Goal: Task Accomplishment & Management: Use online tool/utility

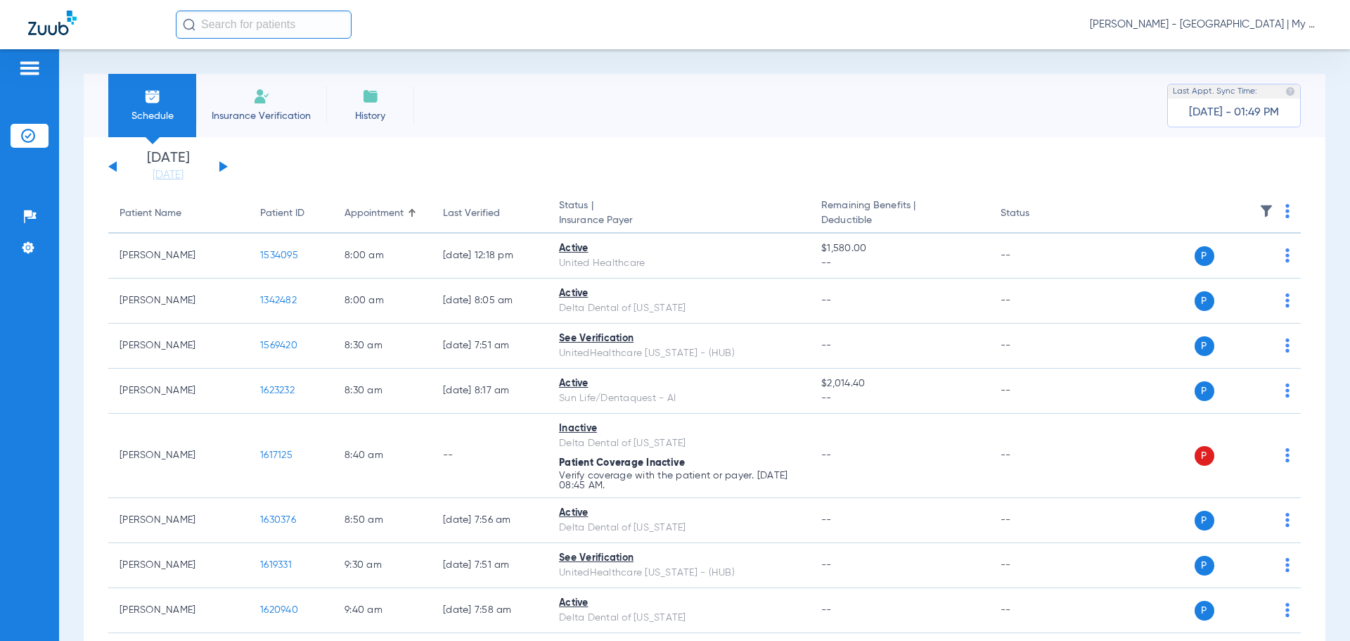
click at [222, 168] on button at bounding box center [223, 166] width 8 height 11
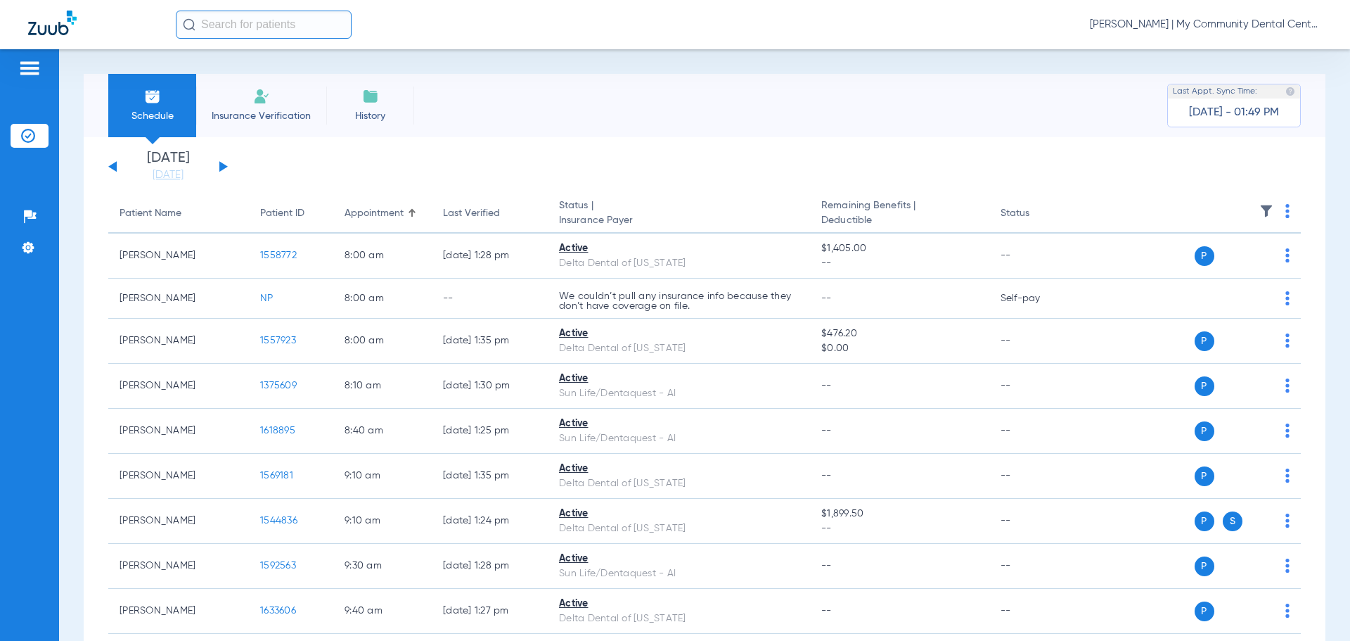
click at [219, 169] on button at bounding box center [223, 166] width 8 height 11
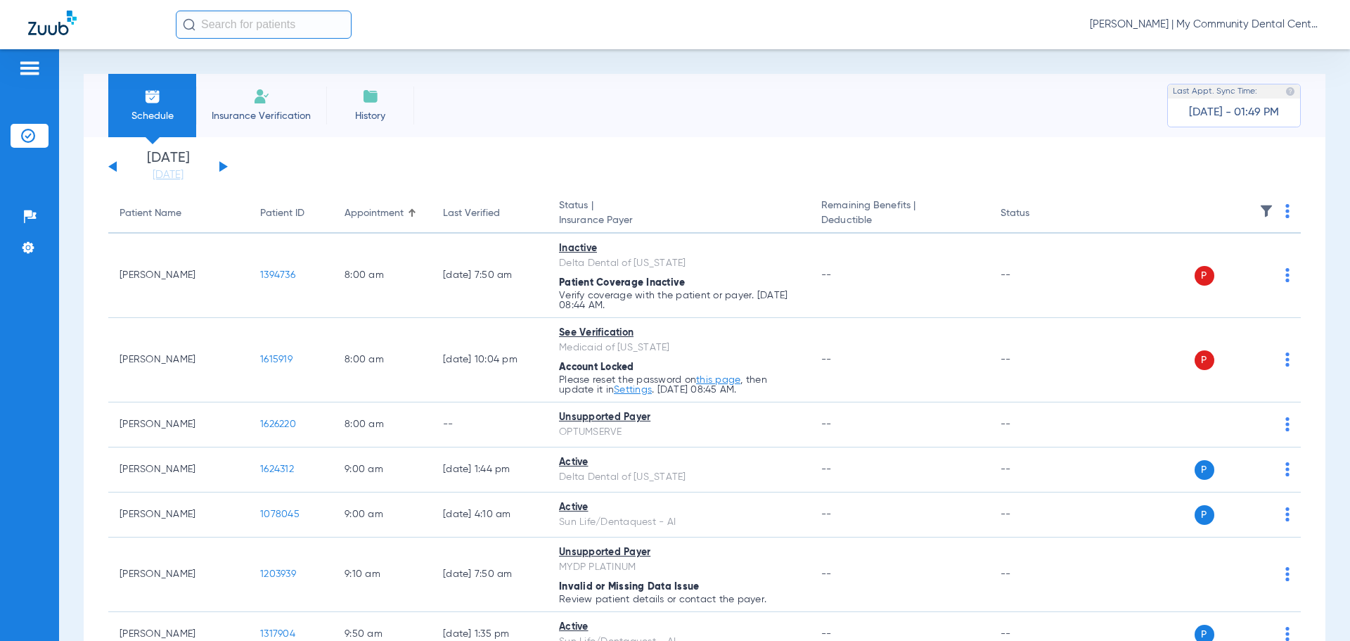
click at [223, 169] on button at bounding box center [223, 166] width 8 height 11
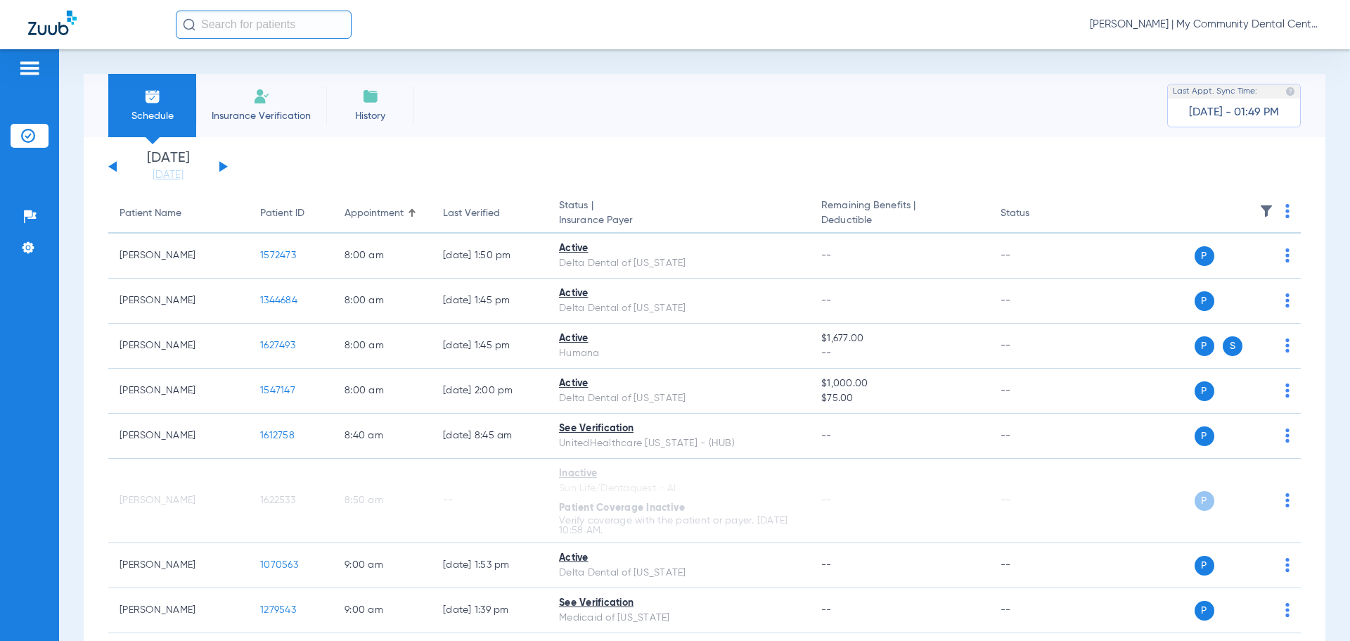
click at [222, 165] on button at bounding box center [223, 166] width 8 height 11
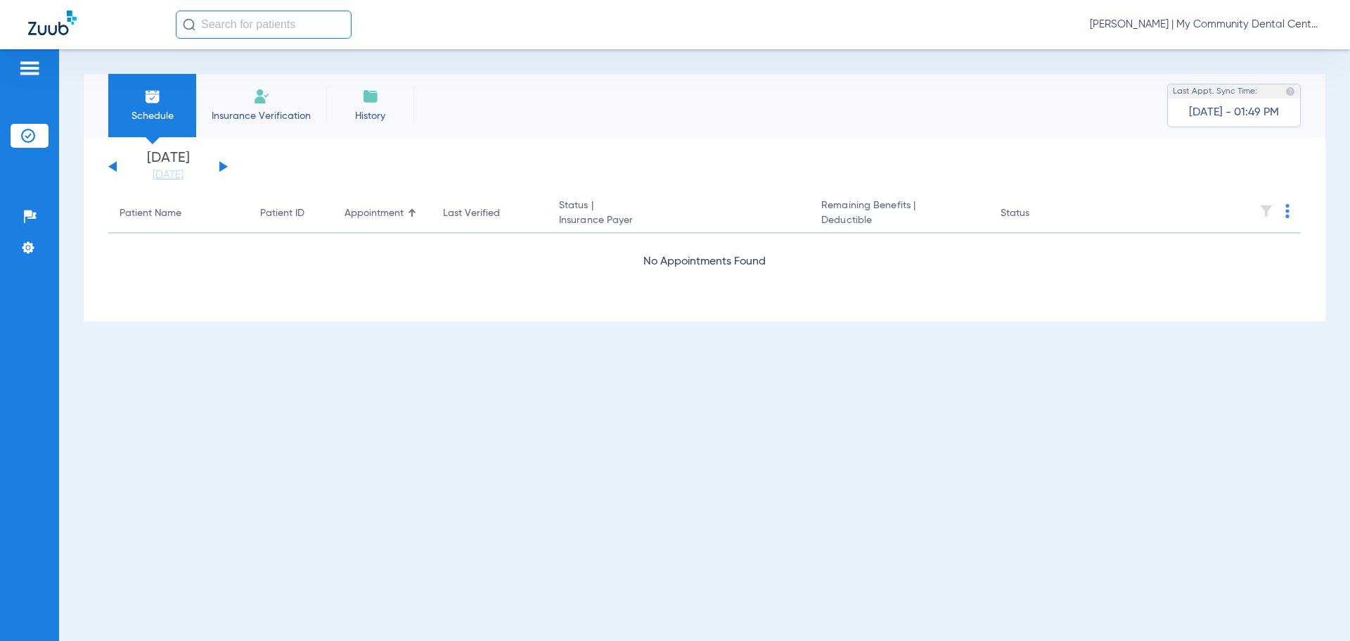
click at [1214, 23] on span "Donna Thiel - Hart | My Community Dental Centers" at bounding box center [1206, 25] width 232 height 14
click at [1263, 56] on button "Account Selection" at bounding box center [1269, 50] width 101 height 28
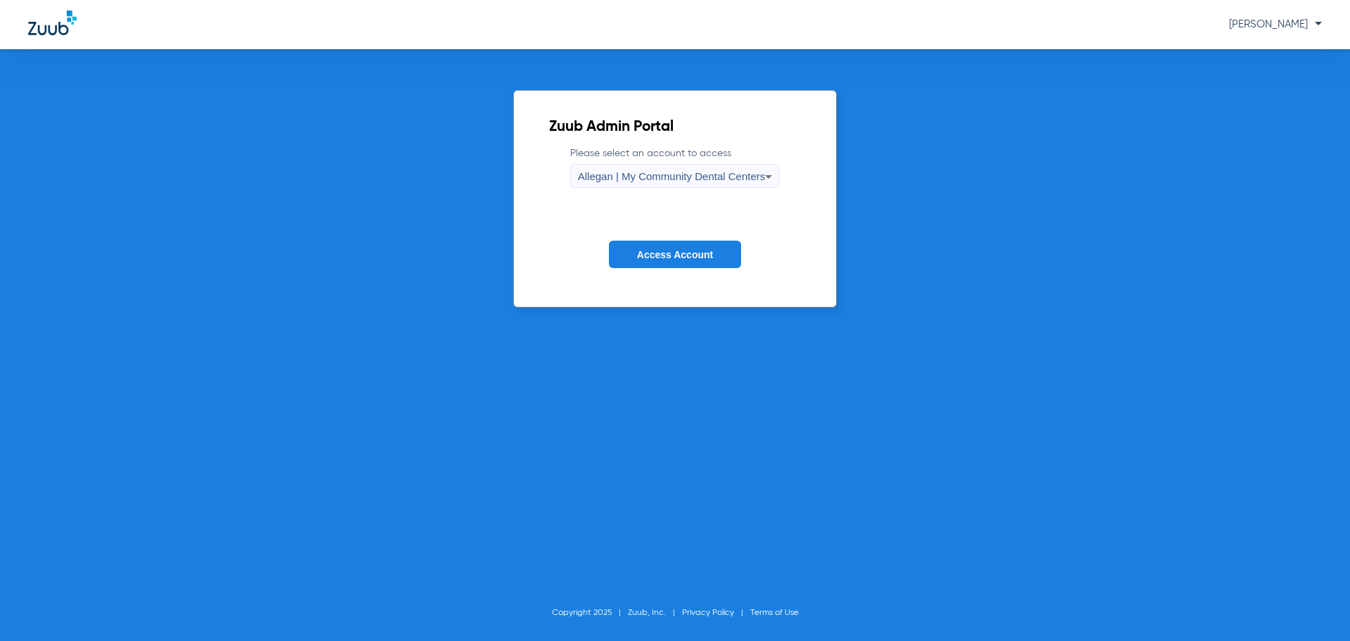
click at [689, 178] on span "Allegan | My Community Dental Centers" at bounding box center [672, 176] width 188 height 12
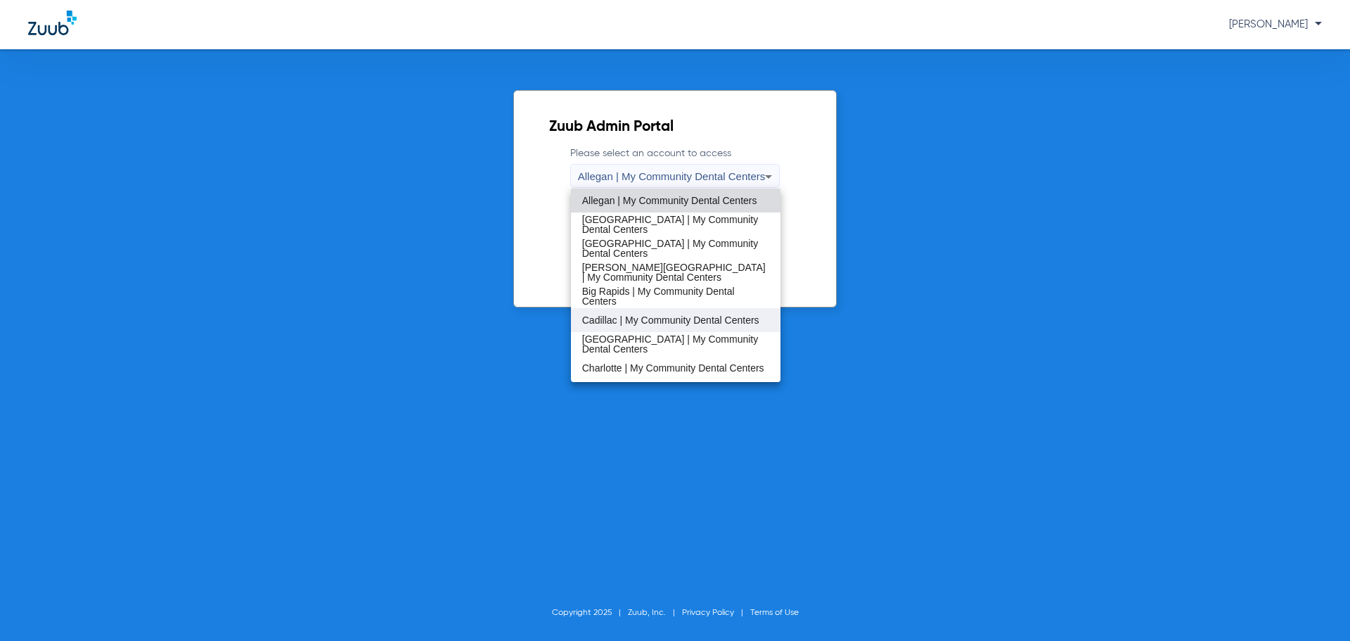
click at [654, 319] on span "Cadillac | My Community Dental Centers" at bounding box center [670, 320] width 177 height 10
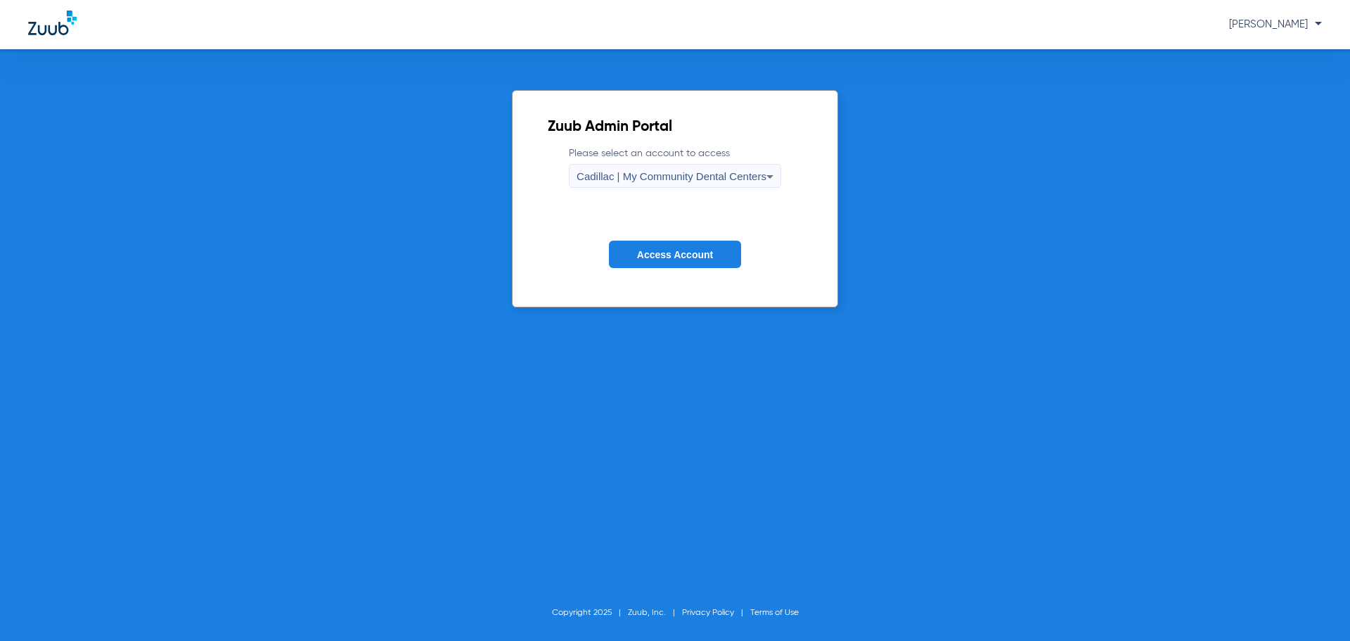
click at [653, 247] on button "Access Account" at bounding box center [675, 254] width 132 height 27
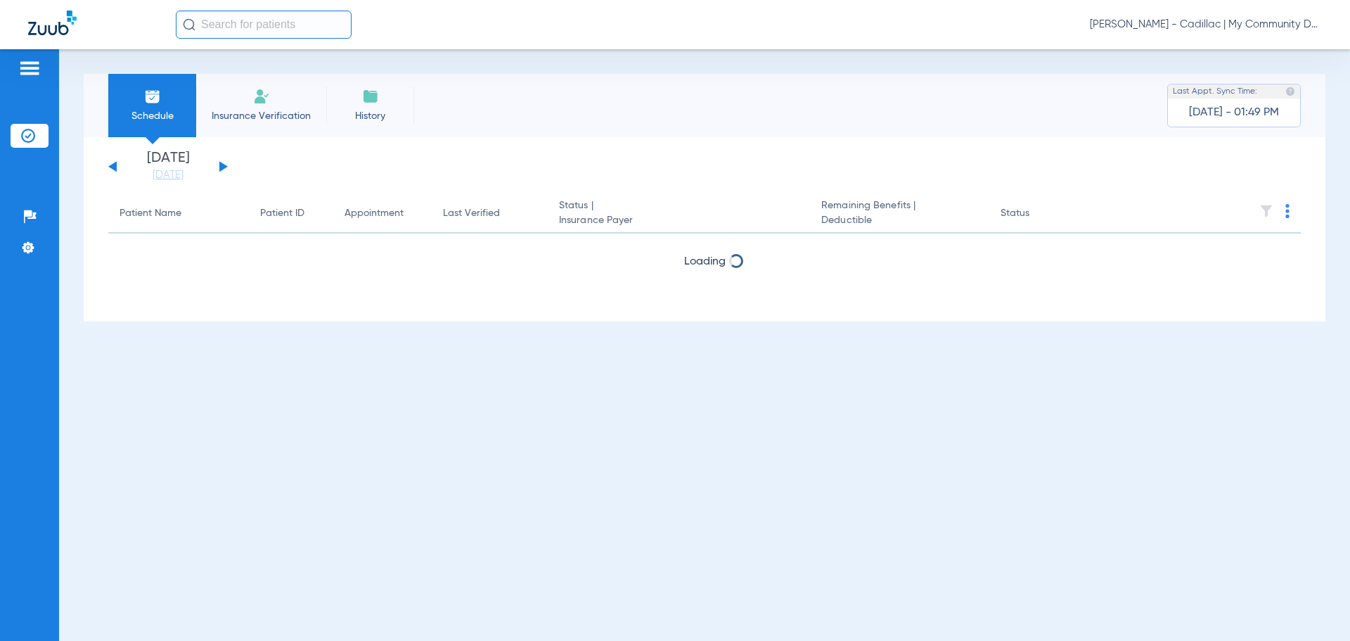
drag, startPoint x: 160, startPoint y: 178, endPoint x: 173, endPoint y: 188, distance: 16.5
click at [160, 178] on link "[DATE]" at bounding box center [168, 175] width 84 height 14
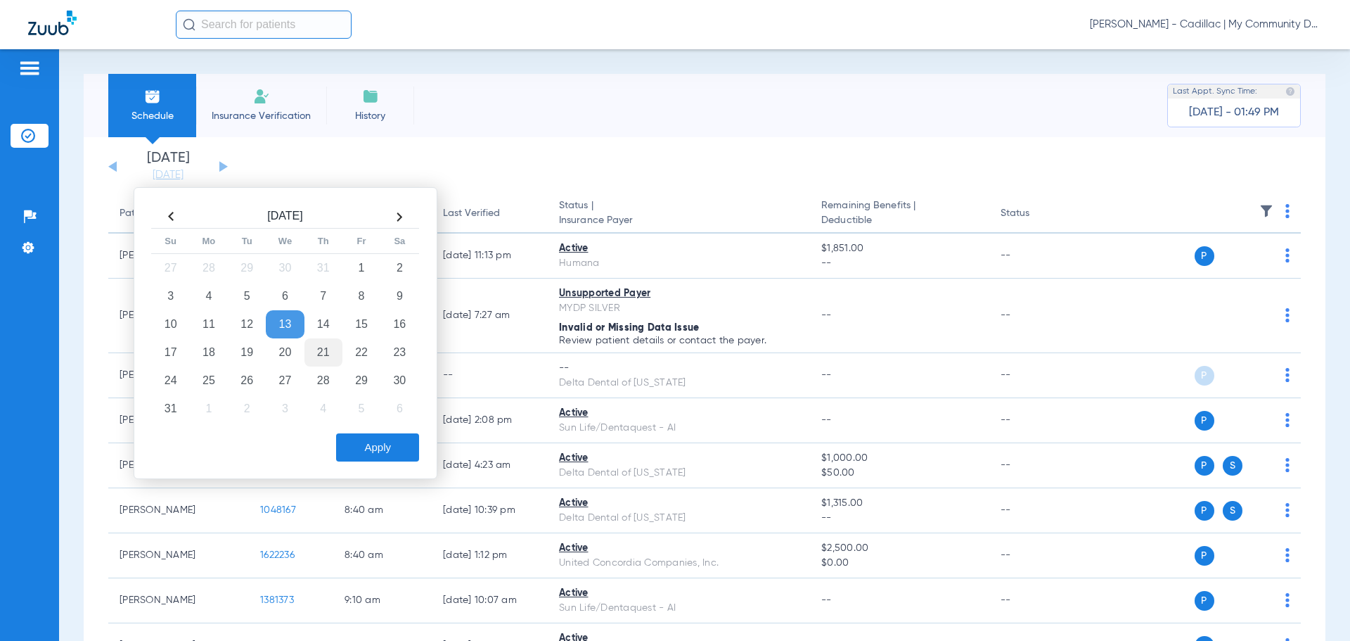
click at [332, 353] on td "21" at bounding box center [324, 352] width 38 height 28
click at [384, 455] on button "Apply" at bounding box center [377, 447] width 83 height 28
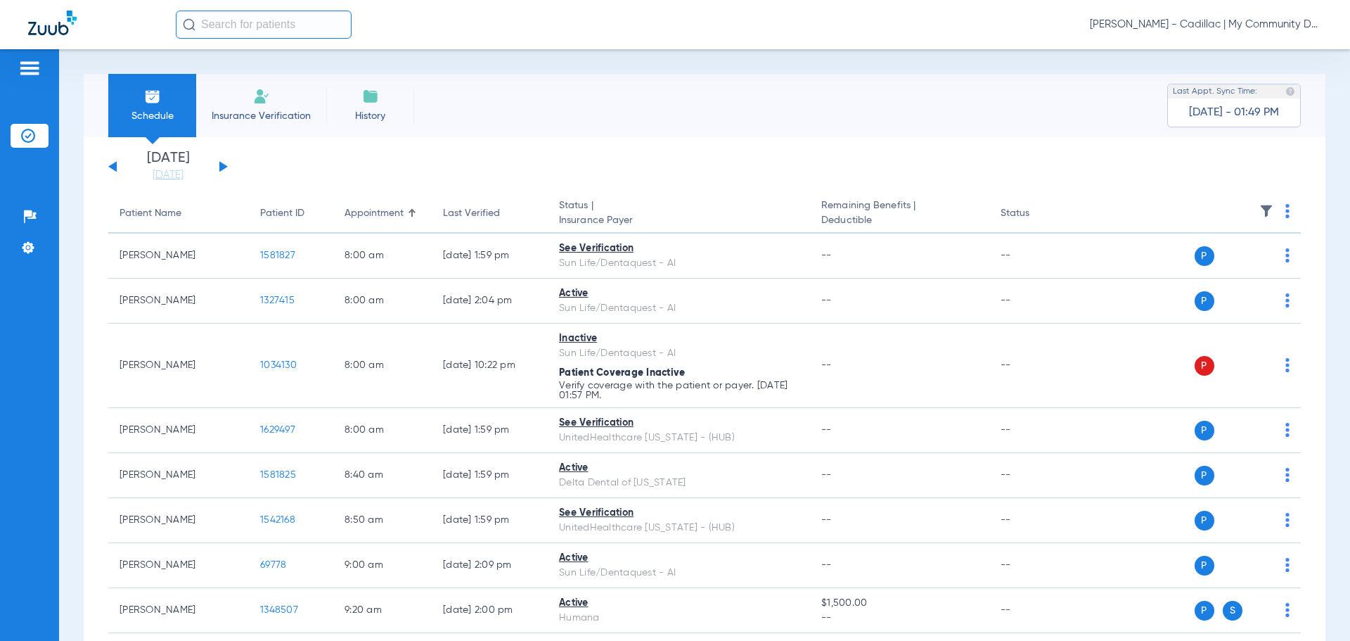
click at [1237, 31] on span "Donna Thiel - Cadillac | My Community Dental Centers" at bounding box center [1206, 25] width 232 height 14
click at [1268, 49] on span "Account Selection" at bounding box center [1269, 50] width 79 height 10
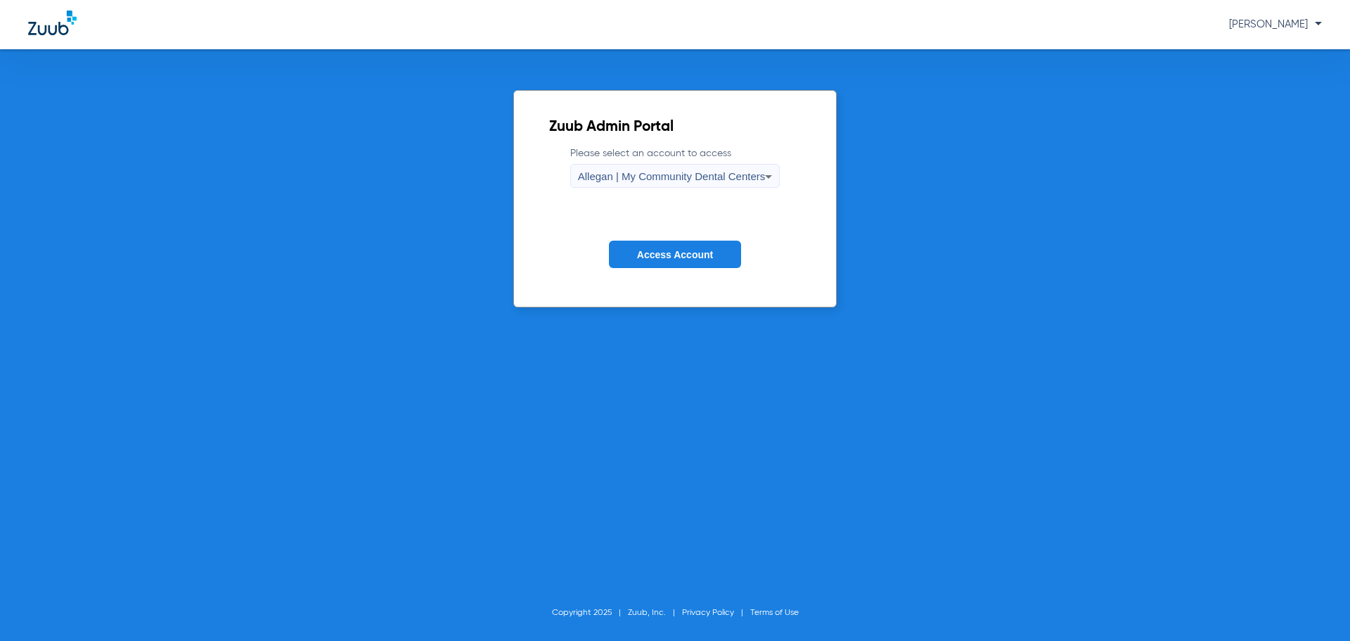
click at [703, 181] on span "Allegan | My Community Dental Centers" at bounding box center [672, 176] width 188 height 12
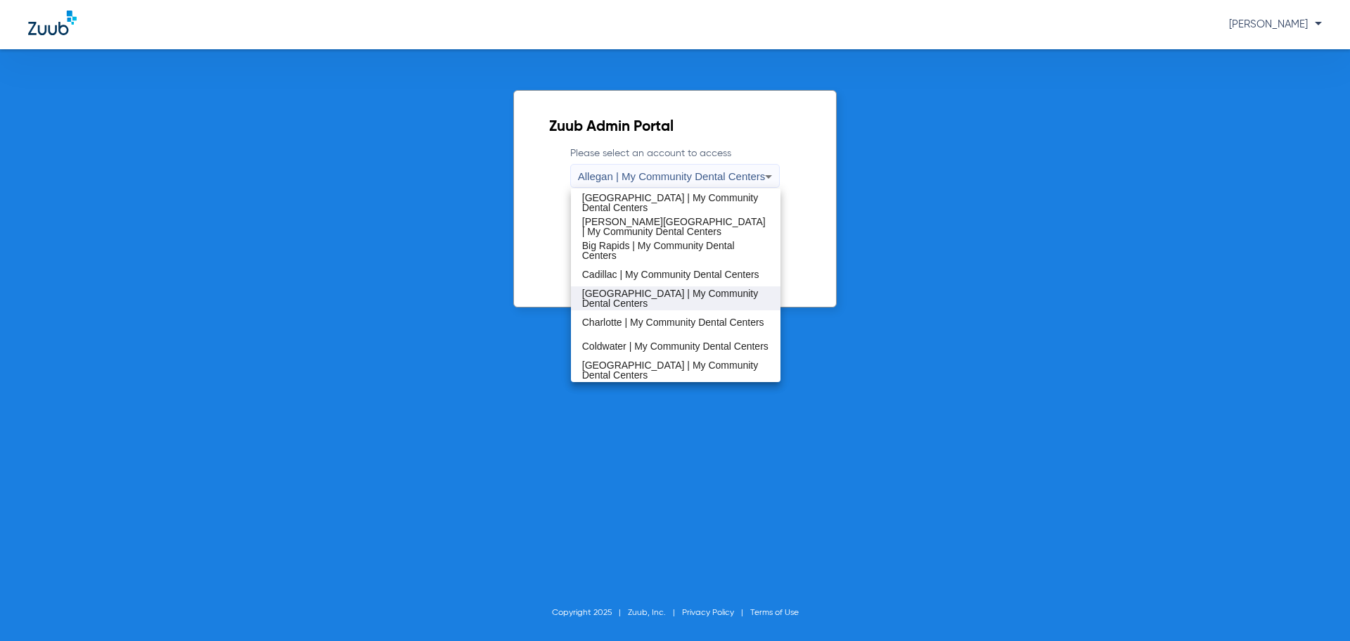
scroll to position [70, 0]
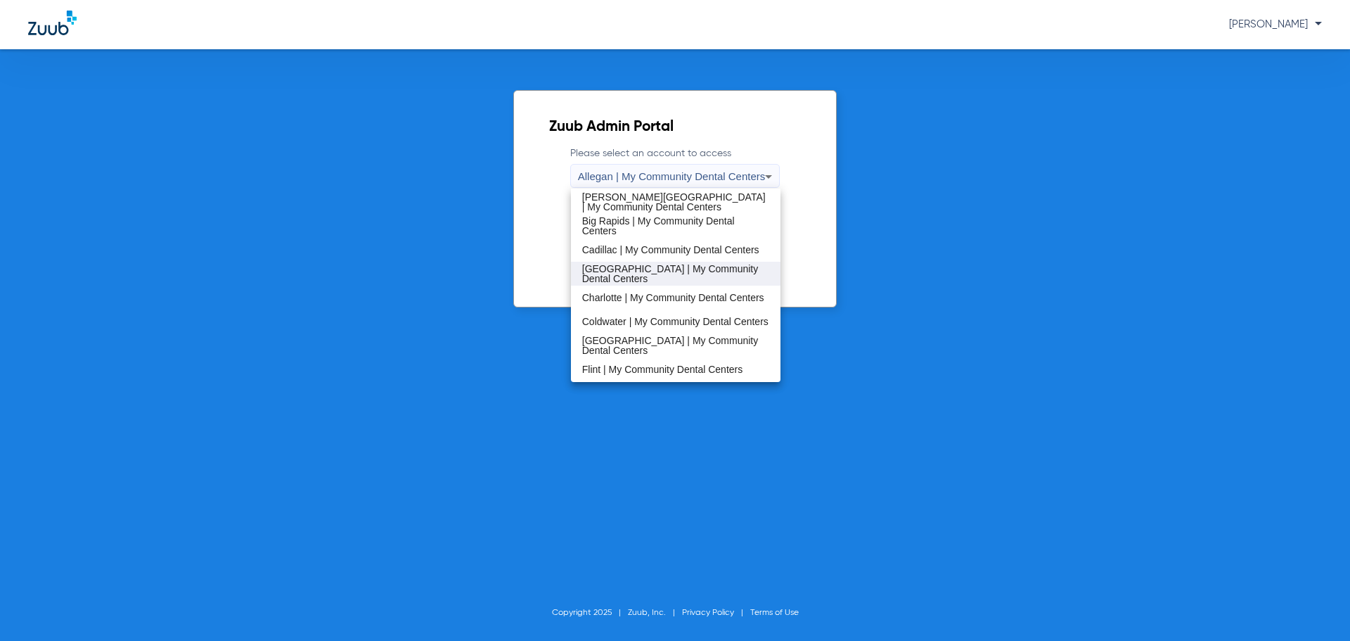
click at [682, 271] on span "[GEOGRAPHIC_DATA] | My Community Dental Centers" at bounding box center [676, 274] width 188 height 20
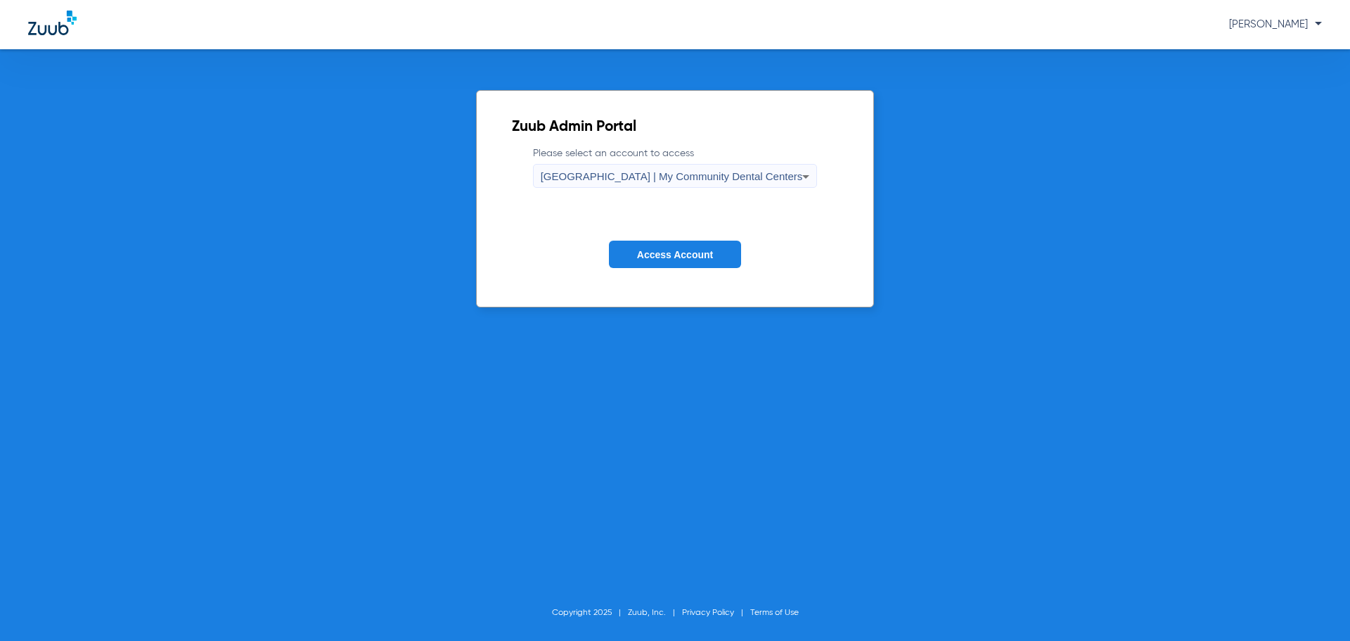
click at [681, 255] on span "Access Account" at bounding box center [675, 254] width 76 height 11
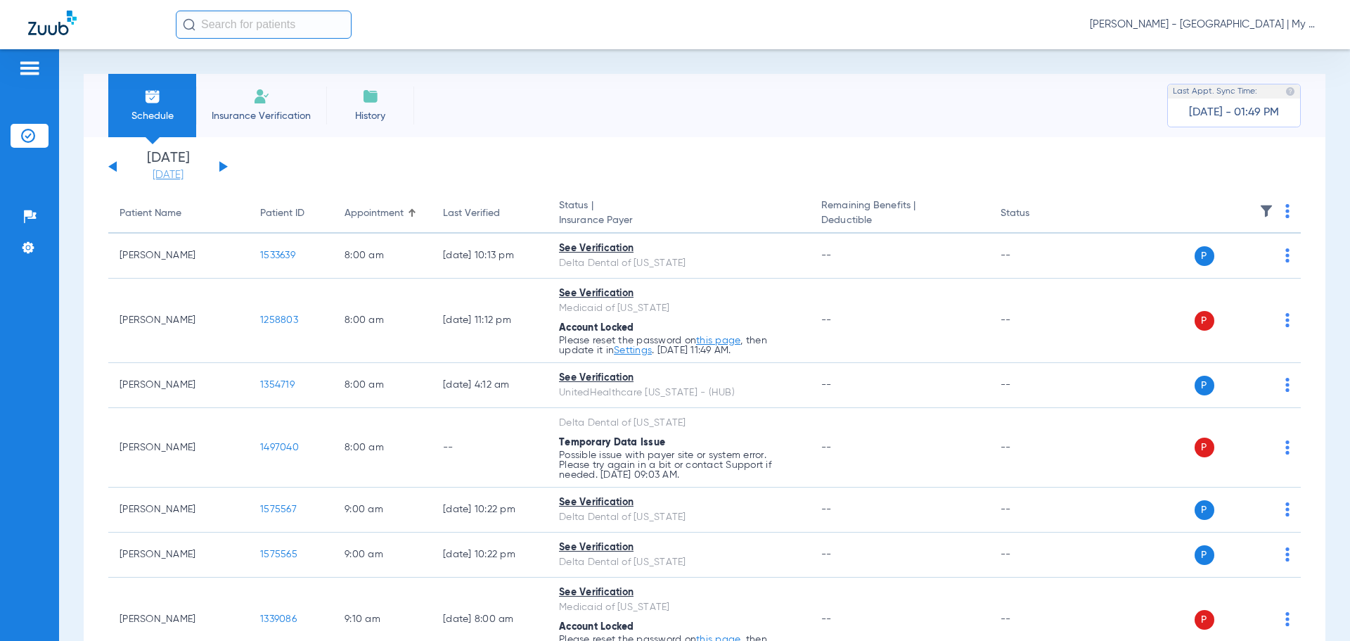
click at [177, 178] on link "[DATE]" at bounding box center [168, 175] width 84 height 14
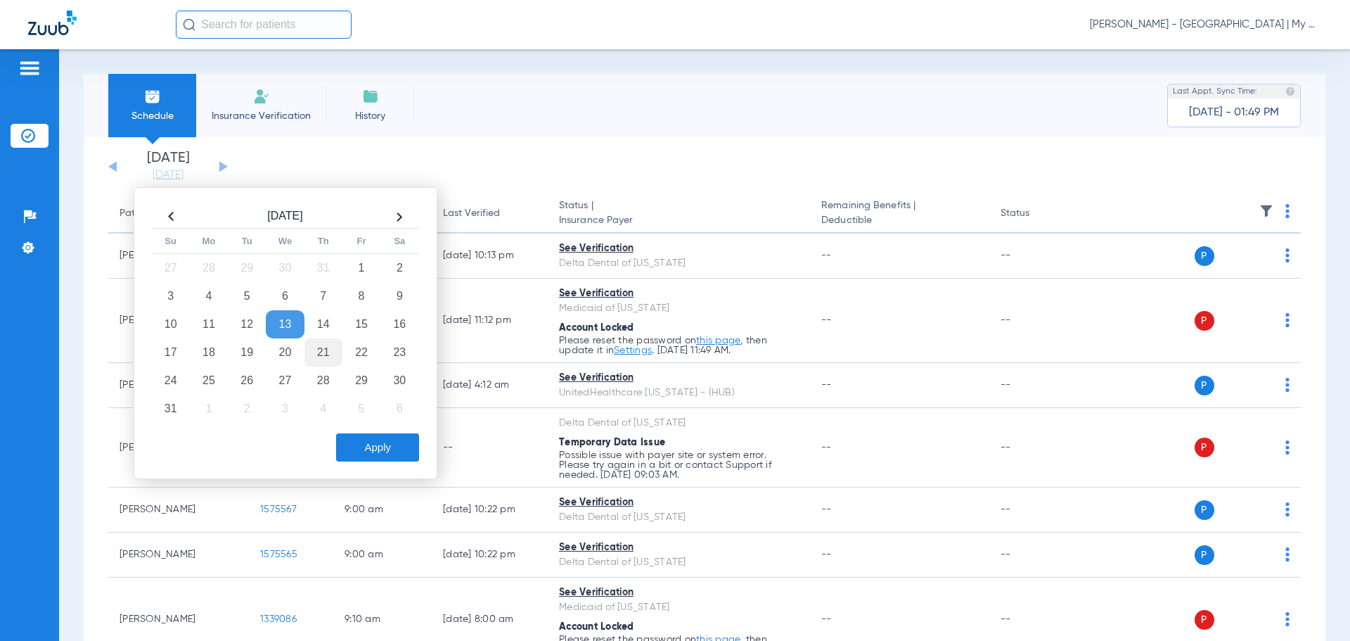
click at [329, 349] on td "21" at bounding box center [324, 352] width 38 height 28
click at [397, 454] on button "Apply" at bounding box center [377, 447] width 83 height 28
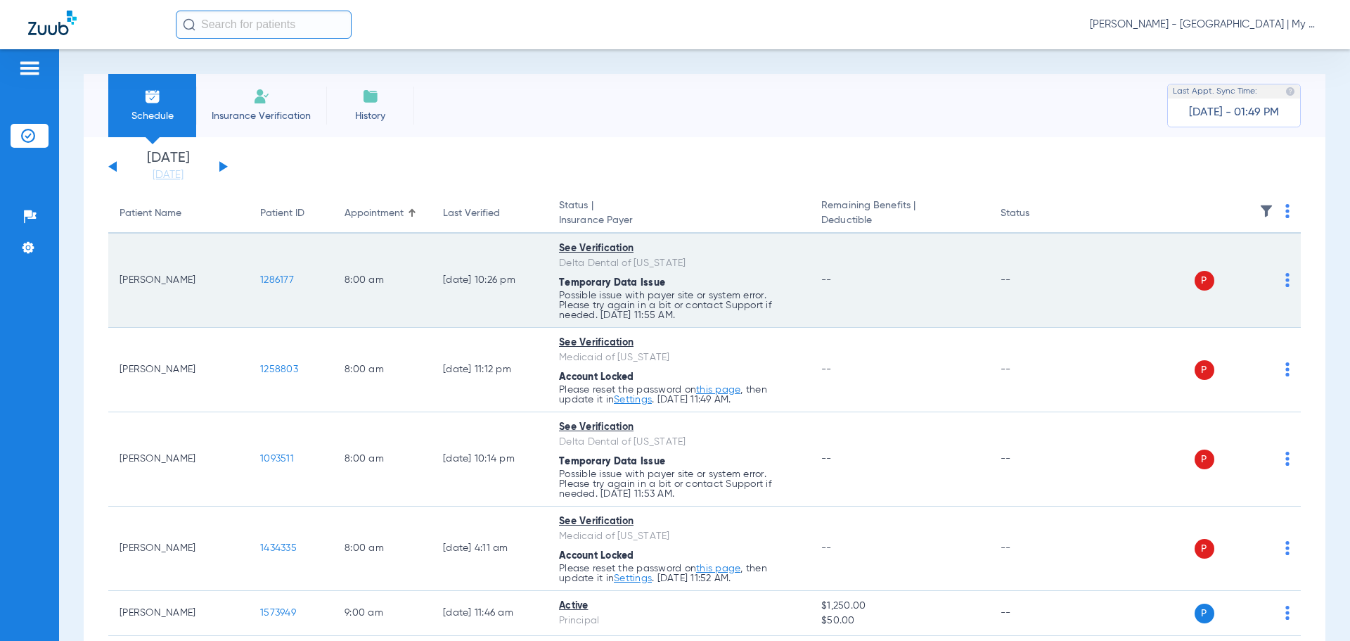
click at [1286, 282] on img at bounding box center [1288, 280] width 4 height 14
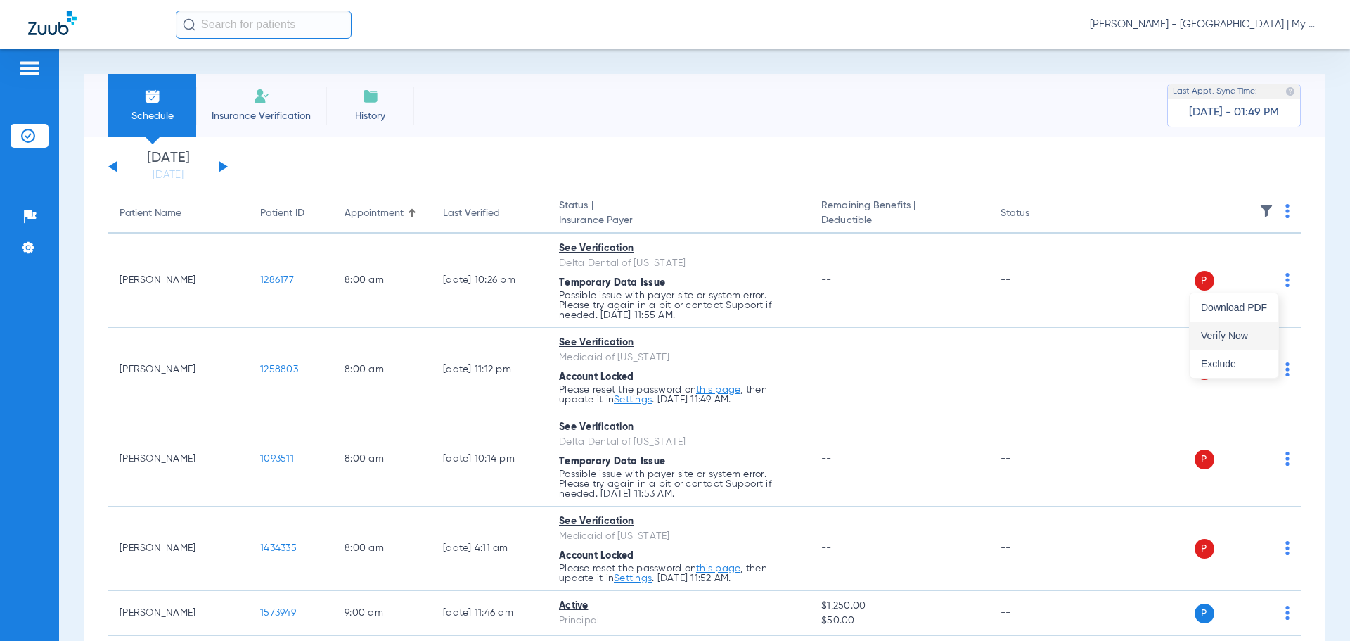
click at [1246, 336] on span "Verify Now" at bounding box center [1234, 336] width 66 height 10
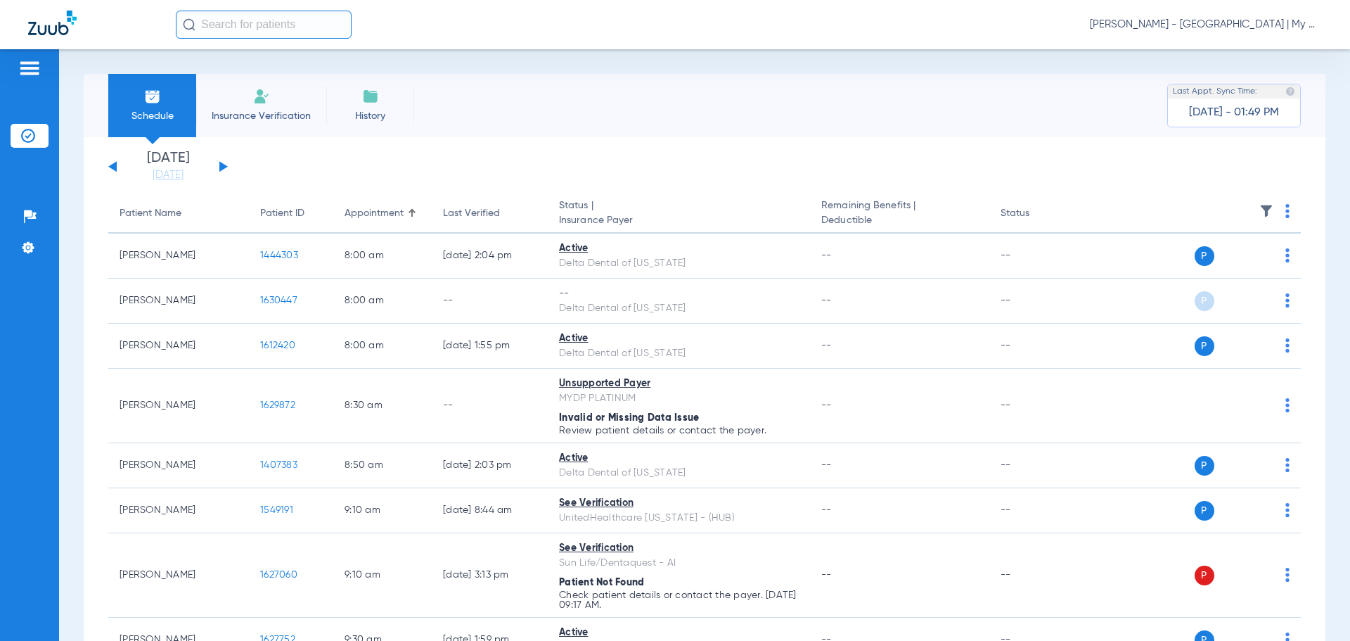
click at [224, 165] on button at bounding box center [223, 166] width 8 height 11
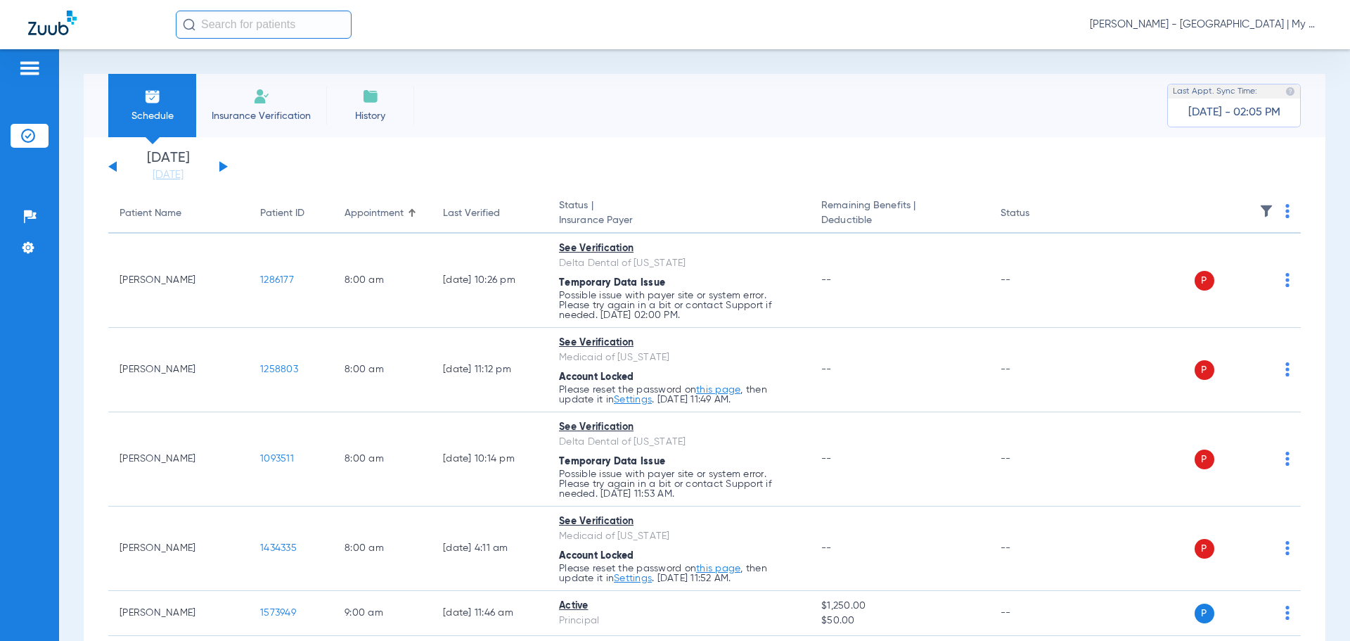
click at [1216, 26] on span "[PERSON_NAME] - [GEOGRAPHIC_DATA] | My Community Dental Centers" at bounding box center [1206, 25] width 232 height 14
click at [1236, 54] on span "Account Selection" at bounding box center [1269, 50] width 79 height 10
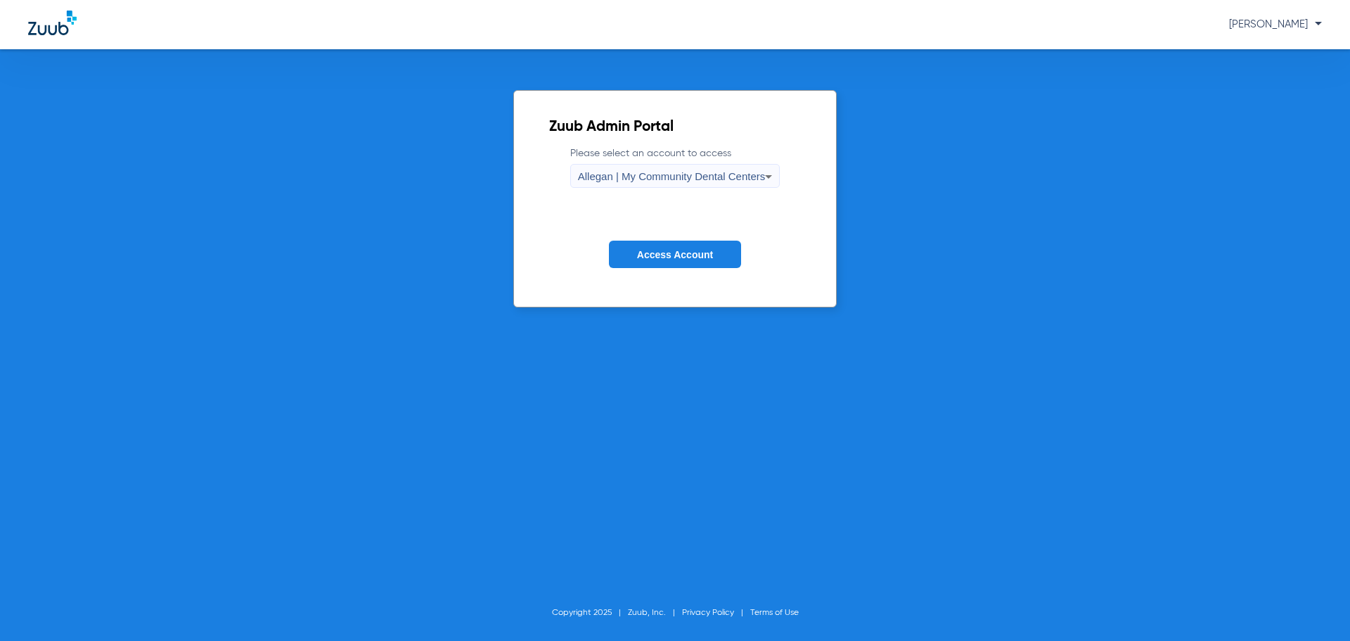
click at [703, 177] on span "Allegan | My Community Dental Centers" at bounding box center [672, 176] width 188 height 12
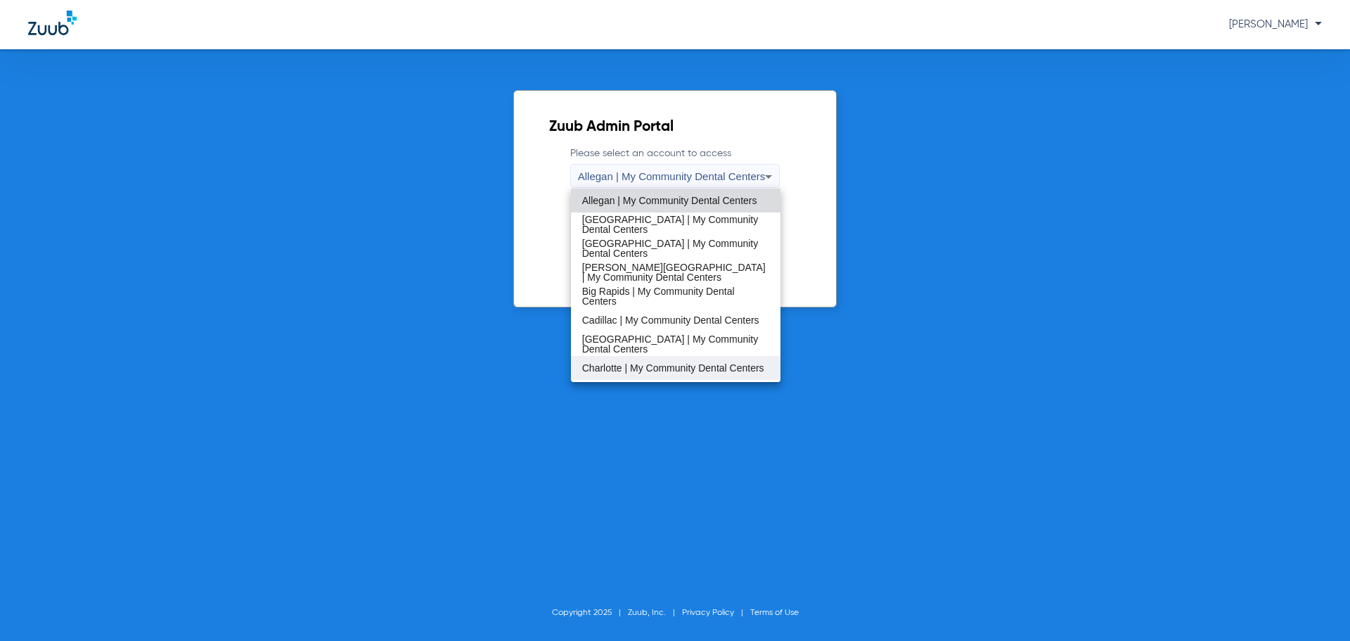
click at [668, 363] on span "Charlotte | My Community Dental Centers" at bounding box center [673, 368] width 182 height 10
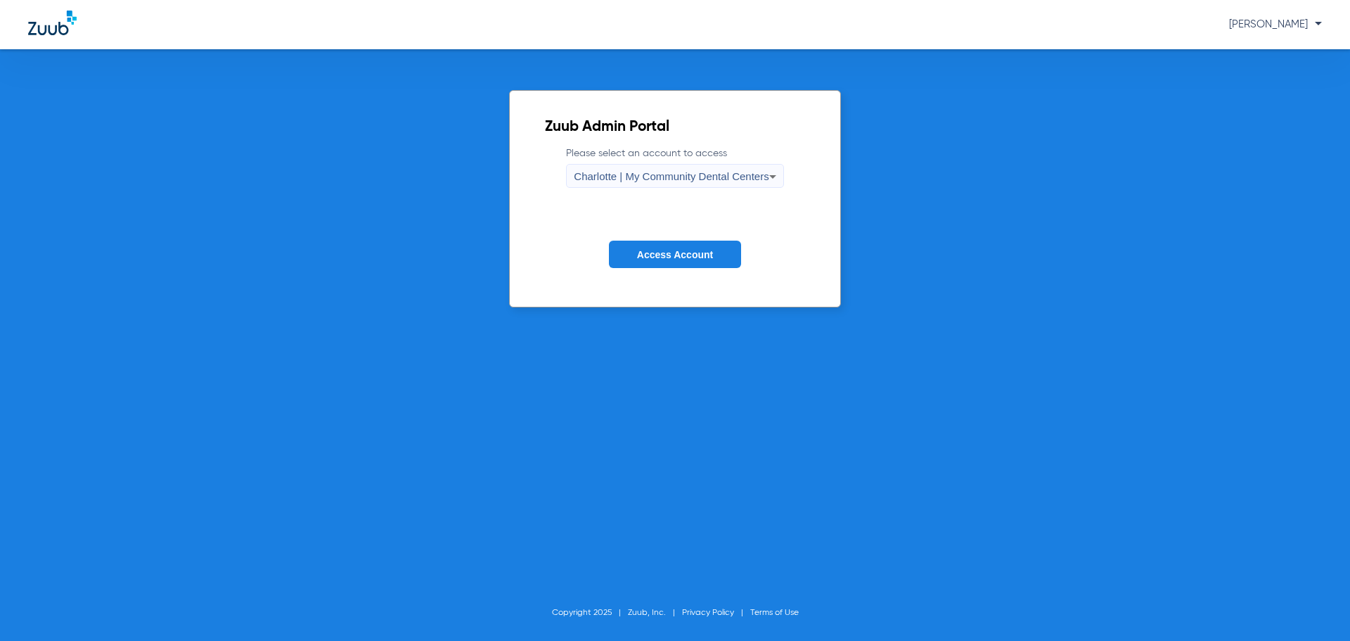
click at [668, 256] on span "Access Account" at bounding box center [675, 254] width 76 height 11
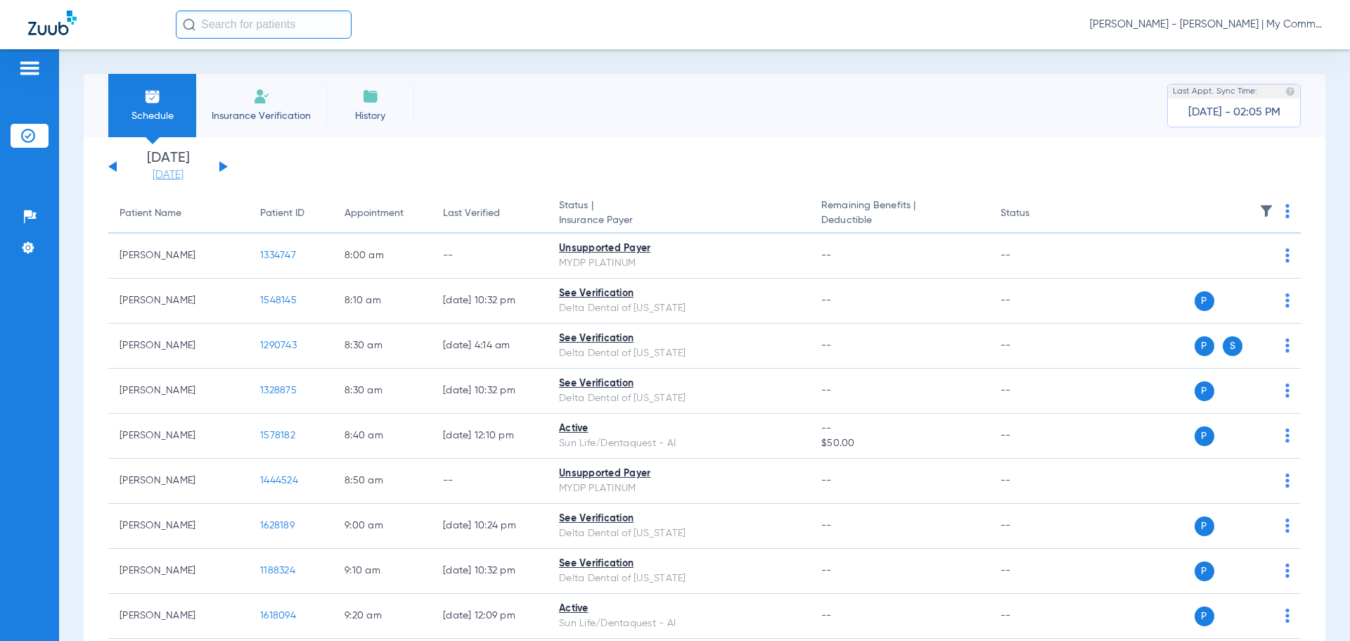
click at [187, 170] on link "[DATE]" at bounding box center [168, 175] width 84 height 14
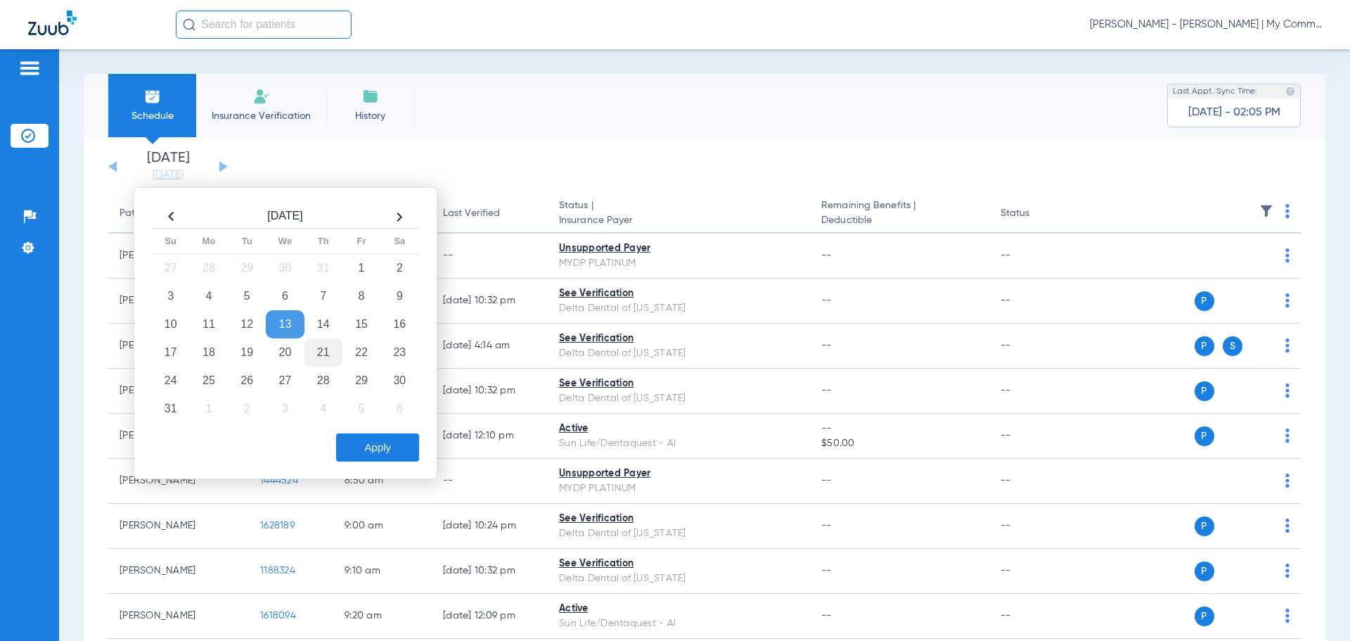
click at [321, 349] on td "21" at bounding box center [324, 352] width 38 height 28
click at [378, 448] on button "Apply" at bounding box center [377, 447] width 83 height 28
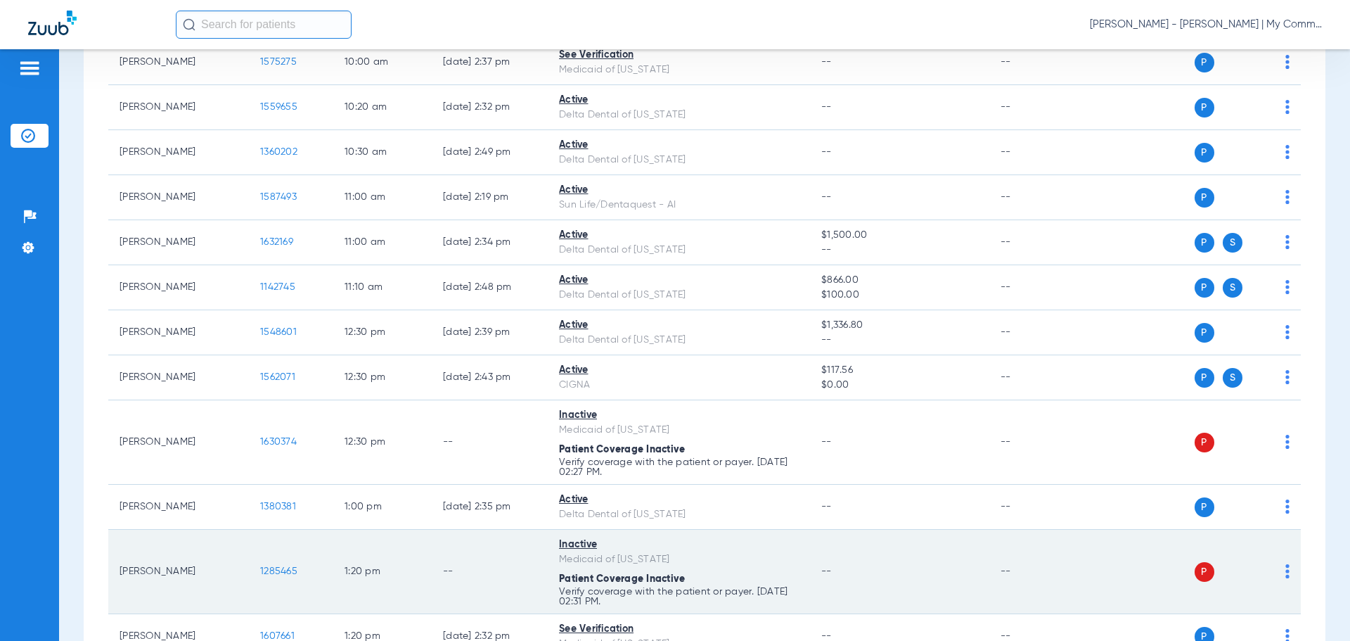
scroll to position [985, 0]
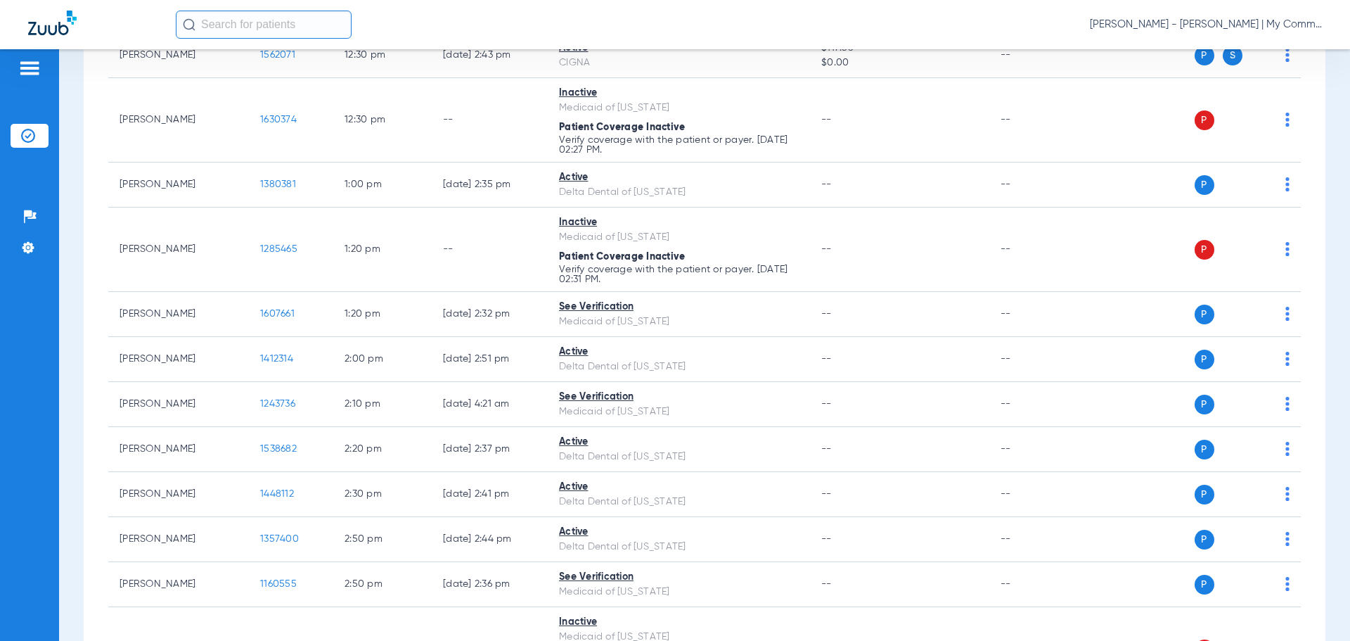
click at [1230, 27] on span "[PERSON_NAME] - [PERSON_NAME] | My Community Dental Centers" at bounding box center [1206, 25] width 232 height 14
click at [1247, 52] on span "Account Selection" at bounding box center [1269, 50] width 79 height 10
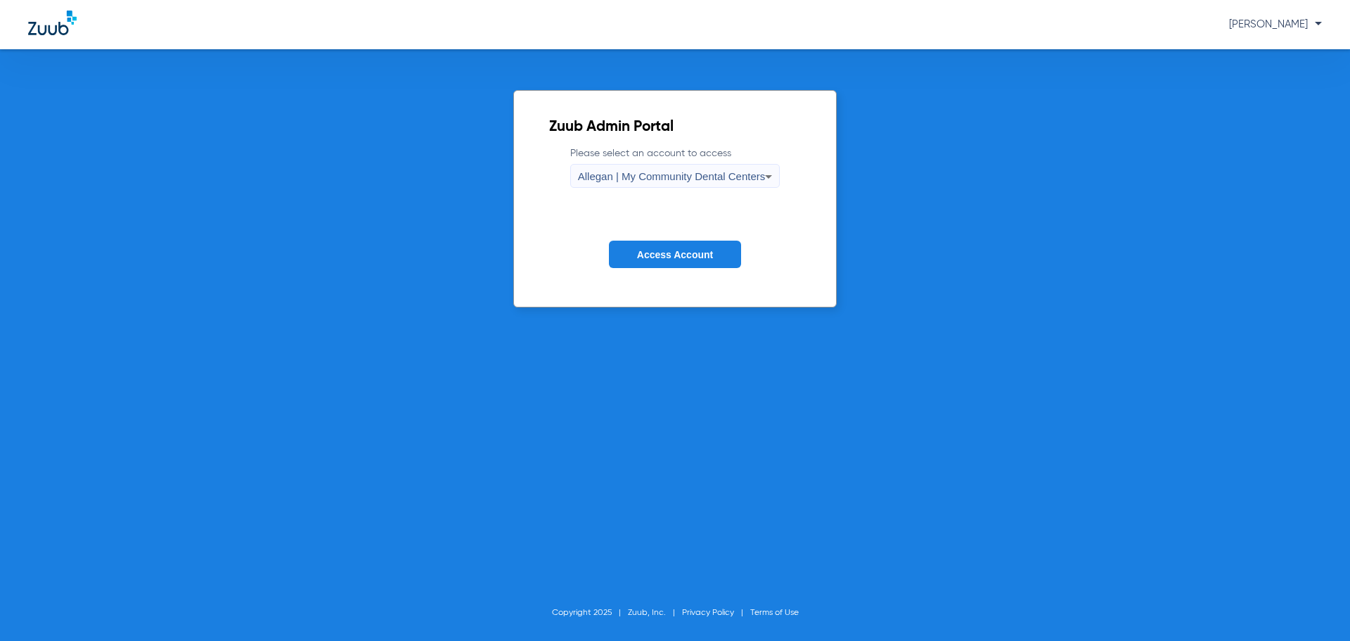
click at [648, 177] on span "Allegan | My Community Dental Centers" at bounding box center [672, 176] width 188 height 12
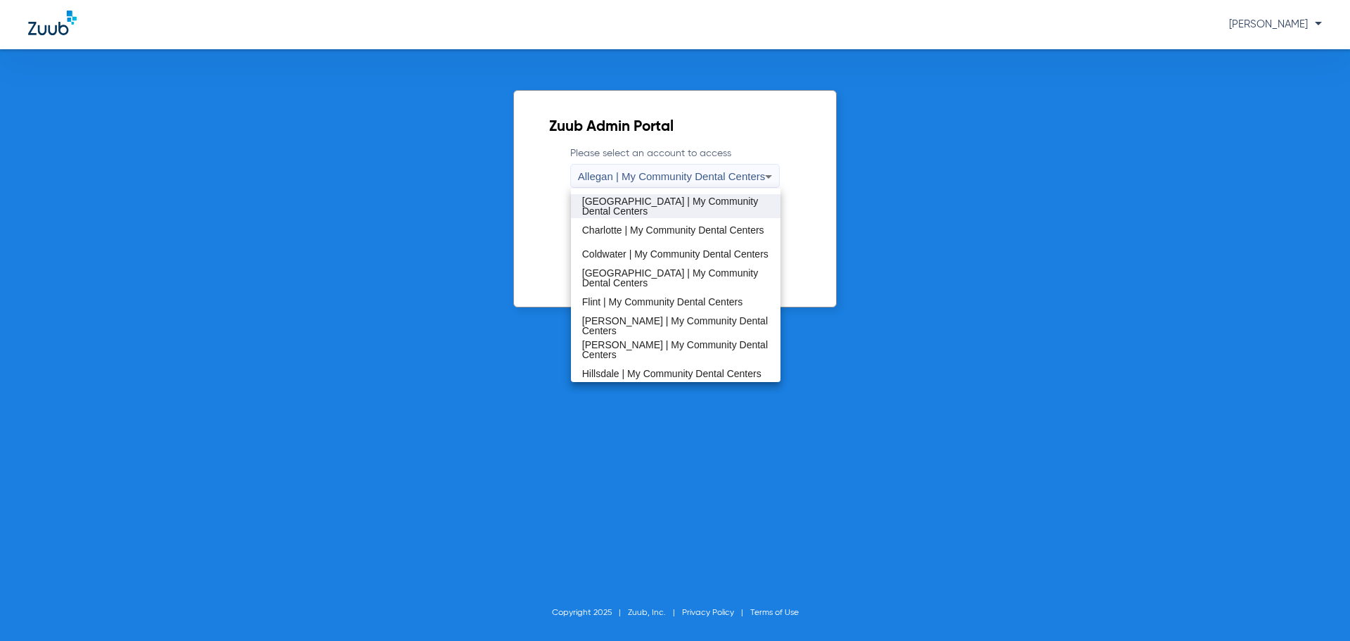
scroll to position [141, 0]
click at [661, 251] on span "Coldwater | My Community Dental Centers" at bounding box center [675, 251] width 186 height 10
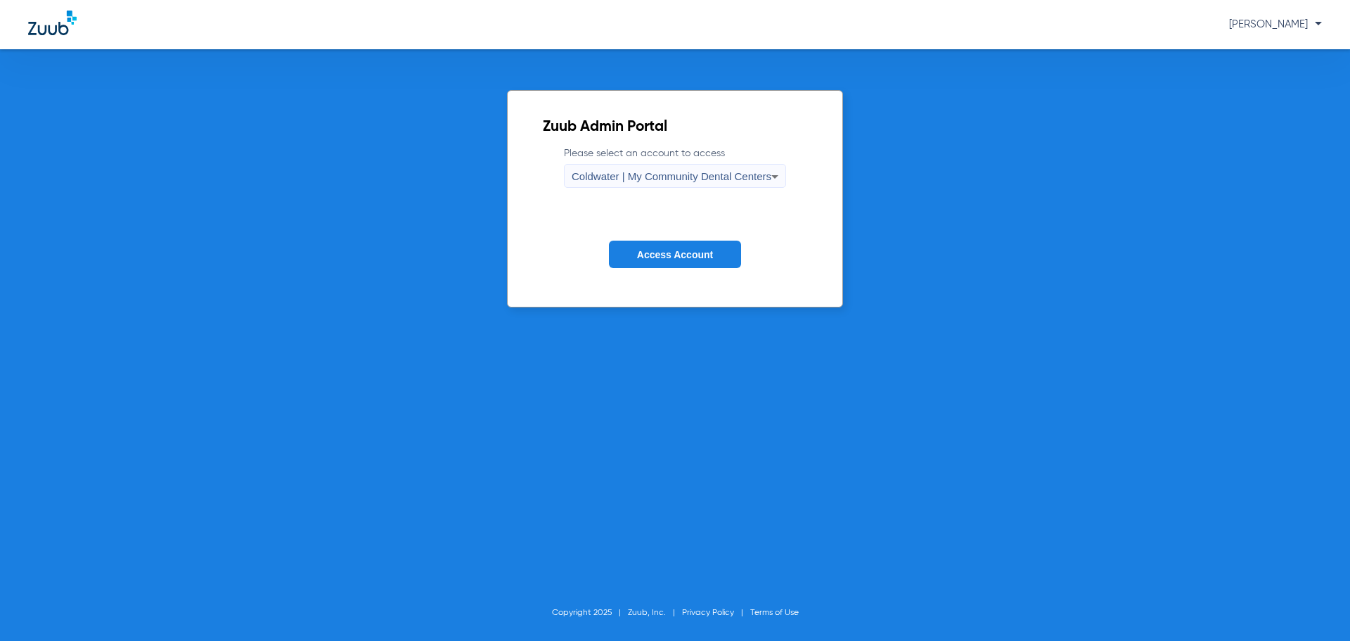
click at [667, 249] on span "Access Account" at bounding box center [675, 254] width 76 height 11
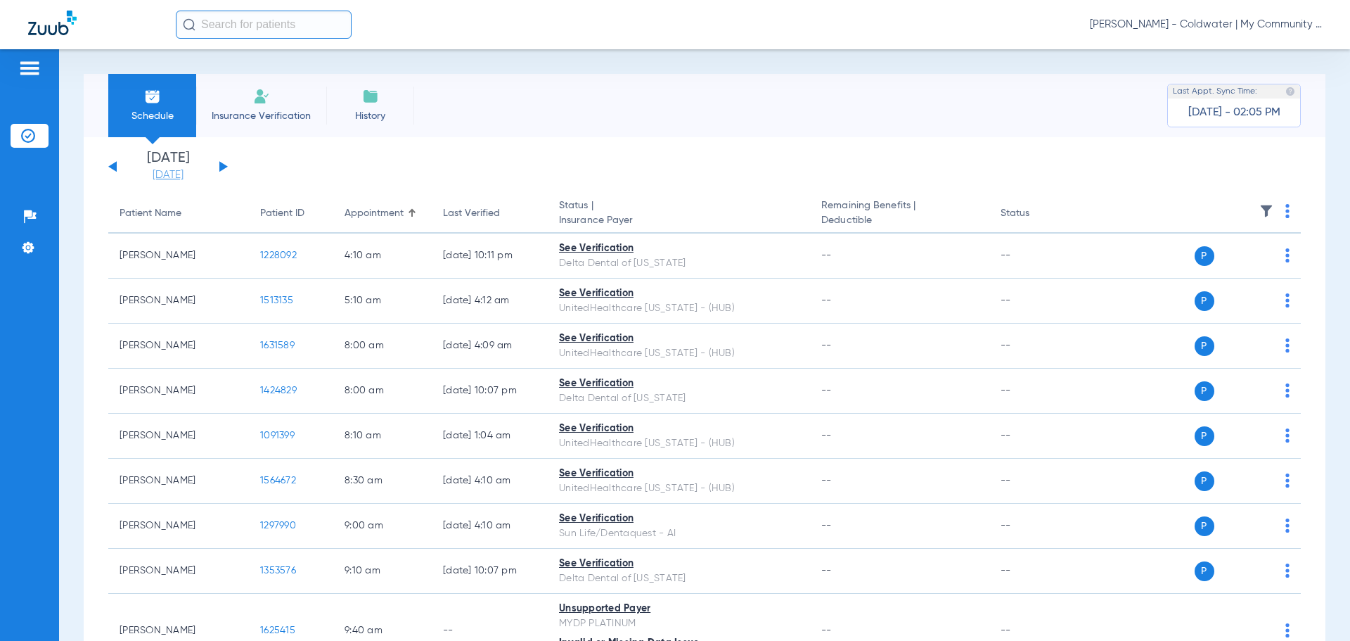
click at [173, 174] on link "[DATE]" at bounding box center [168, 175] width 84 height 14
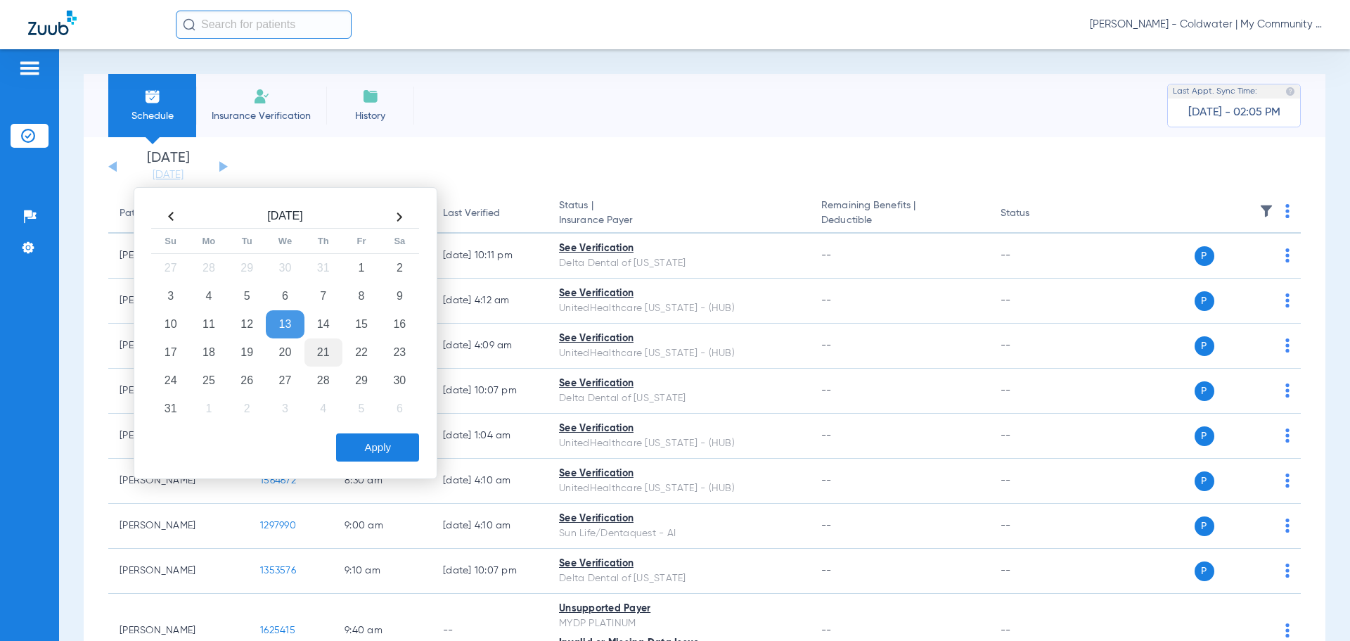
click at [325, 350] on td "21" at bounding box center [324, 352] width 38 height 28
click at [389, 444] on button "Apply" at bounding box center [377, 447] width 83 height 28
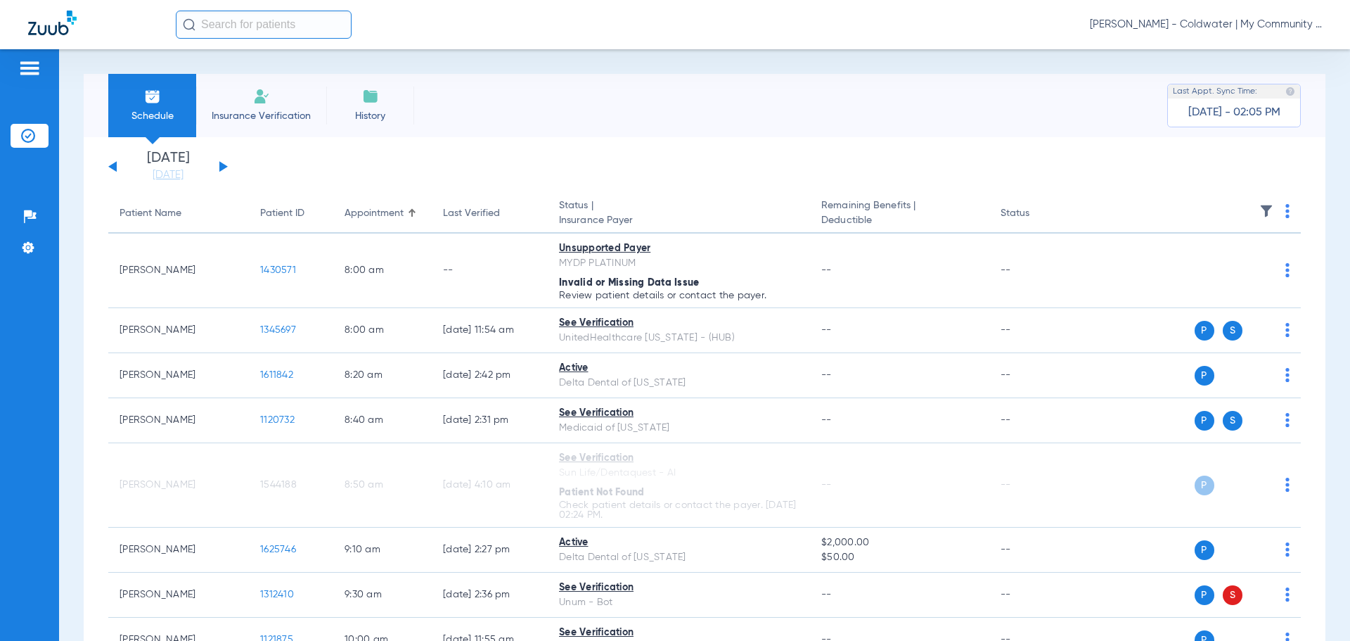
click at [1182, 25] on span "[PERSON_NAME] - Coldwater | My Community Dental Centers" at bounding box center [1206, 25] width 232 height 14
click at [1223, 46] on button "Account Selection" at bounding box center [1269, 50] width 101 height 28
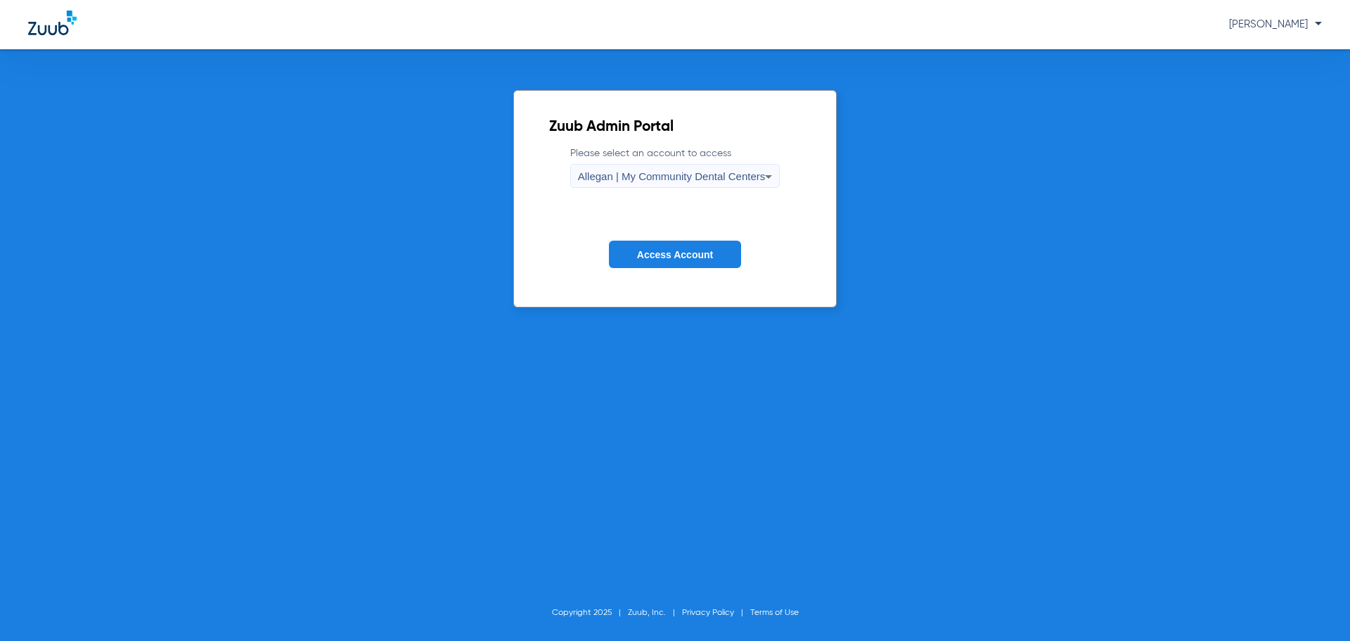
click at [745, 172] on span "Allegan | My Community Dental Centers" at bounding box center [672, 176] width 188 height 12
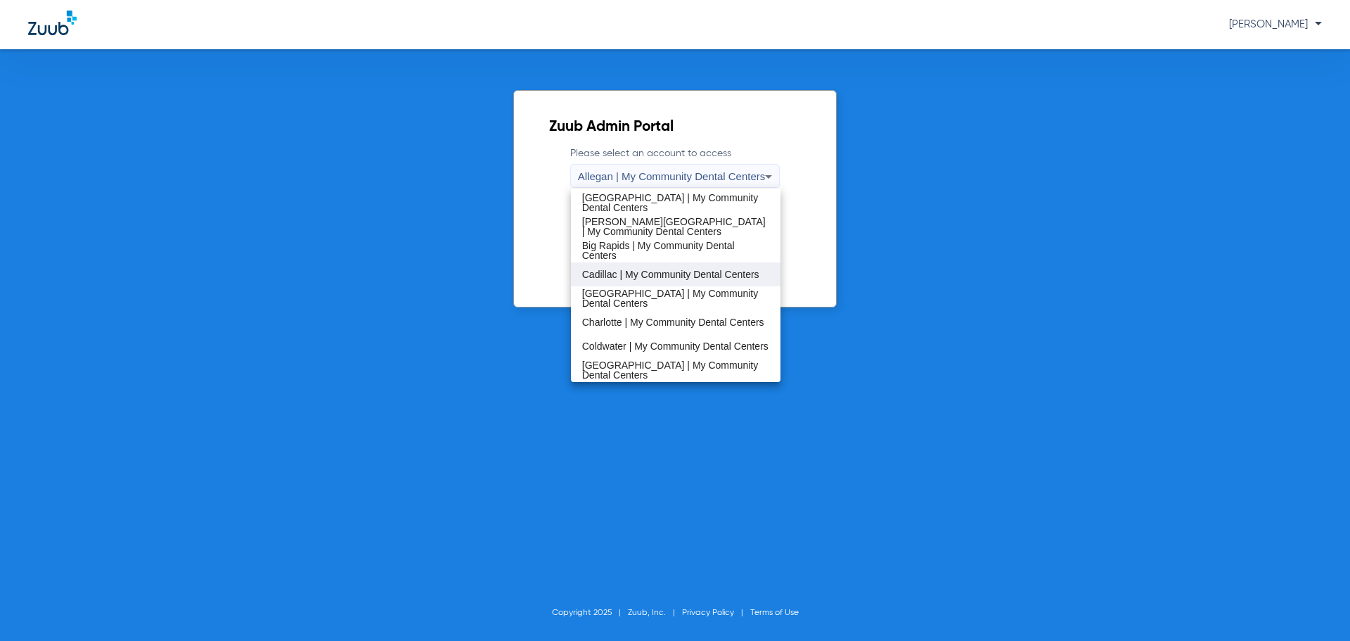
scroll to position [70, 0]
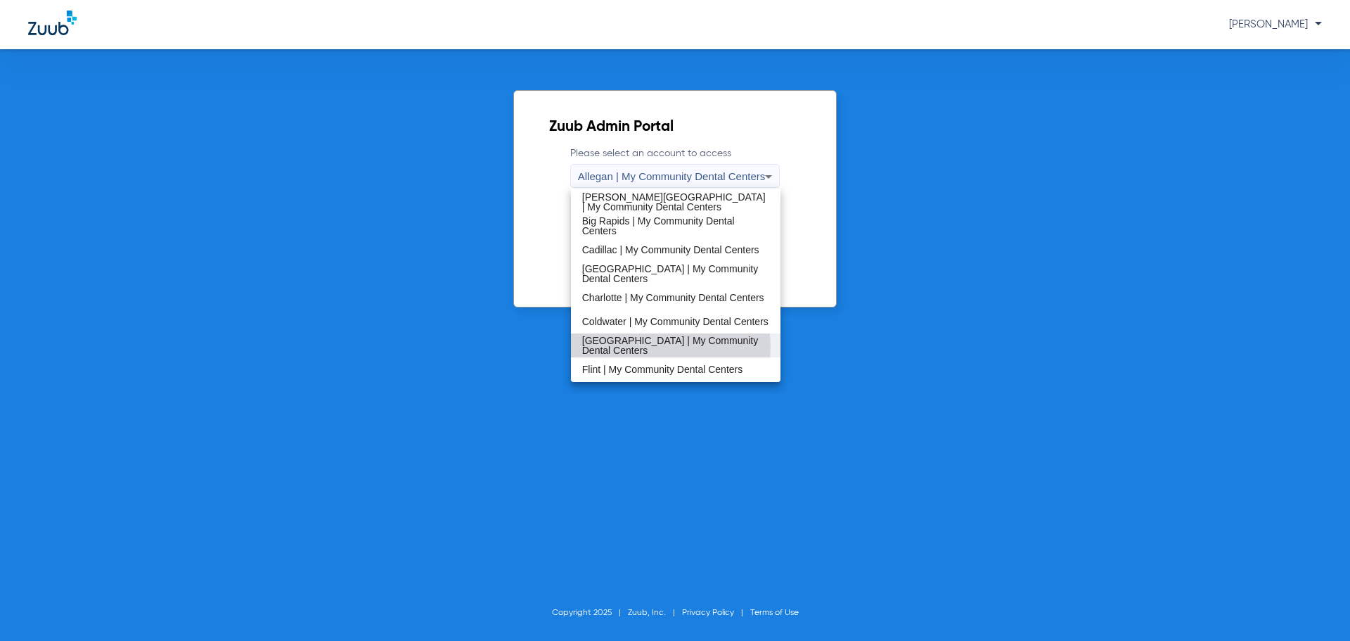
click at [661, 347] on span "[GEOGRAPHIC_DATA] | My Community Dental Centers" at bounding box center [676, 345] width 188 height 20
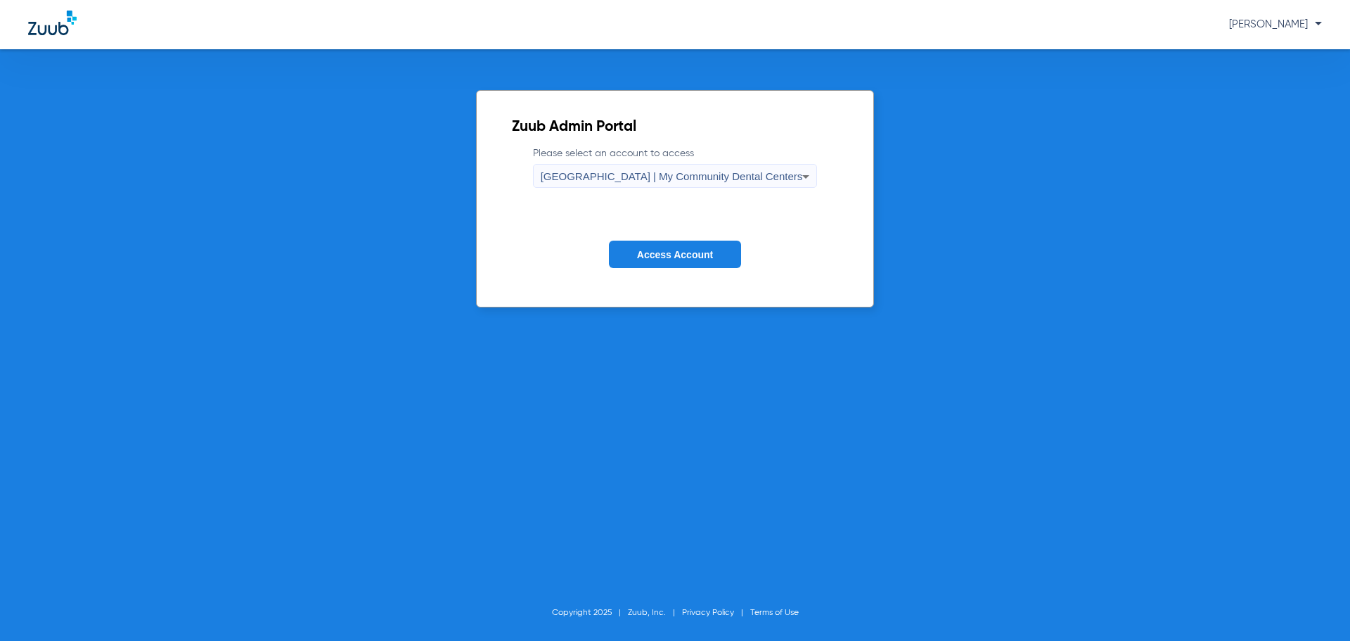
click at [681, 259] on span "Access Account" at bounding box center [675, 254] width 76 height 11
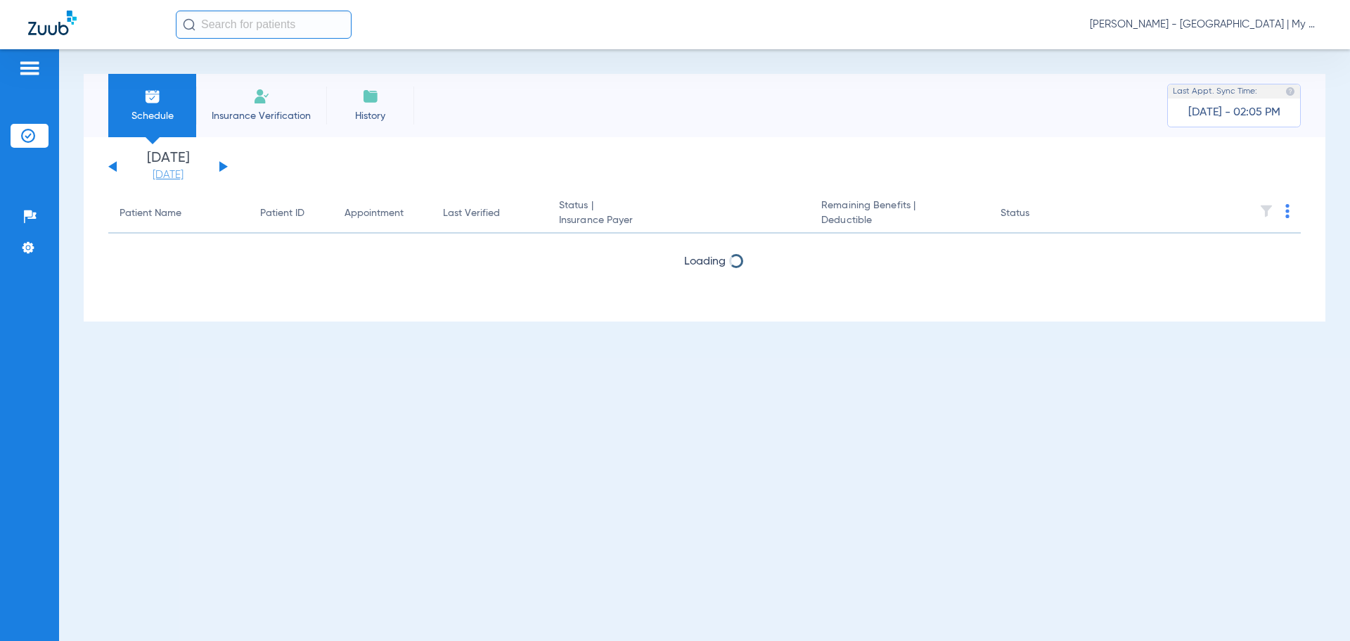
click at [162, 175] on link "[DATE]" at bounding box center [168, 175] width 84 height 14
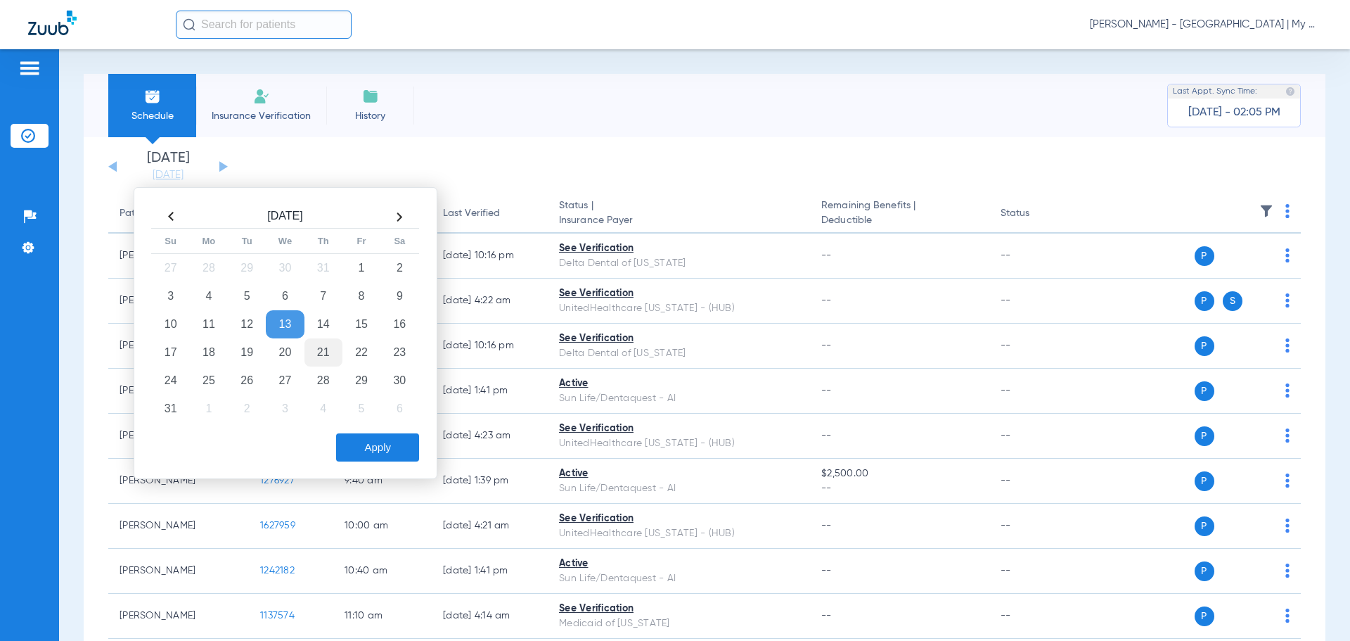
click at [326, 356] on td "21" at bounding box center [324, 352] width 38 height 28
click at [361, 430] on div "Apply" at bounding box center [283, 443] width 271 height 35
click at [369, 444] on button "Apply" at bounding box center [377, 447] width 83 height 28
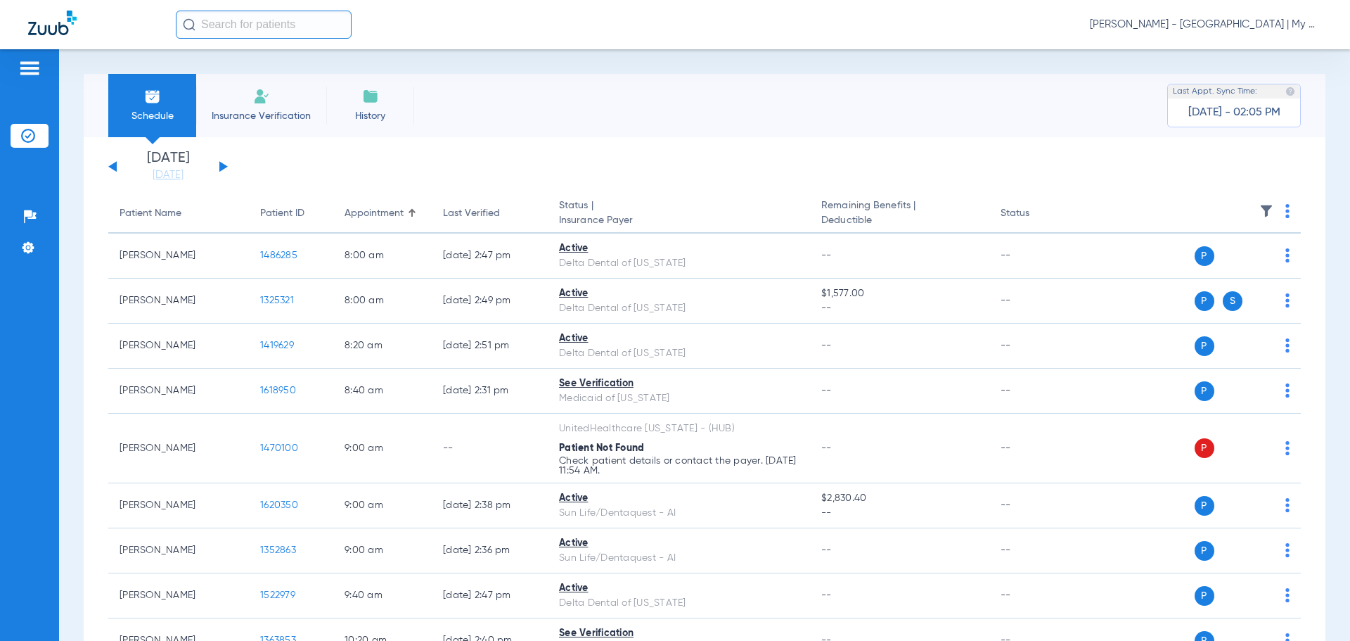
click at [1217, 27] on span "[PERSON_NAME] - [GEOGRAPHIC_DATA] | My Community Dental Centers" at bounding box center [1206, 25] width 232 height 14
click at [1238, 46] on span "Account Selection" at bounding box center [1269, 50] width 79 height 10
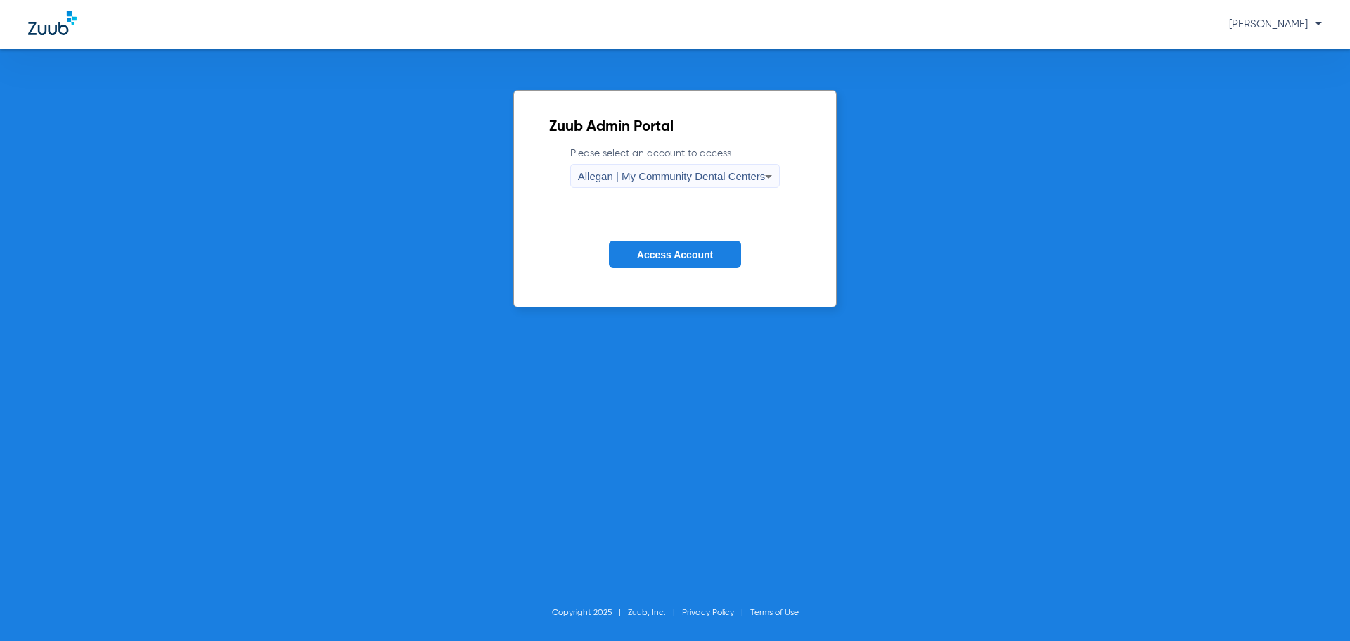
click at [735, 182] on span "Allegan | My Community Dental Centers" at bounding box center [672, 176] width 188 height 12
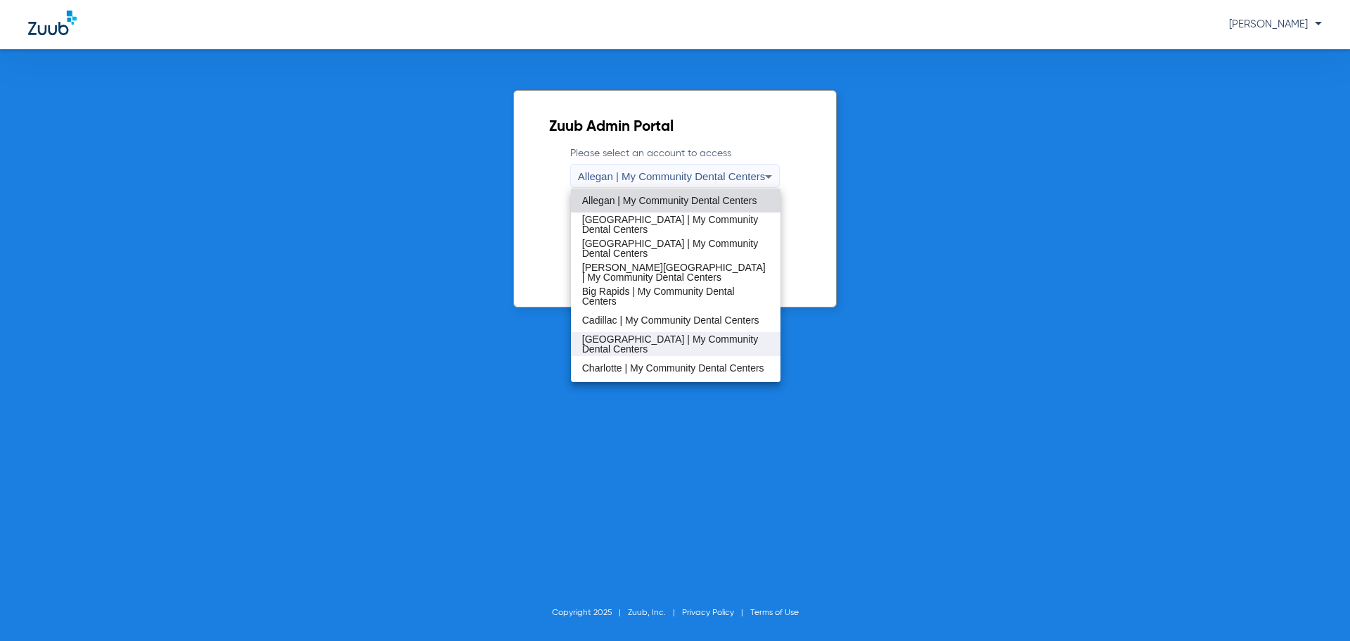
click at [652, 347] on span "[GEOGRAPHIC_DATA] | My Community Dental Centers" at bounding box center [676, 344] width 188 height 20
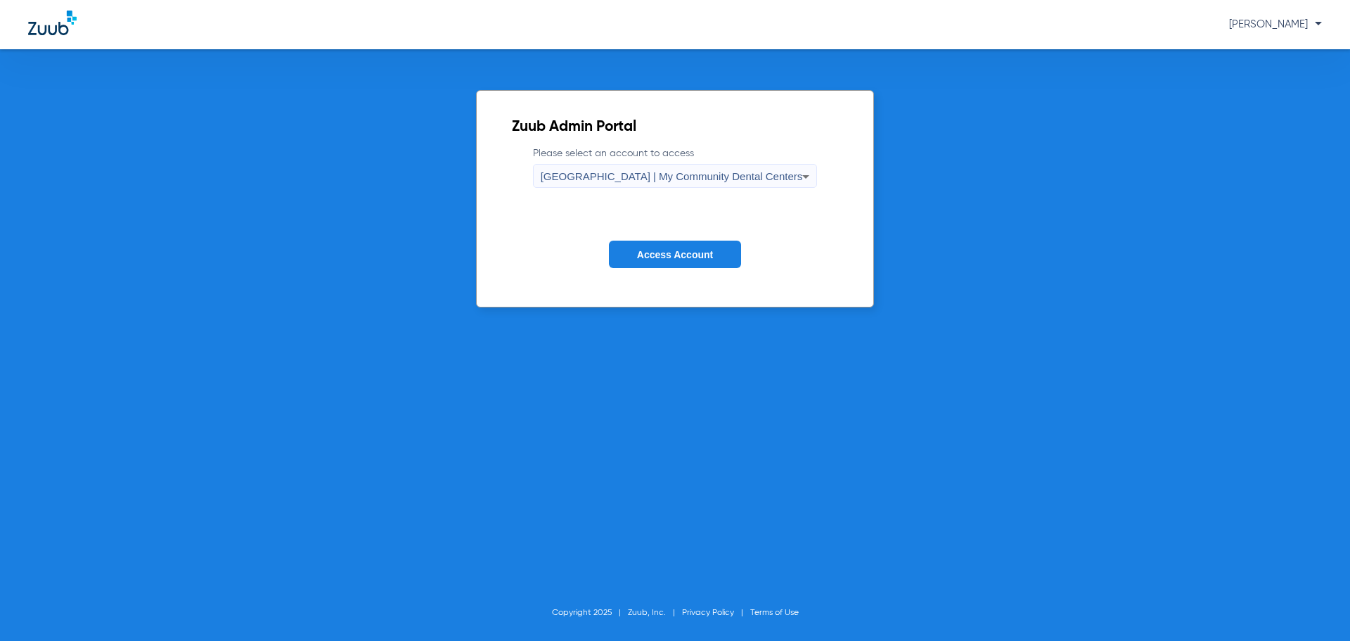
click at [669, 255] on span "Access Account" at bounding box center [675, 254] width 76 height 11
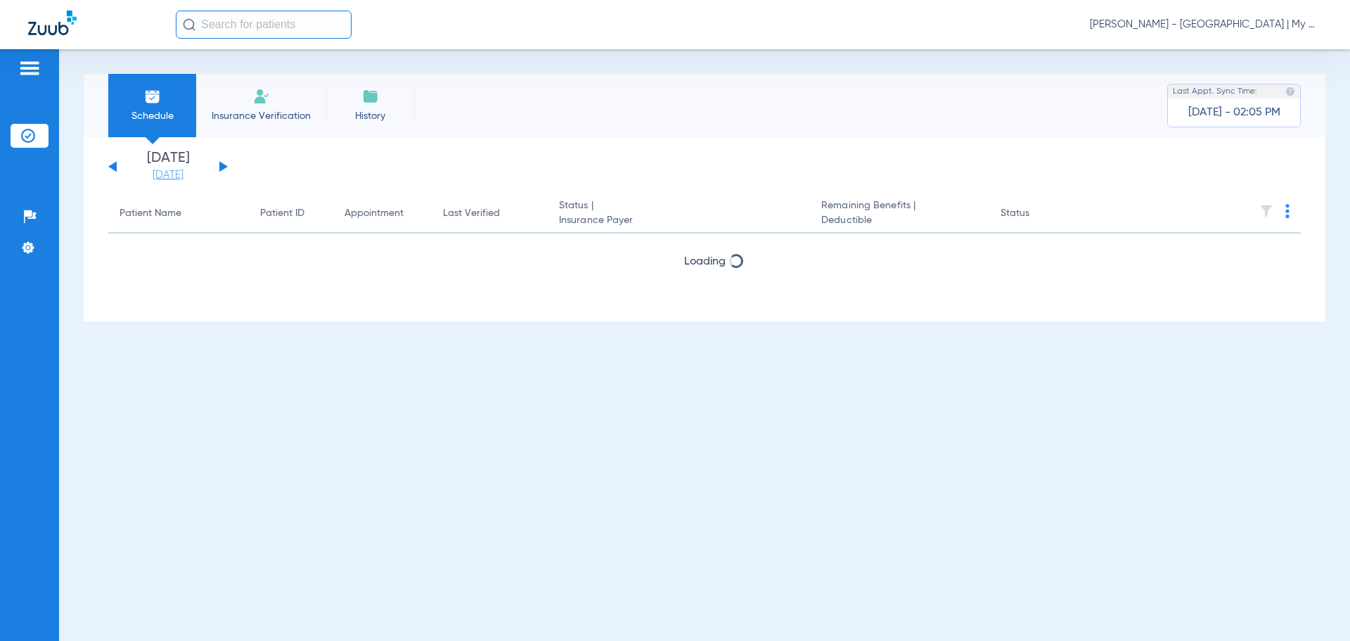
click at [163, 173] on link "[DATE]" at bounding box center [168, 175] width 84 height 14
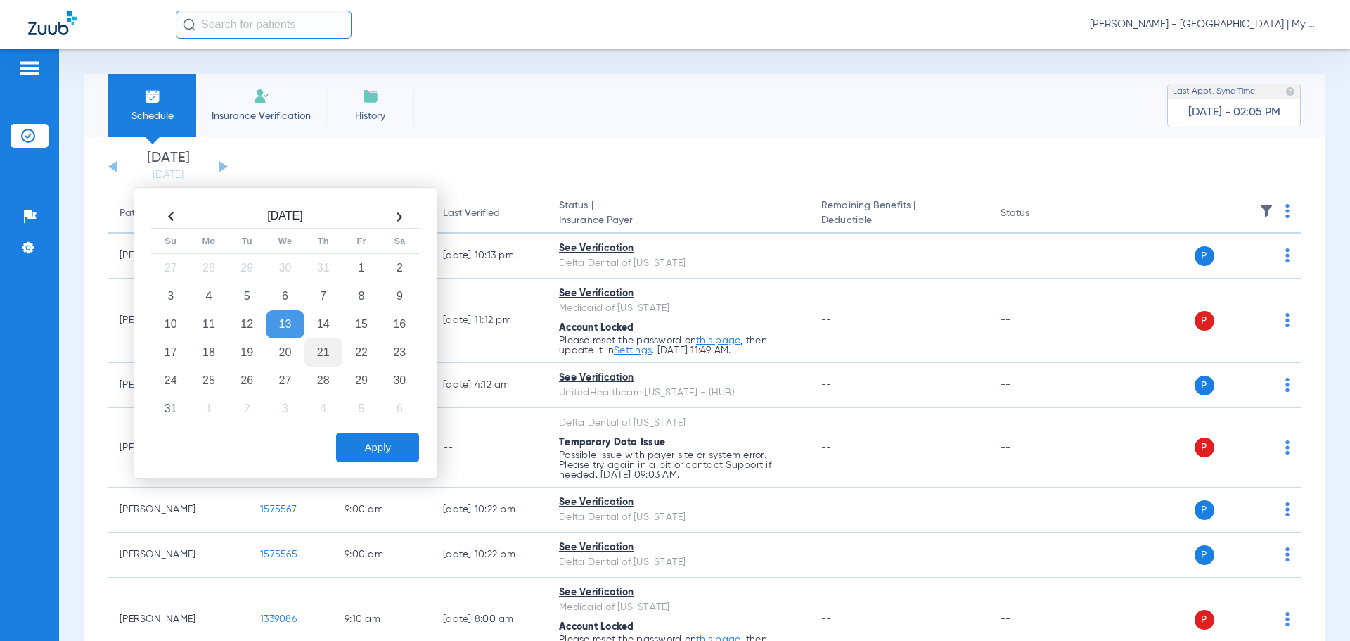
click at [316, 358] on td "21" at bounding box center [324, 352] width 38 height 28
click at [366, 444] on button "Apply" at bounding box center [377, 447] width 83 height 28
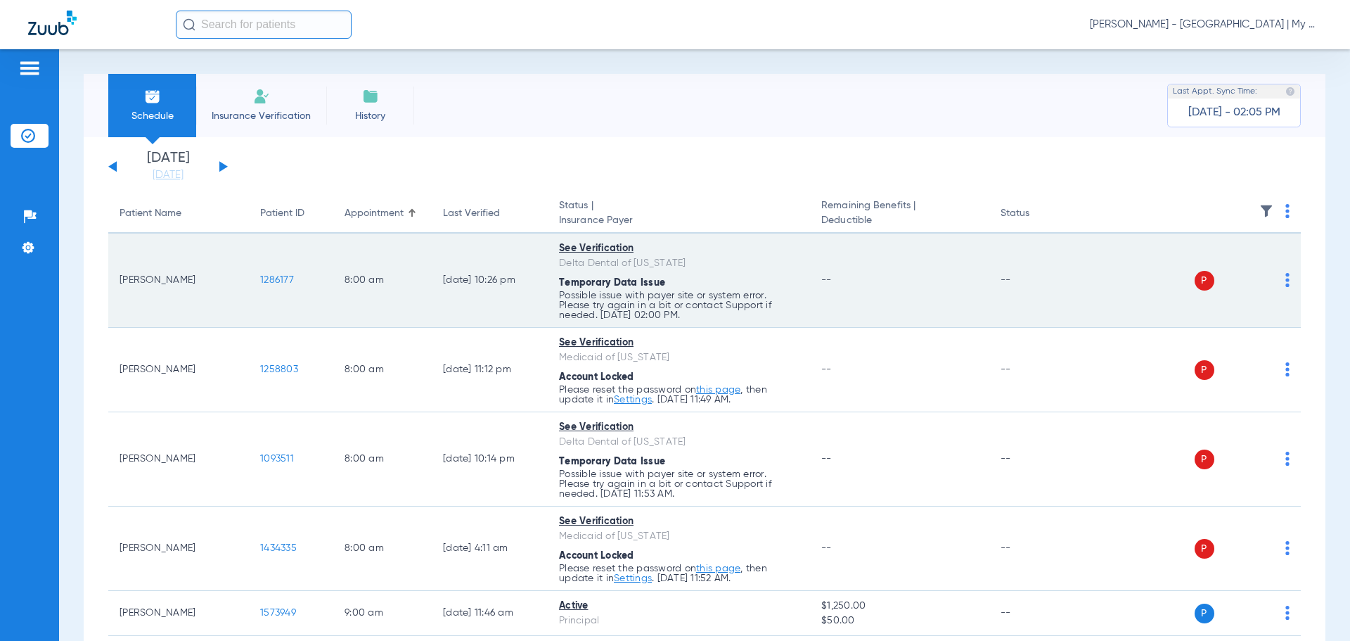
drag, startPoint x: 200, startPoint y: 283, endPoint x: 120, endPoint y: 285, distance: 80.2
click at [120, 285] on td "[PERSON_NAME]" at bounding box center [178, 280] width 141 height 94
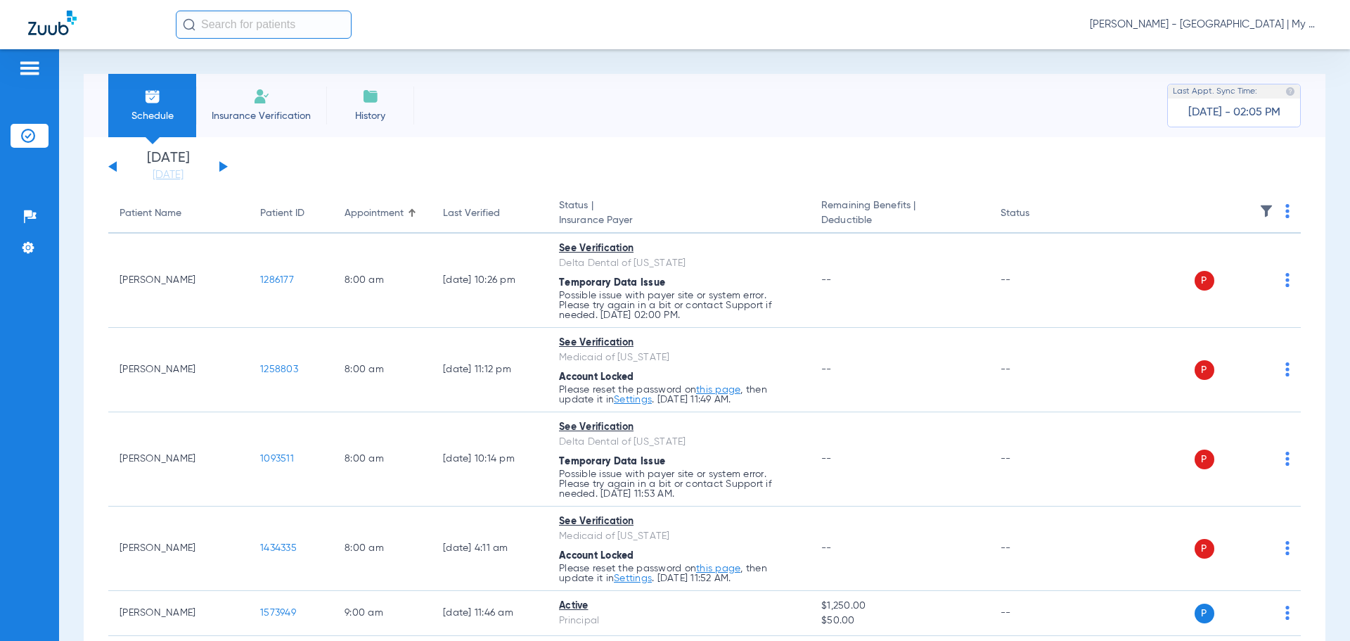
copy td "[PERSON_NAME]"
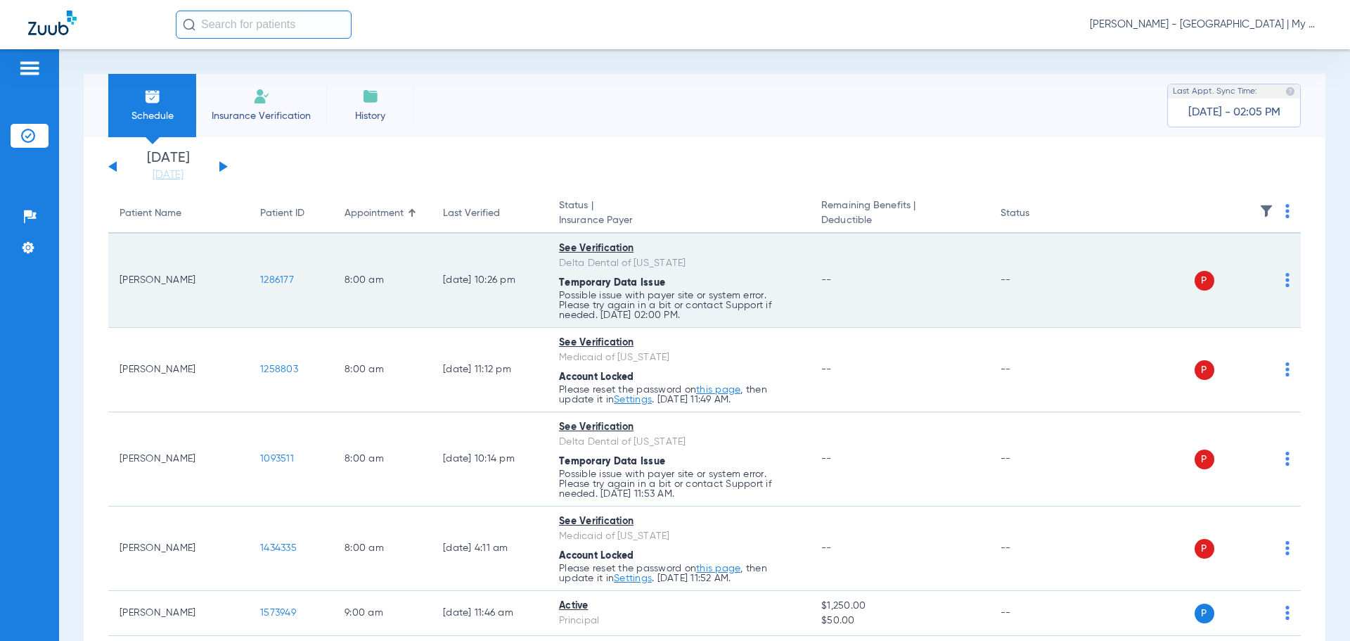
click at [208, 312] on td "[PERSON_NAME]" at bounding box center [178, 280] width 141 height 94
click at [112, 306] on td "[PERSON_NAME]" at bounding box center [178, 280] width 141 height 94
click at [130, 281] on td "[PERSON_NAME]" at bounding box center [178, 280] width 141 height 94
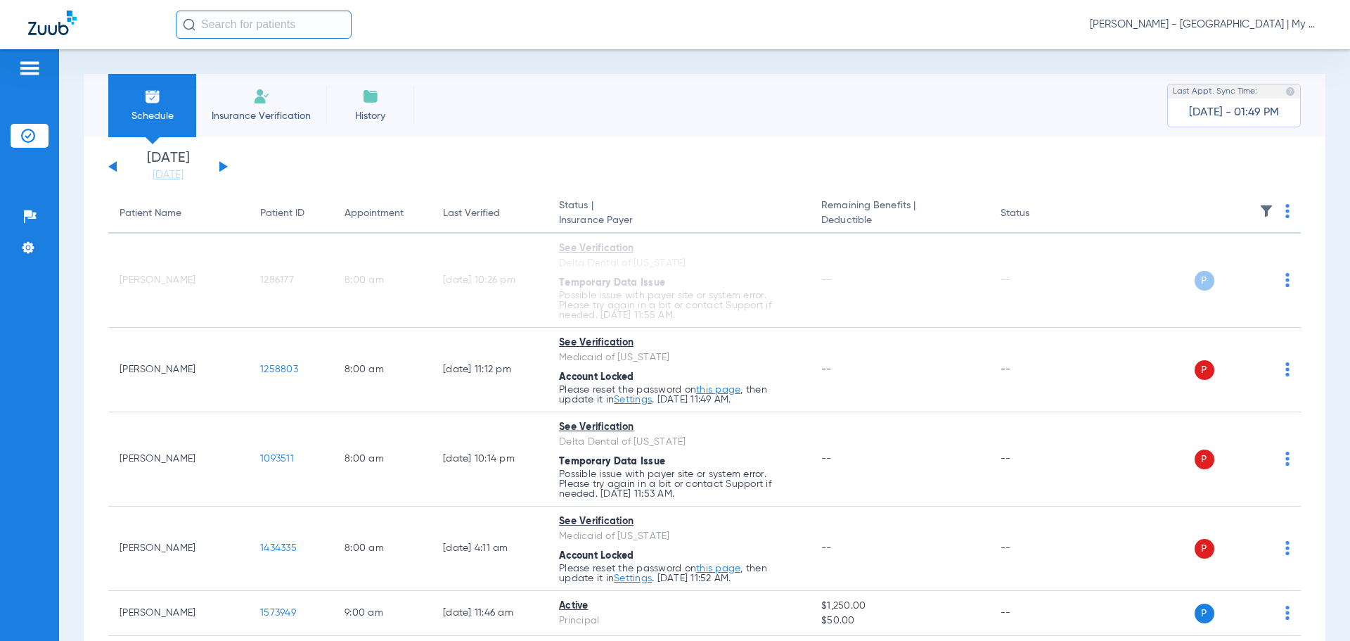
click at [1255, 30] on span "[PERSON_NAME] - [GEOGRAPHIC_DATA] | My Community Dental Centers" at bounding box center [1206, 25] width 232 height 14
click at [1273, 51] on span "Account Selection" at bounding box center [1269, 50] width 79 height 10
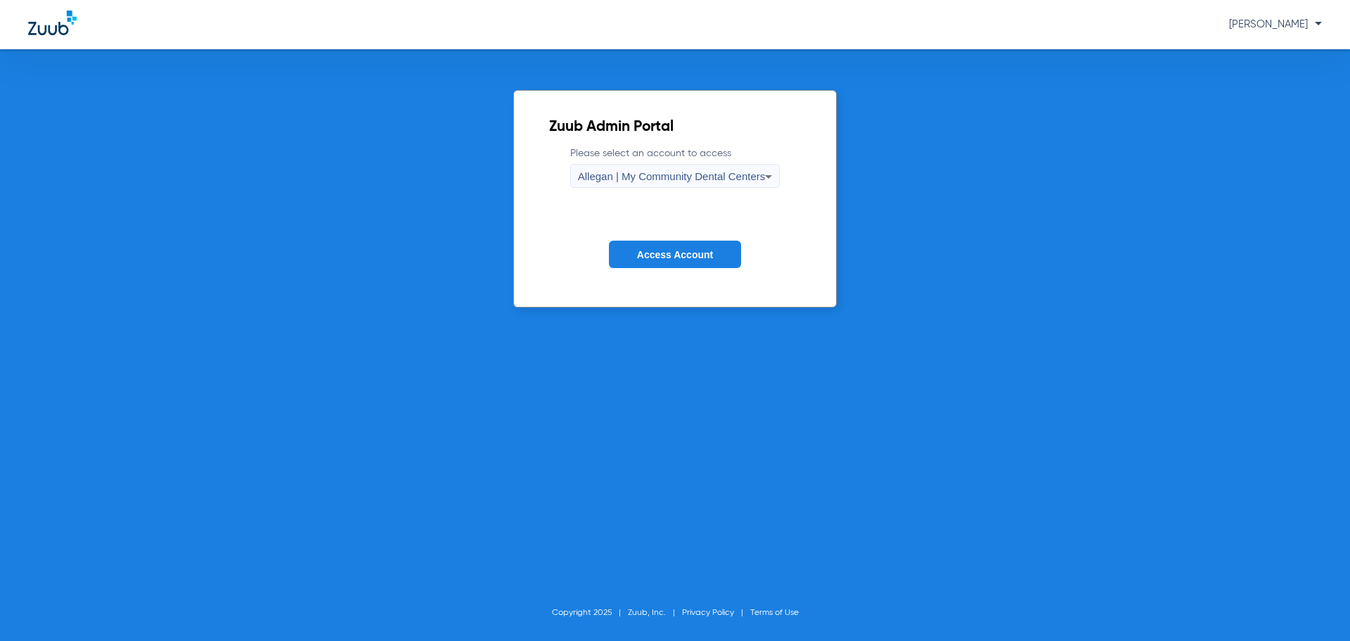
click at [725, 177] on span "Allegan | My Community Dental Centers" at bounding box center [672, 176] width 188 height 12
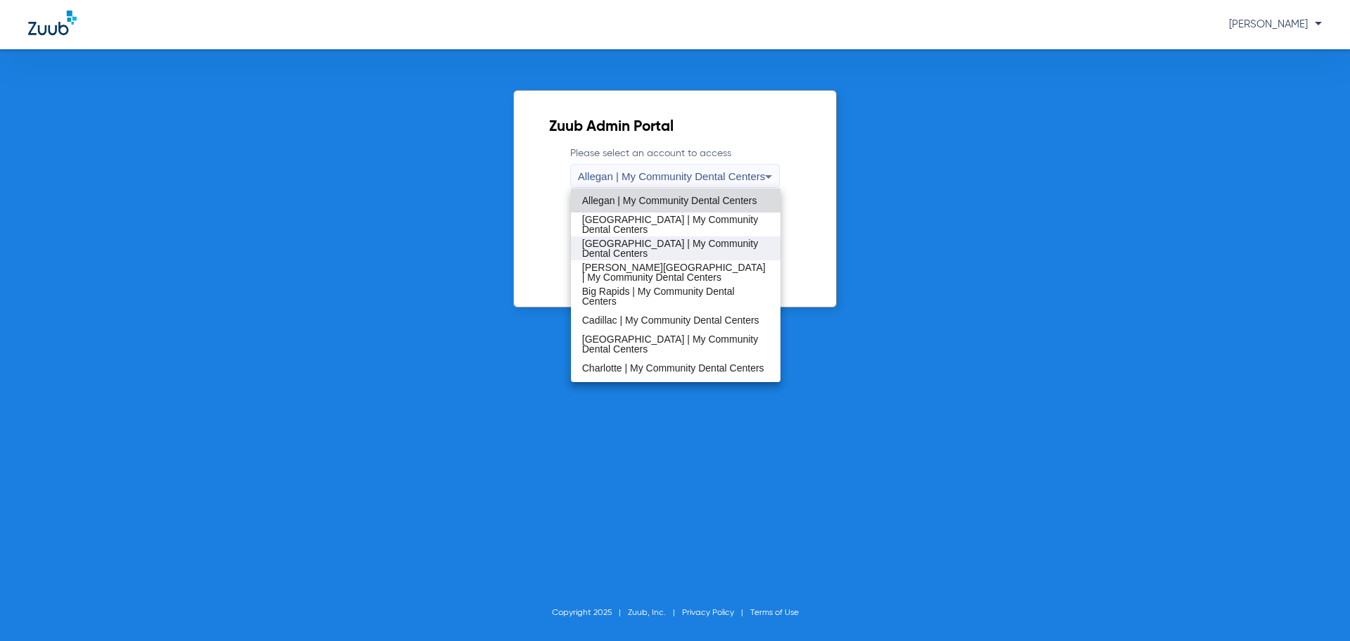
click at [668, 245] on span "[GEOGRAPHIC_DATA] | My Community Dental Centers" at bounding box center [676, 248] width 188 height 20
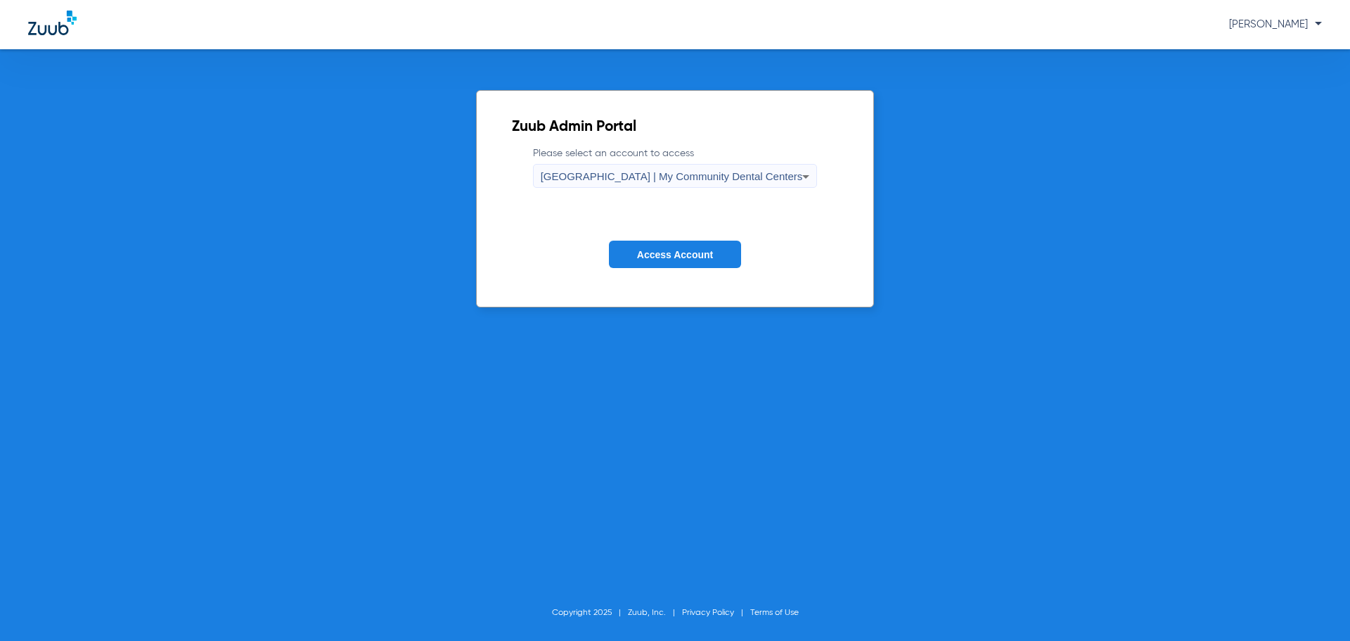
click at [681, 252] on span "Access Account" at bounding box center [675, 254] width 76 height 11
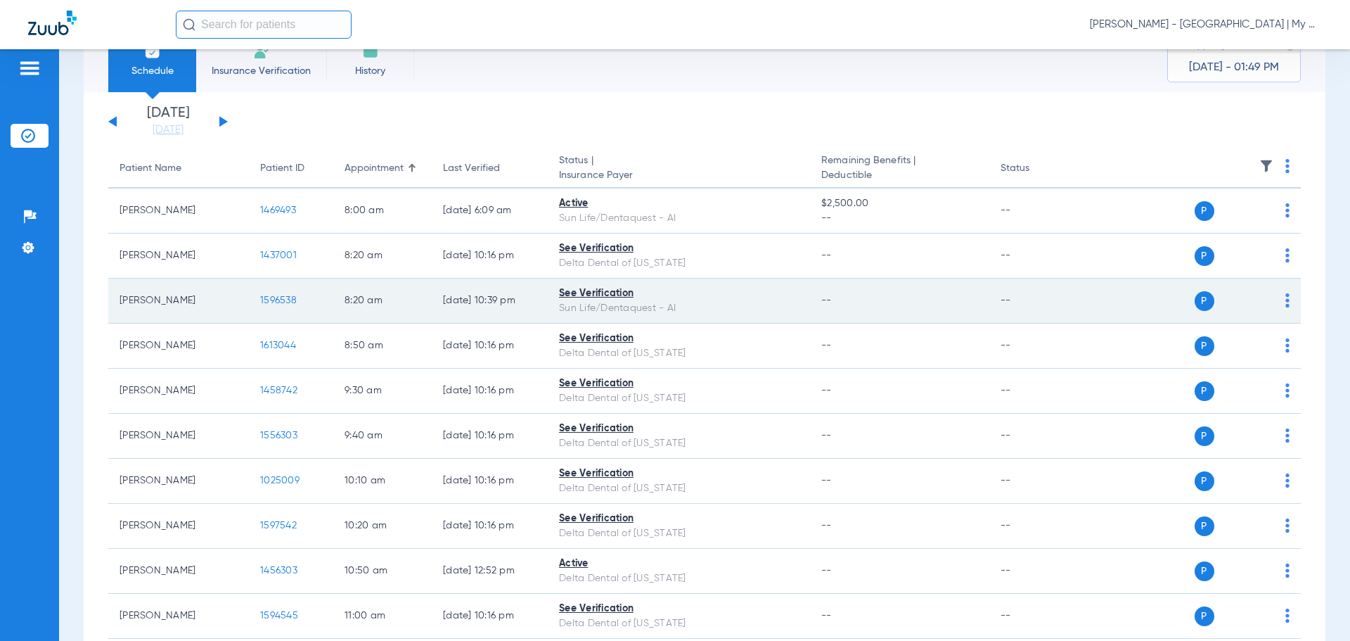
scroll to position [70, 0]
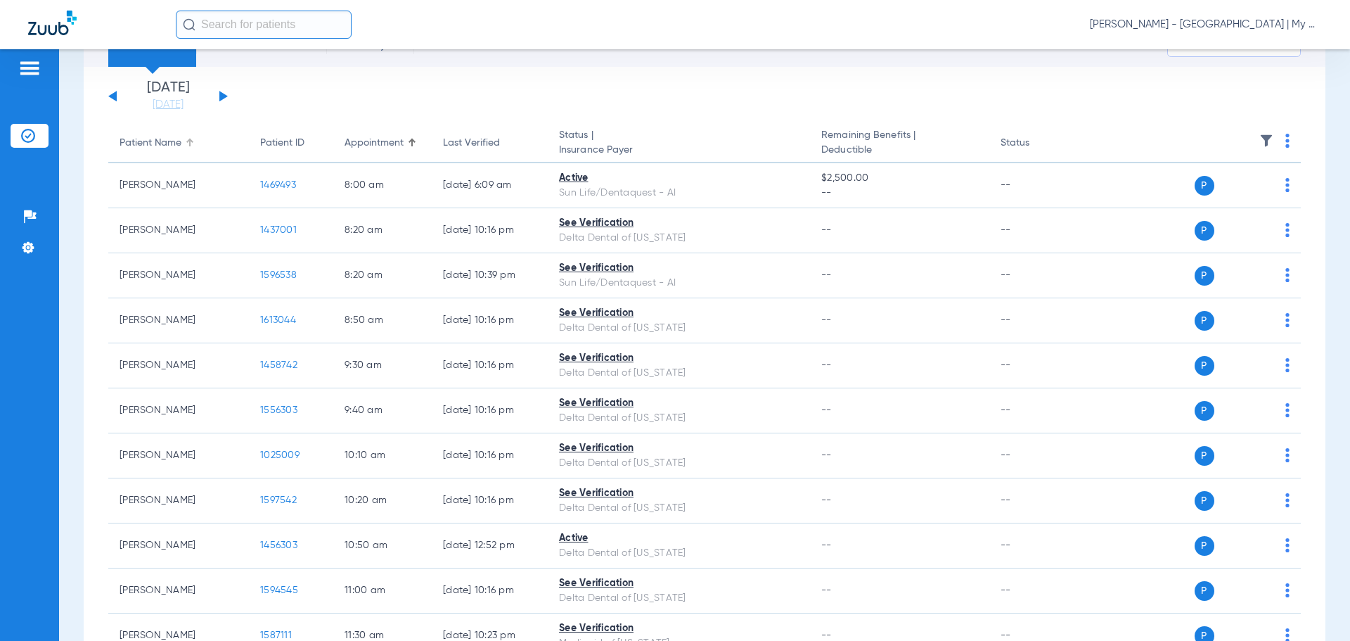
click at [198, 134] on th "Patient Name" at bounding box center [178, 143] width 141 height 39
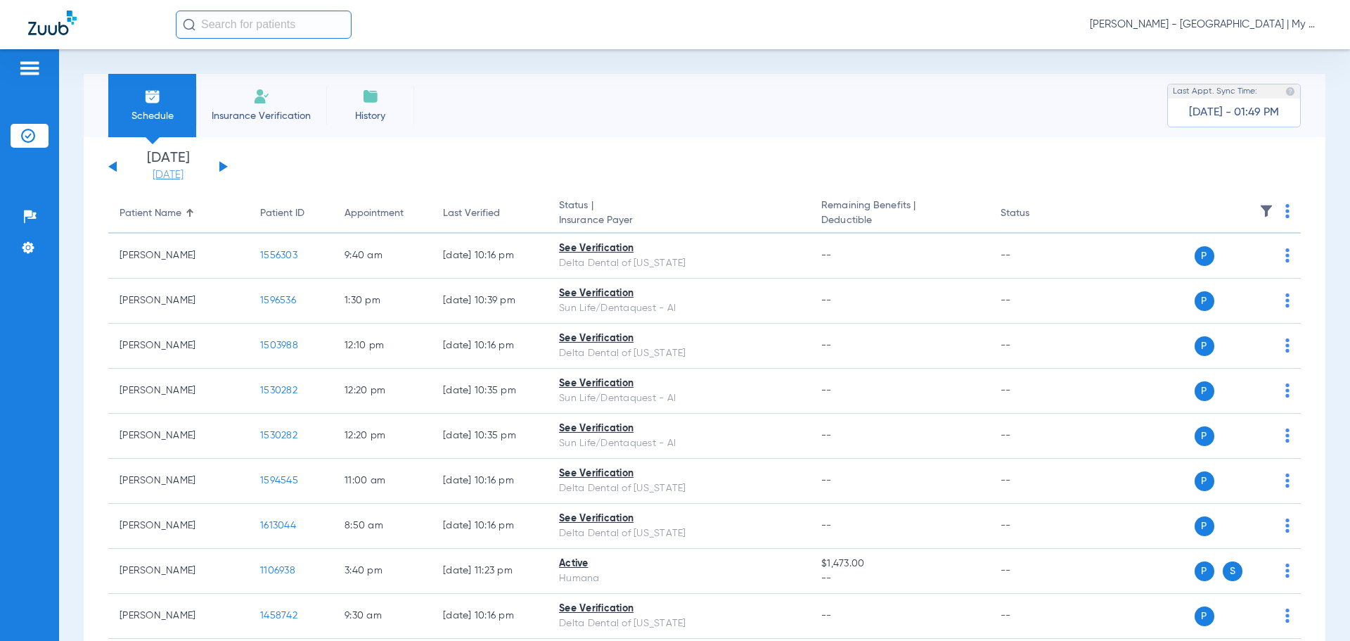
click at [146, 173] on link "[DATE]" at bounding box center [168, 175] width 84 height 14
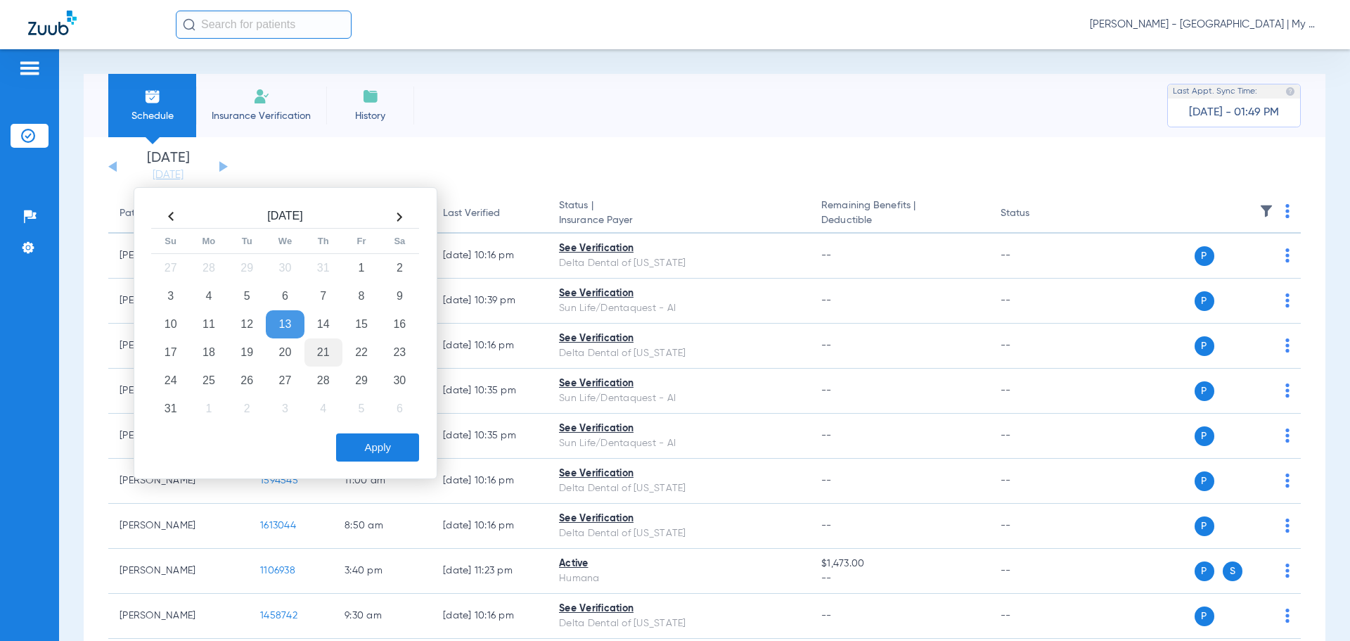
click at [321, 349] on td "21" at bounding box center [324, 352] width 38 height 28
click at [383, 447] on button "Apply" at bounding box center [377, 447] width 83 height 28
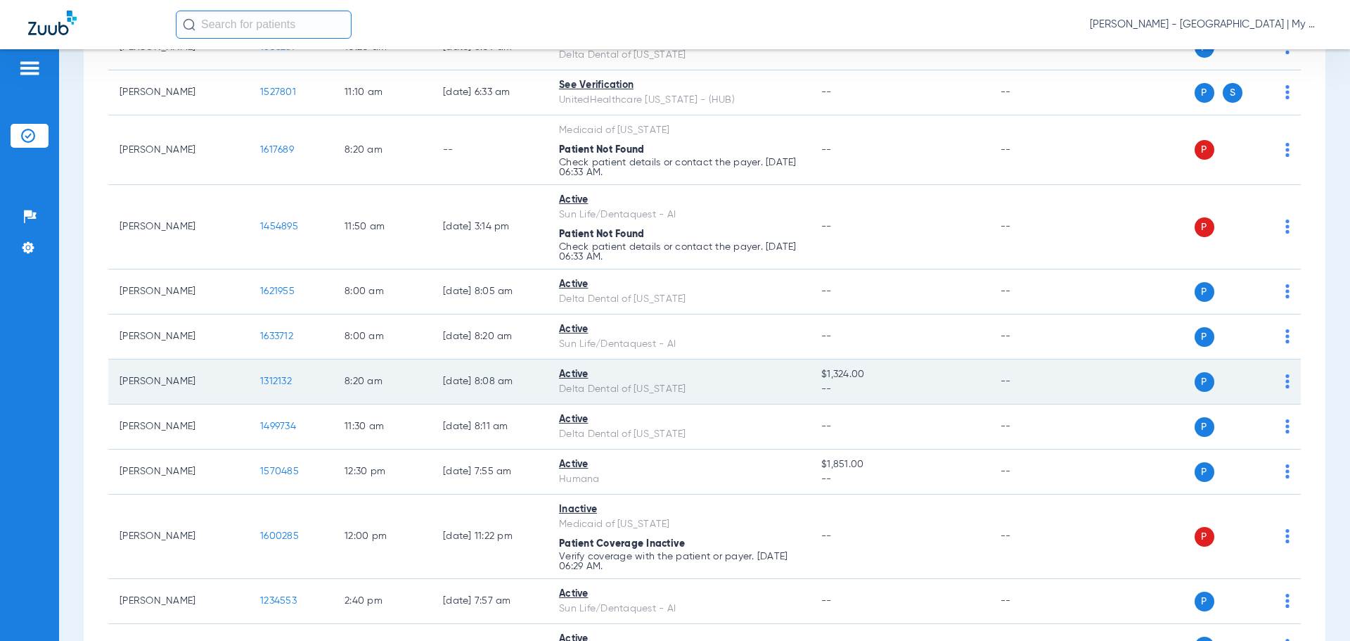
scroll to position [352, 0]
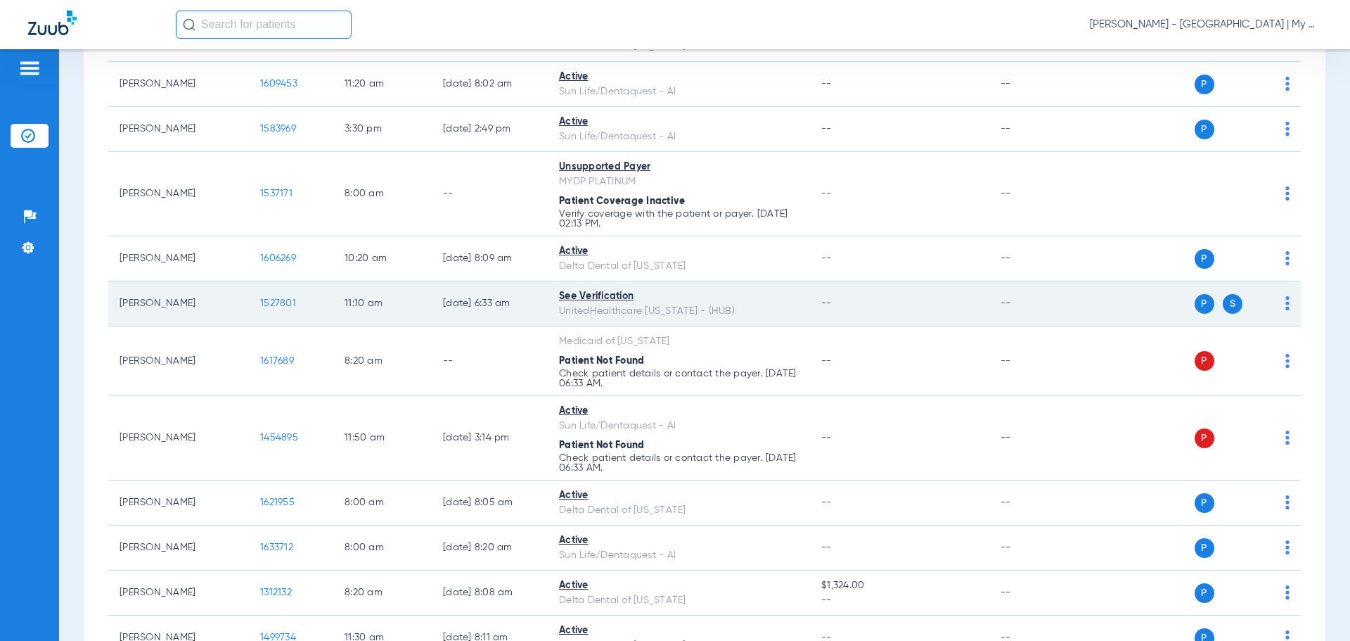
click at [261, 302] on span "1527801" at bounding box center [278, 303] width 36 height 10
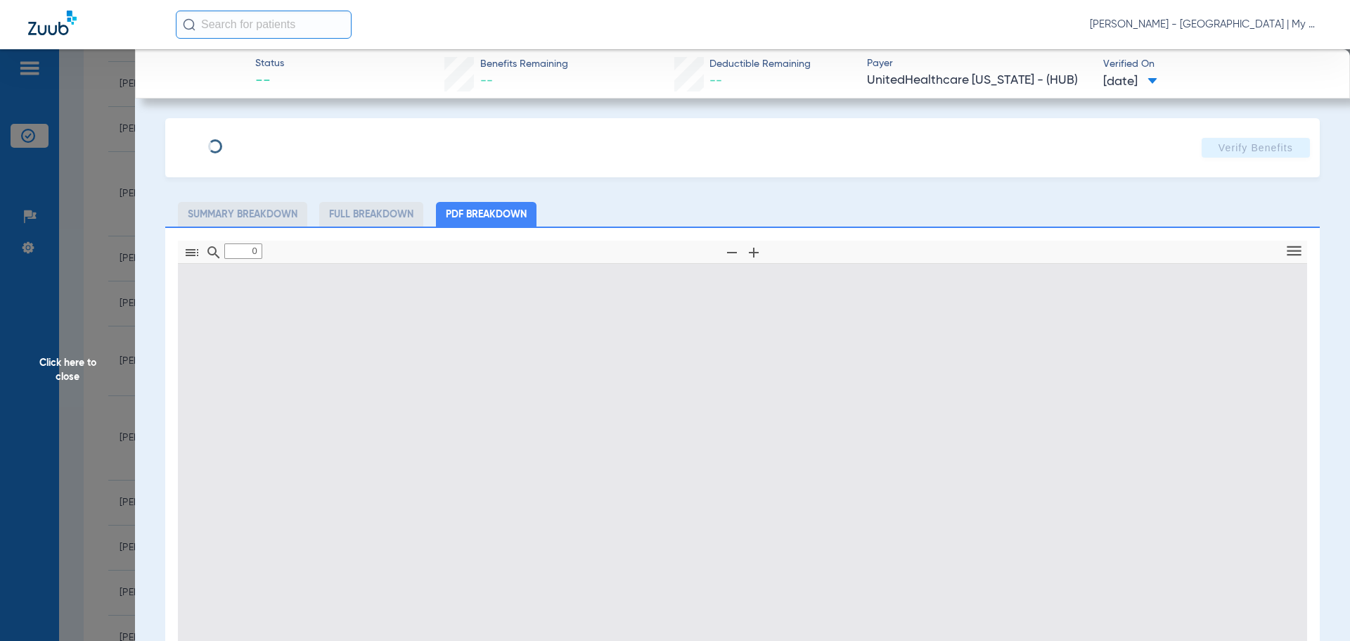
type input "1"
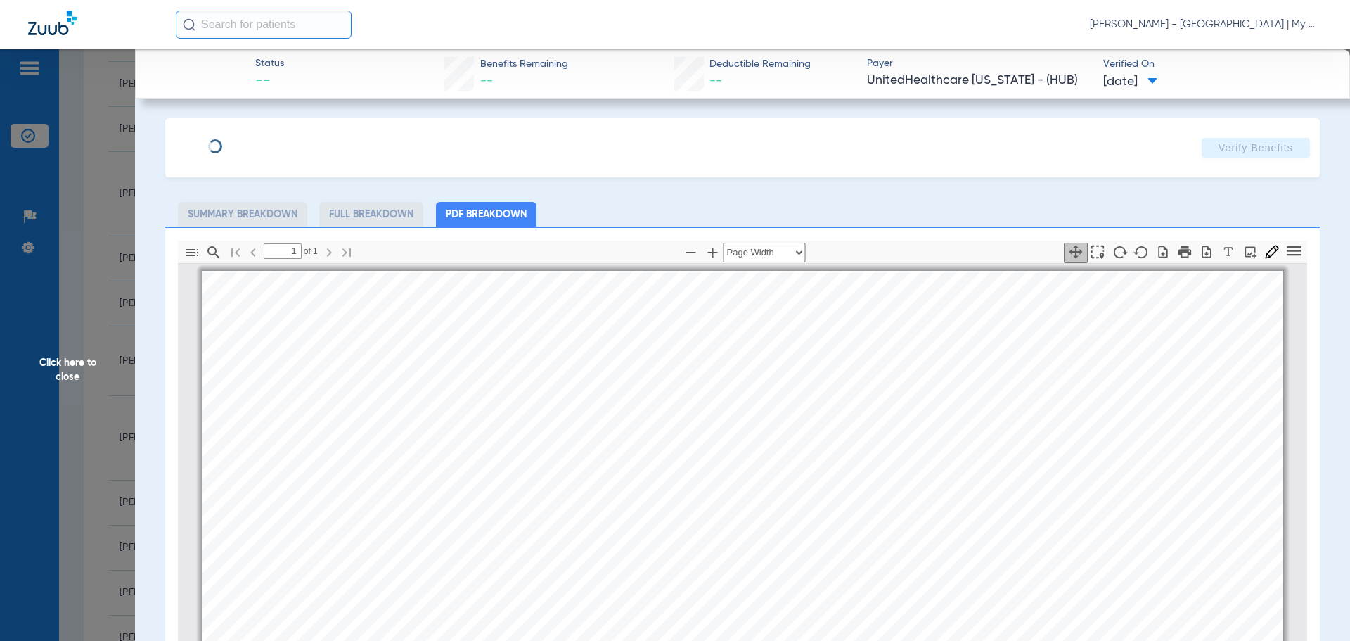
scroll to position [7, 0]
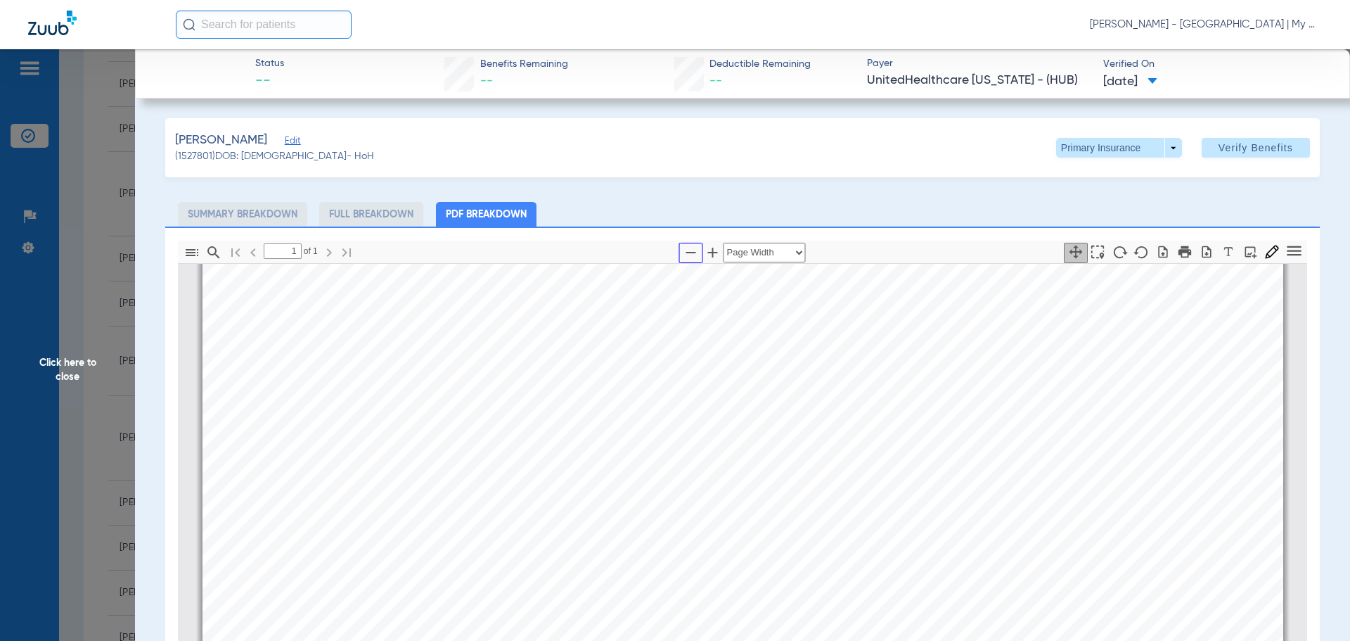
click at [683, 253] on icon "button" at bounding box center [691, 252] width 17 height 17
select select "custom"
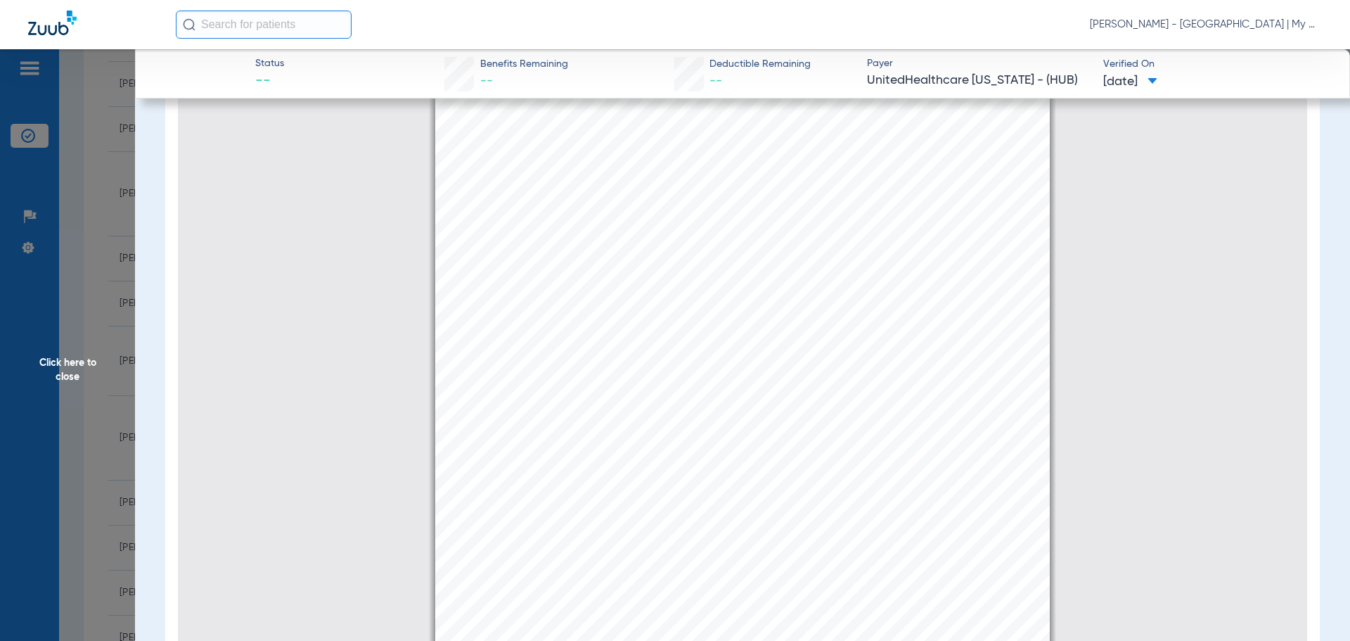
scroll to position [203, 0]
drag, startPoint x: 73, startPoint y: 365, endPoint x: 193, endPoint y: 367, distance: 119.6
click at [72, 365] on span "Click here to close" at bounding box center [67, 369] width 135 height 641
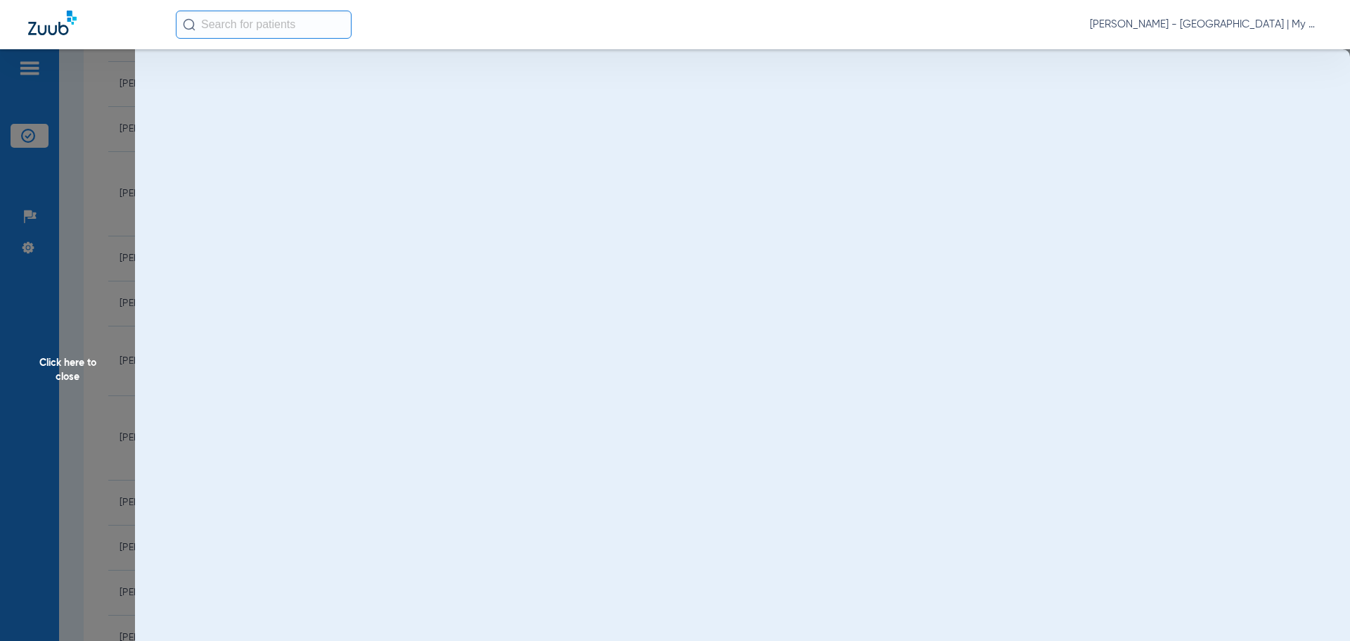
scroll to position [0, 0]
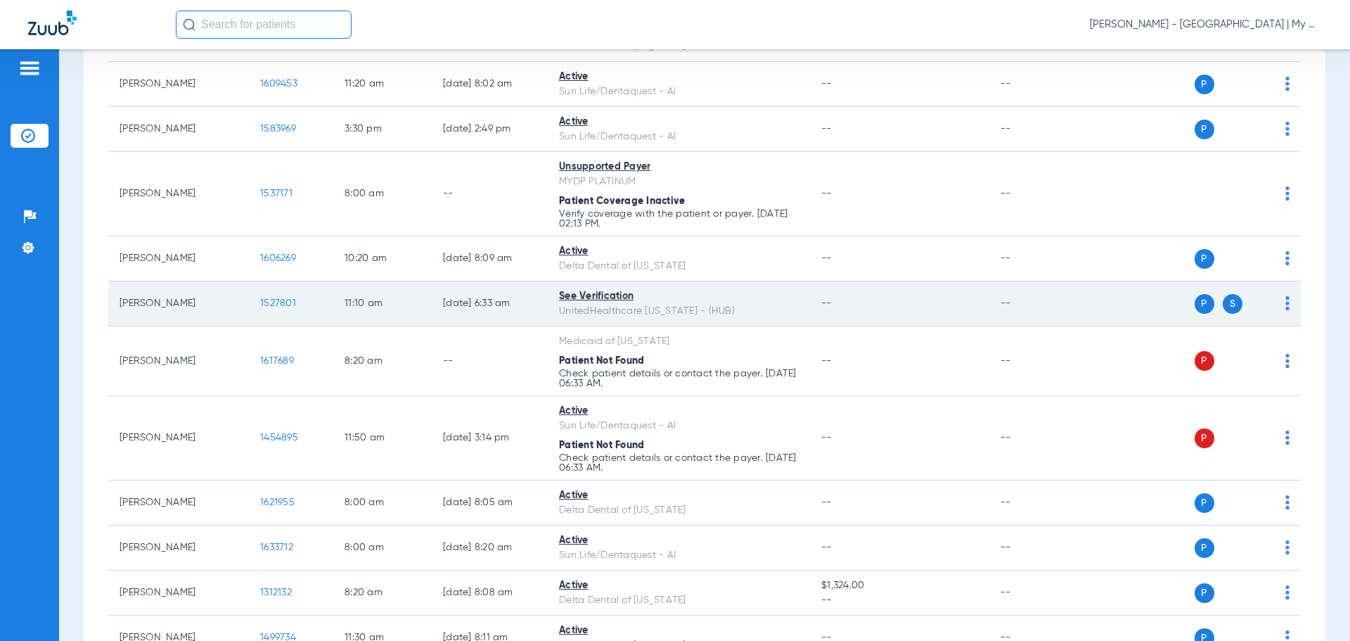
click at [1274, 305] on div "P S" at bounding box center [1187, 304] width 206 height 20
click at [1286, 305] on img at bounding box center [1288, 303] width 4 height 14
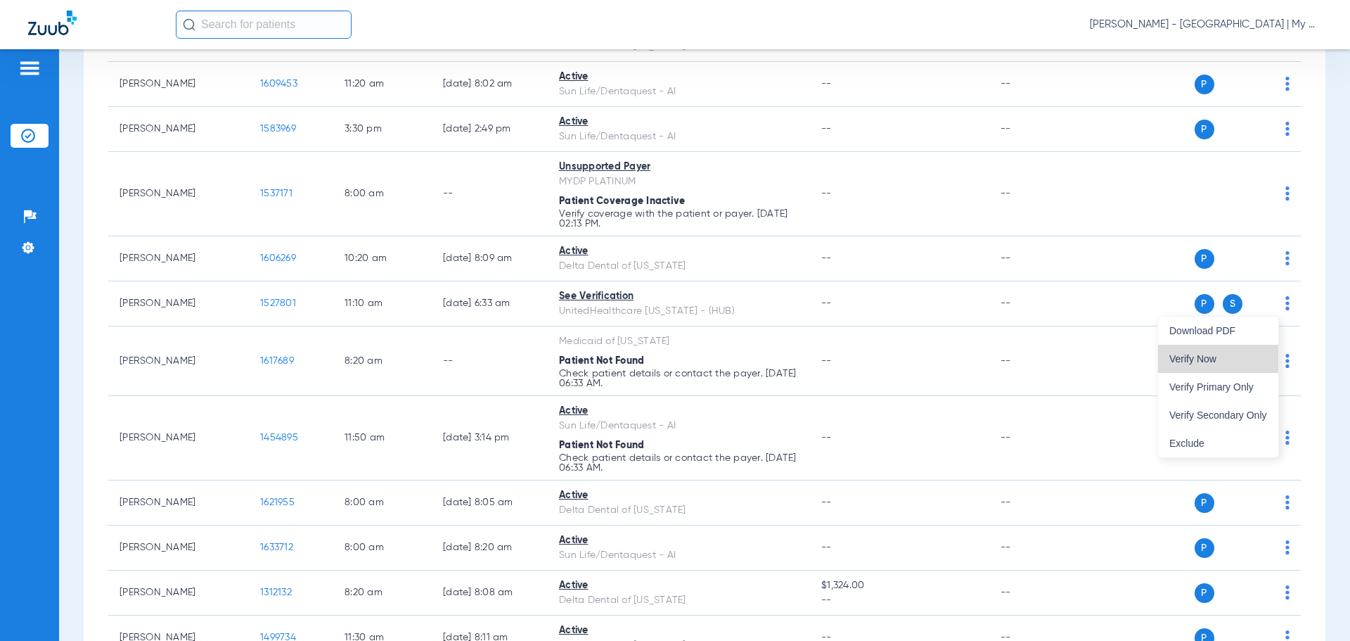
click at [1237, 355] on span "Verify Now" at bounding box center [1219, 359] width 98 height 10
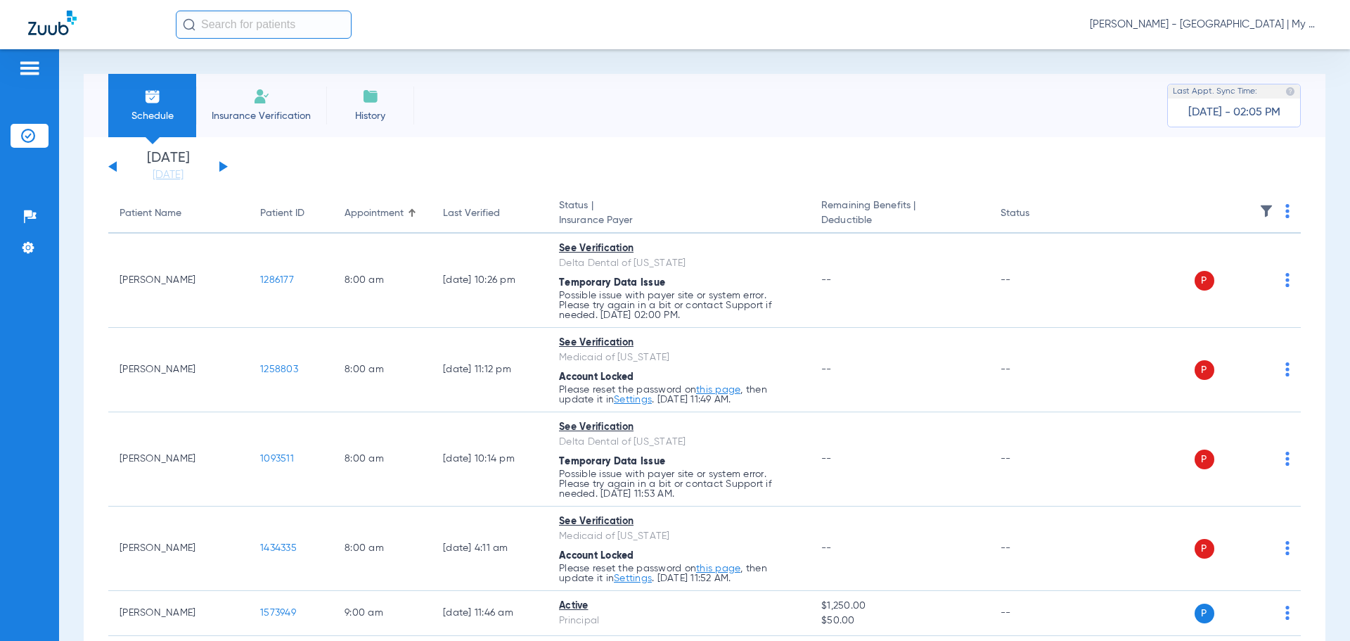
click at [1230, 21] on span "[PERSON_NAME] - [GEOGRAPHIC_DATA] | My Community Dental Centers" at bounding box center [1206, 25] width 232 height 14
click at [1241, 47] on span "Account Selection" at bounding box center [1269, 50] width 79 height 10
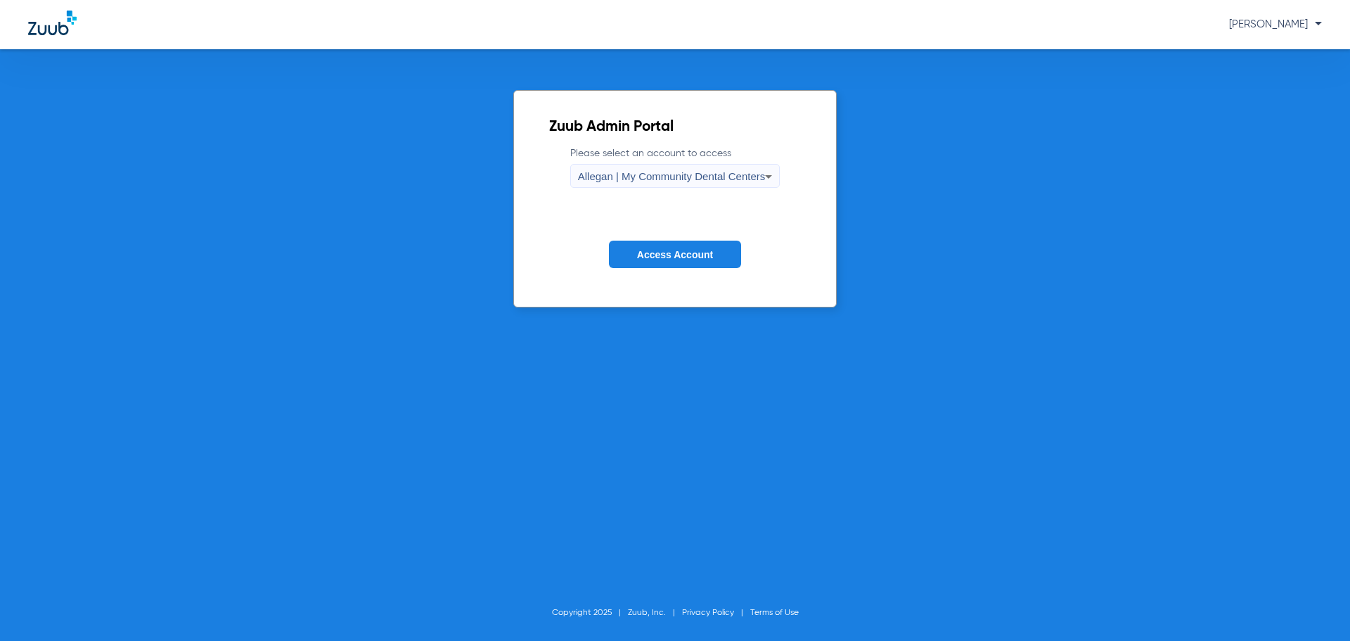
click at [618, 182] on div "Allegan | My Community Dental Centers" at bounding box center [672, 177] width 188 height 24
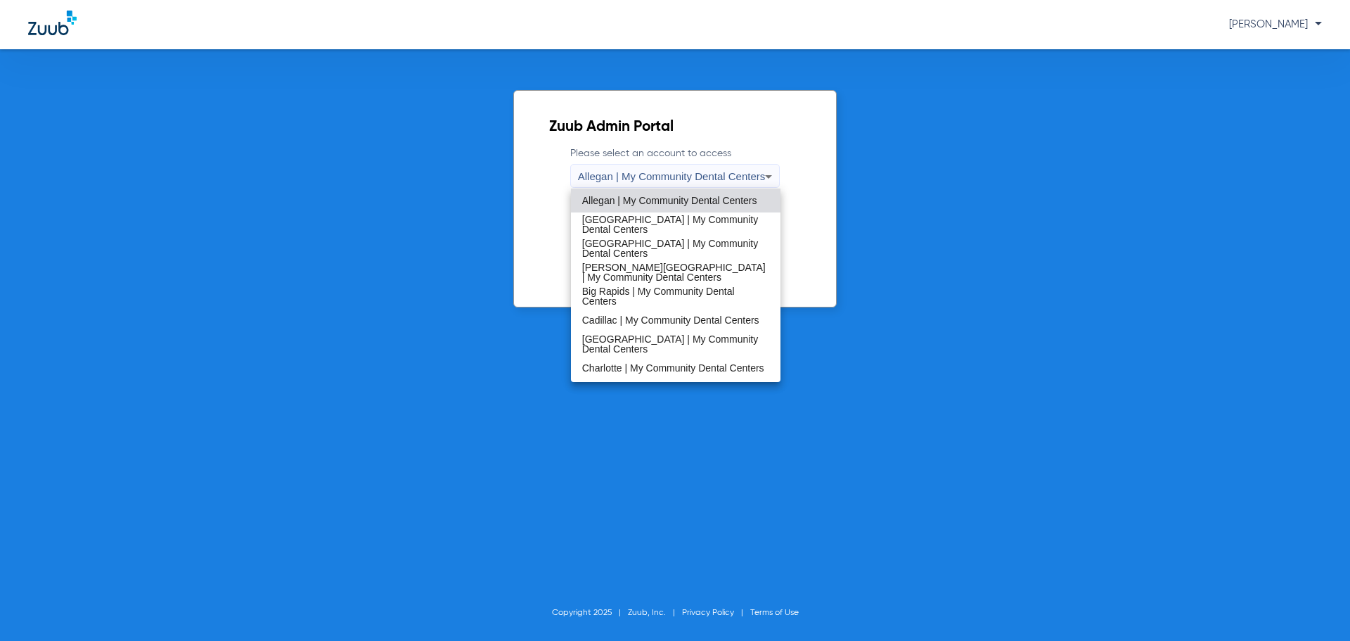
click at [629, 251] on span "[GEOGRAPHIC_DATA] | My Community Dental Centers" at bounding box center [676, 248] width 188 height 20
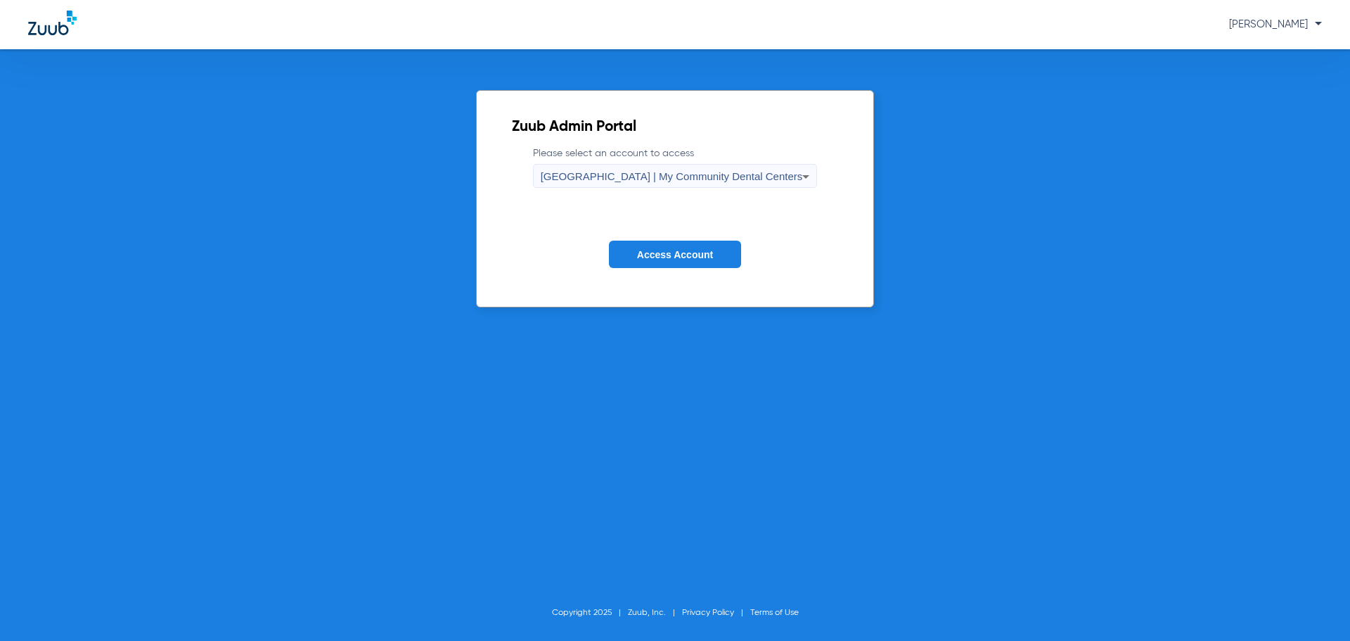
click at [649, 258] on span "Access Account" at bounding box center [675, 254] width 76 height 11
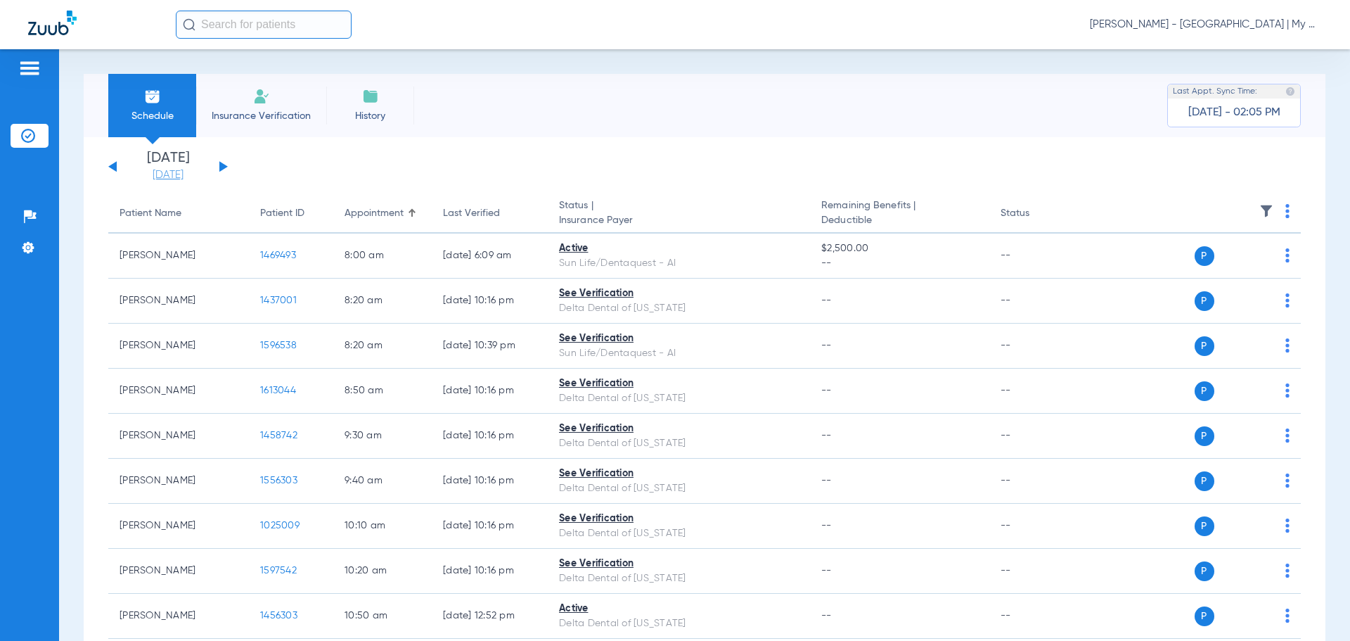
click at [169, 177] on link "[DATE]" at bounding box center [168, 175] width 84 height 14
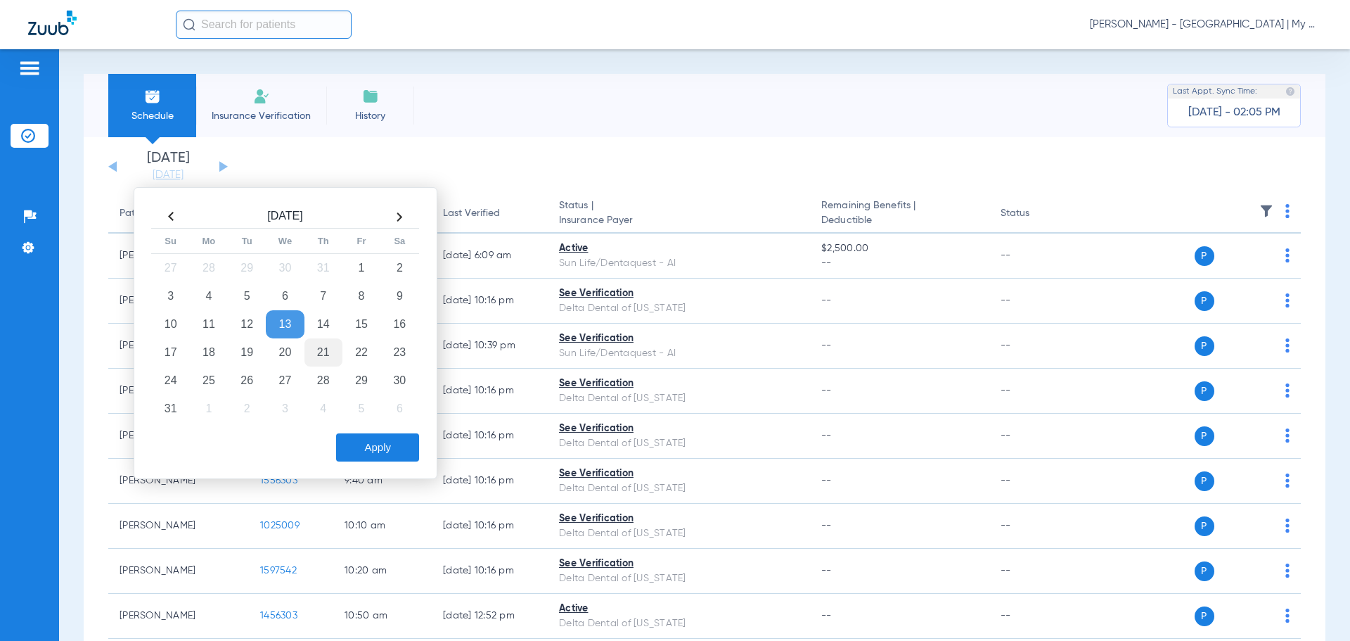
click at [318, 350] on td "21" at bounding box center [324, 352] width 38 height 28
drag, startPoint x: 358, startPoint y: 446, endPoint x: 336, endPoint y: 433, distance: 25.2
click at [359, 446] on button "Apply" at bounding box center [377, 447] width 83 height 28
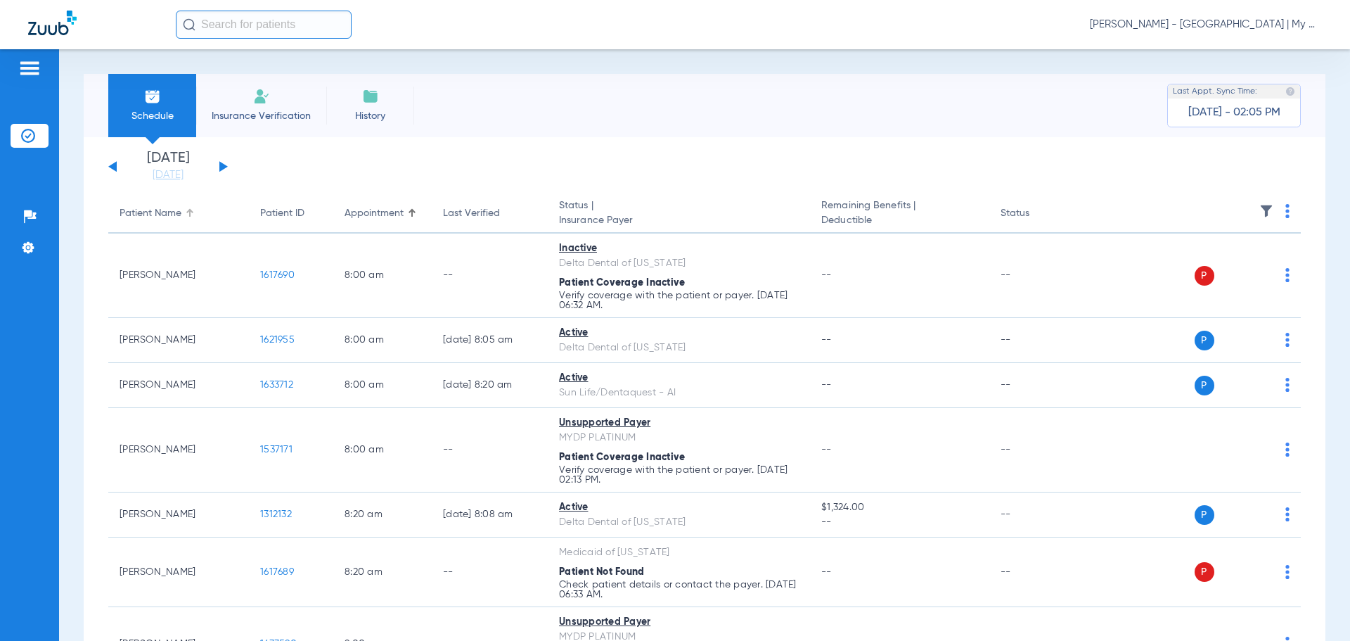
click at [186, 210] on div at bounding box center [190, 209] width 8 height 1
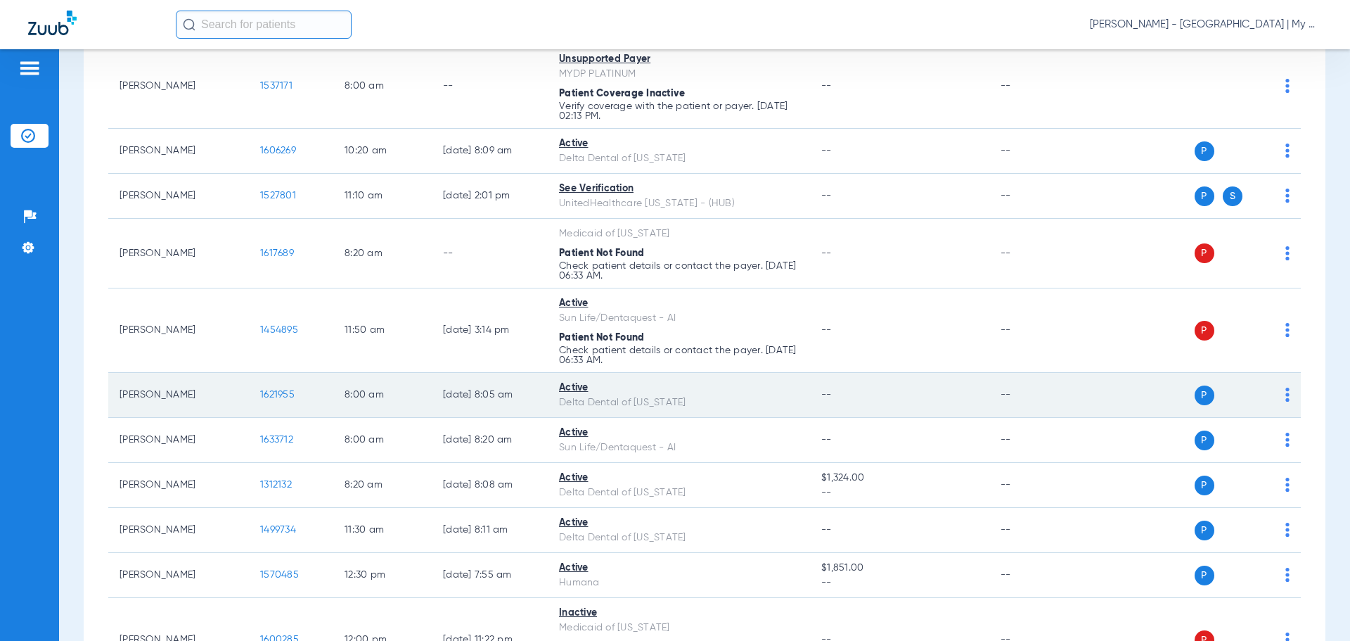
scroll to position [422, 0]
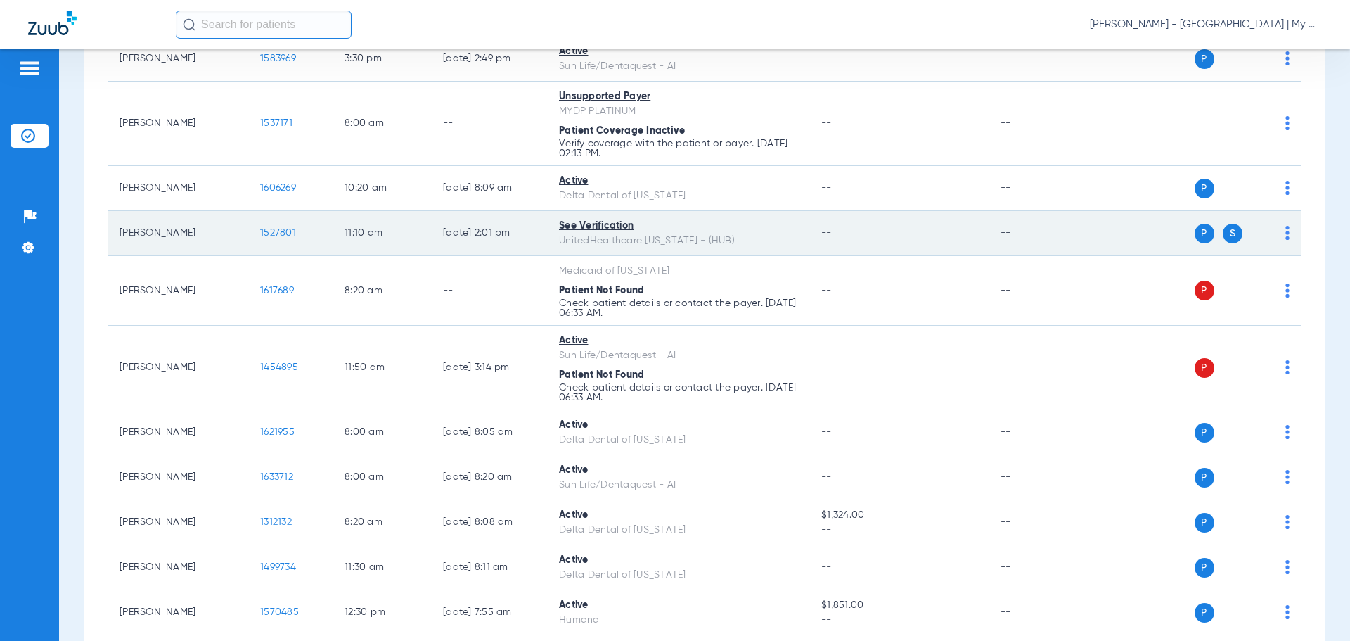
click at [281, 230] on span "1527801" at bounding box center [278, 233] width 36 height 10
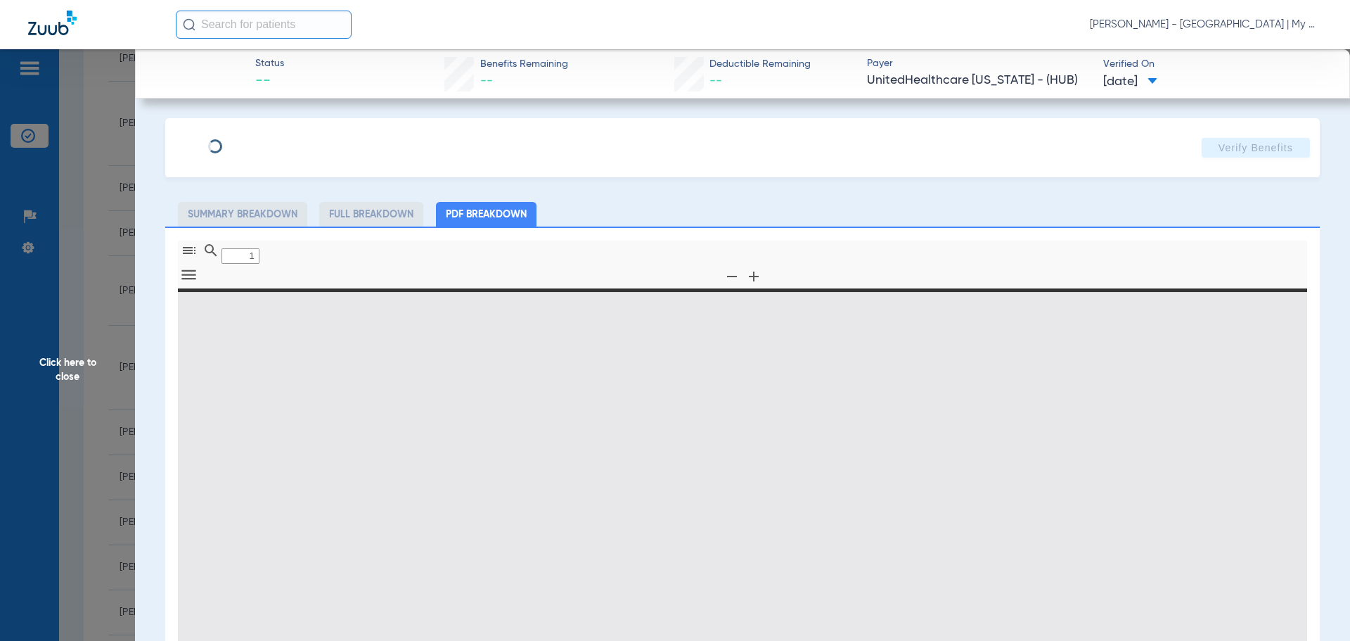
type input "0"
select select "page-width"
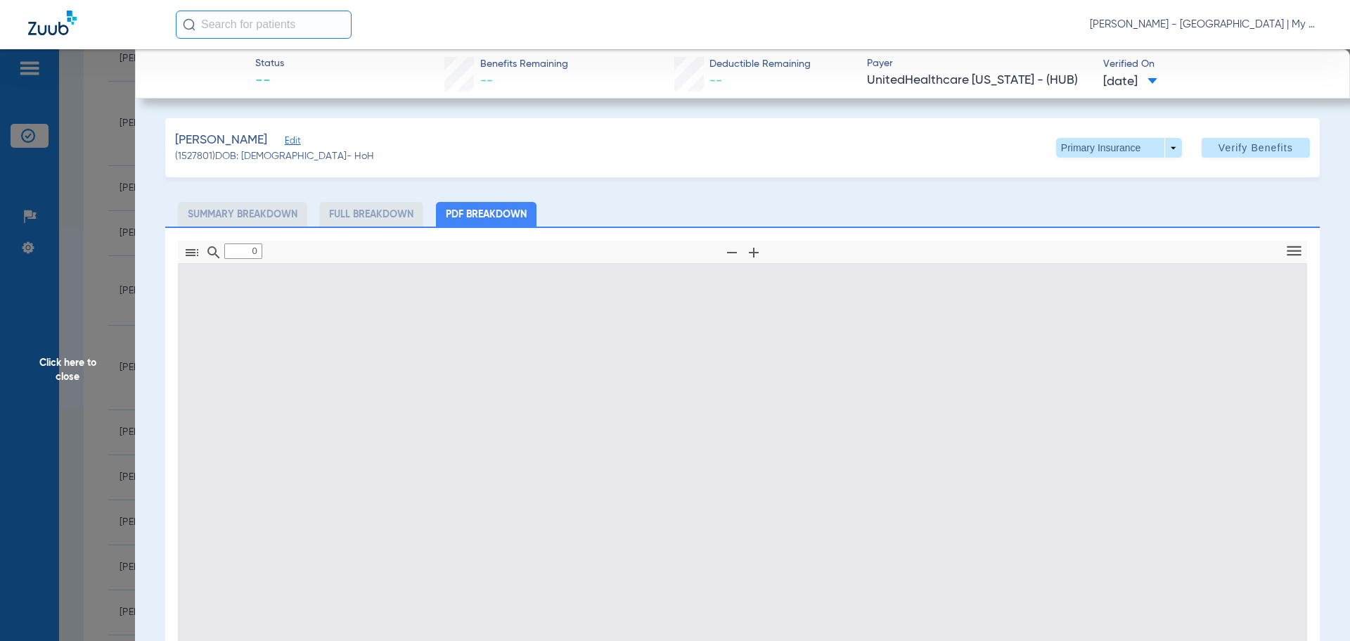
type input "1"
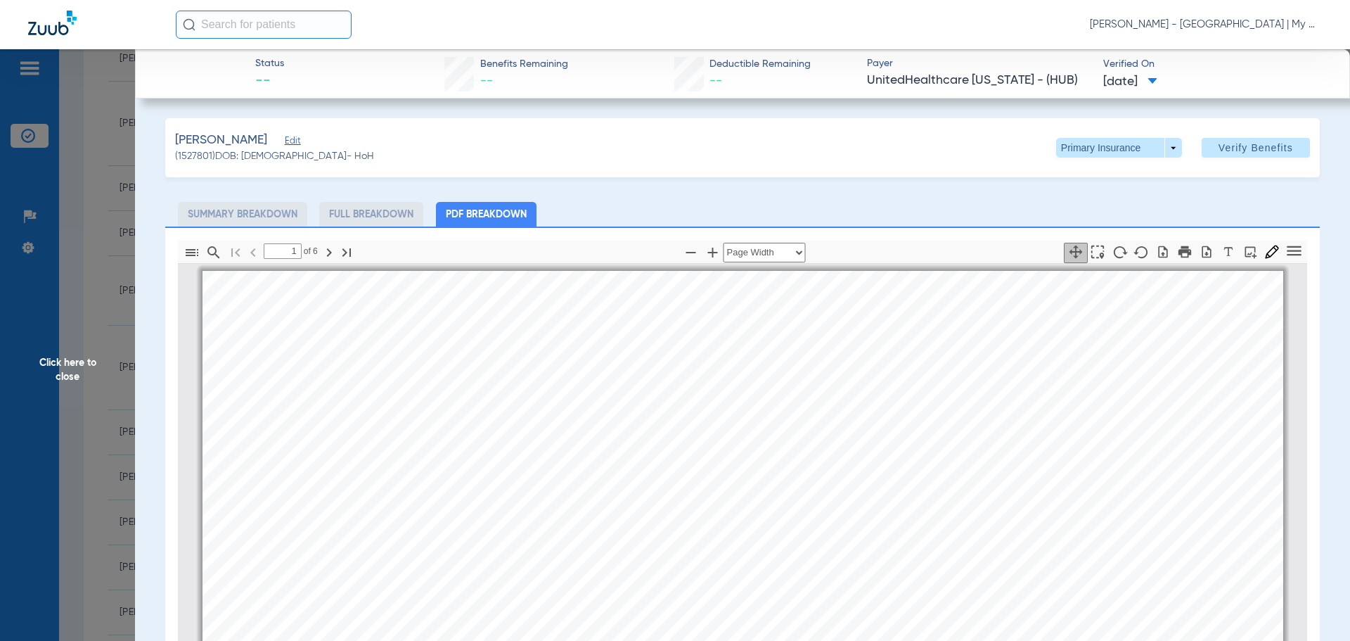
scroll to position [7, 0]
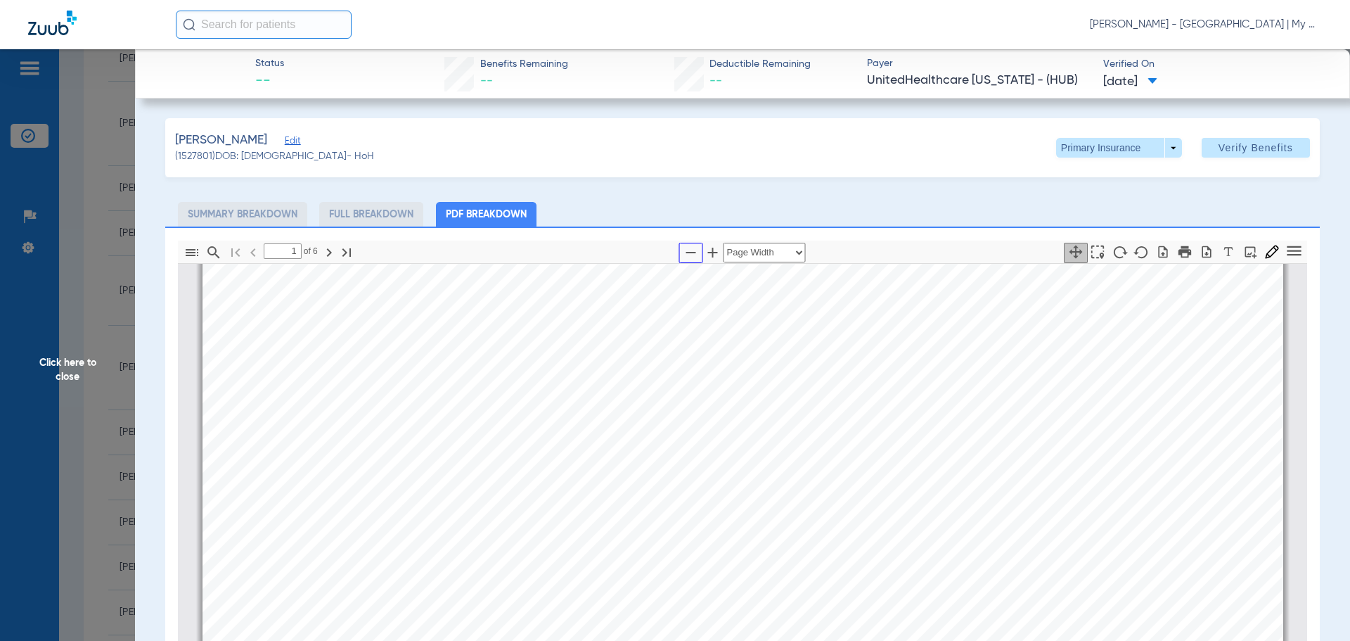
click at [683, 250] on icon "button" at bounding box center [691, 252] width 17 height 17
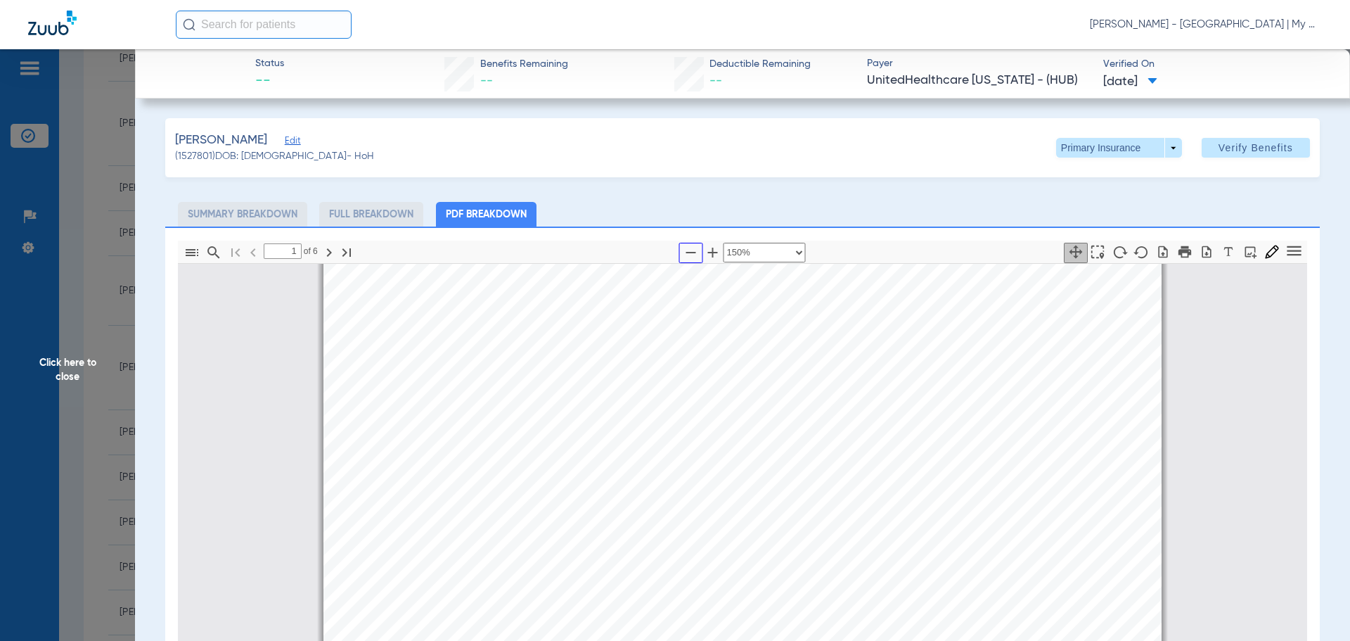
click at [683, 250] on icon "button" at bounding box center [691, 252] width 17 height 17
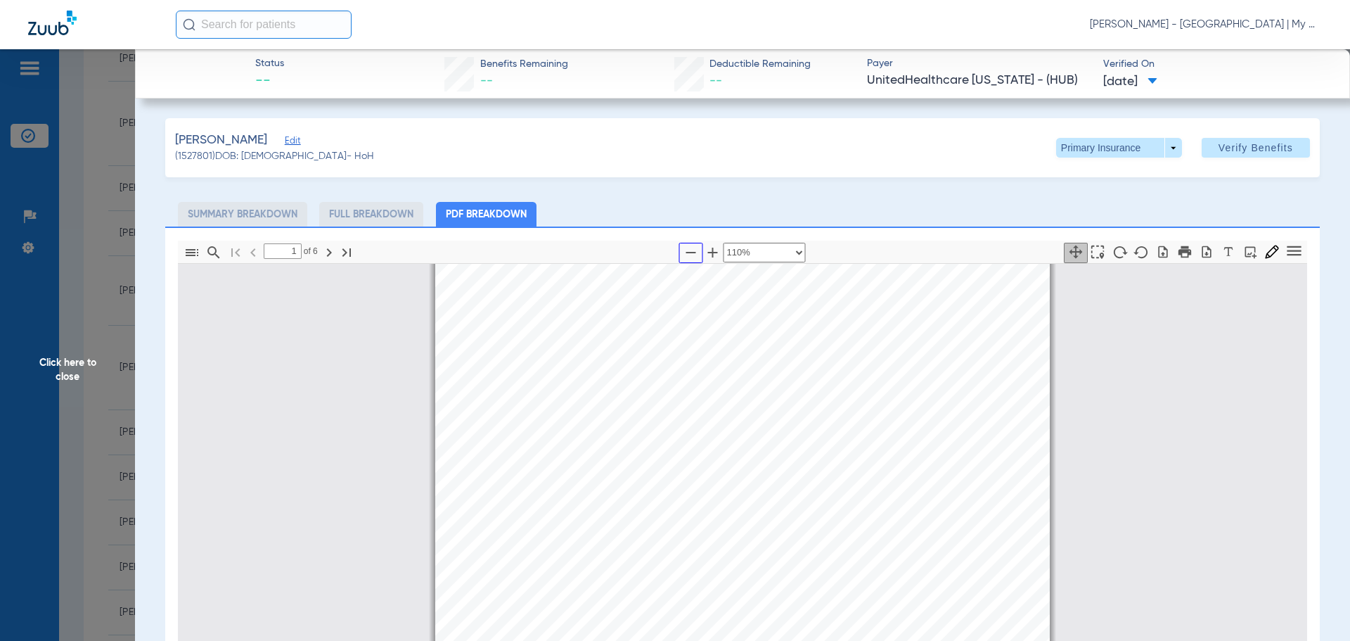
click at [683, 250] on icon "button" at bounding box center [691, 252] width 17 height 17
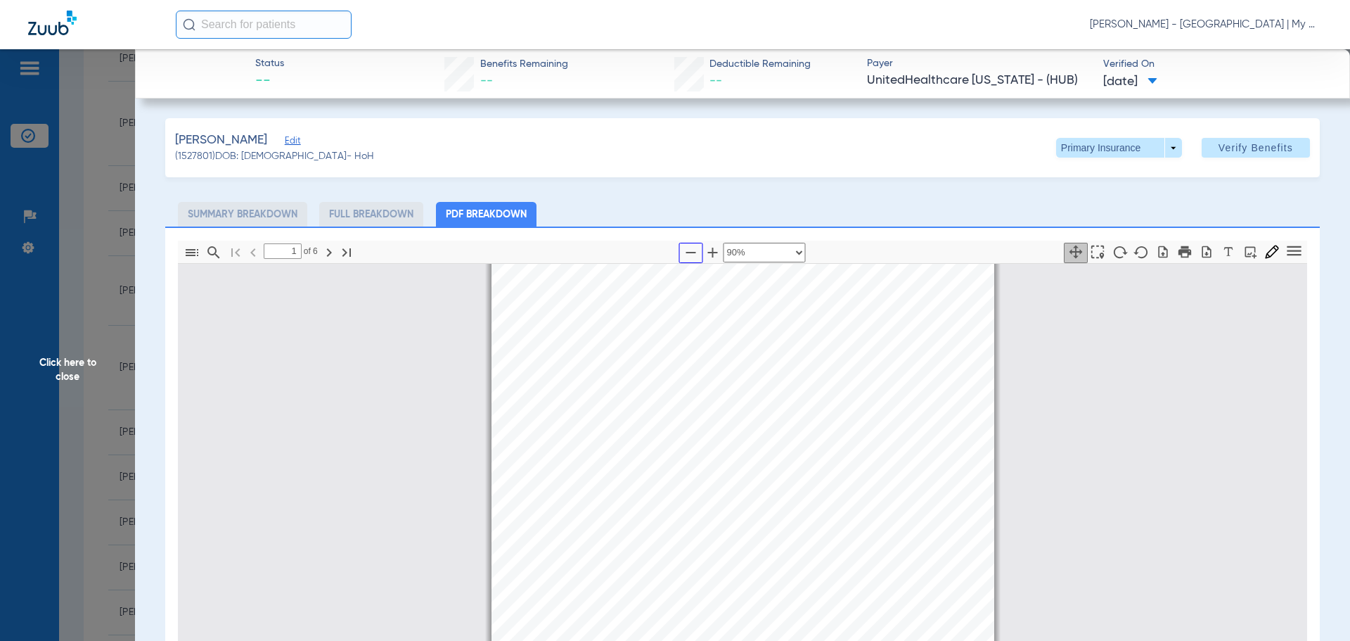
click at [683, 250] on icon "button" at bounding box center [691, 252] width 17 height 17
select select "custom"
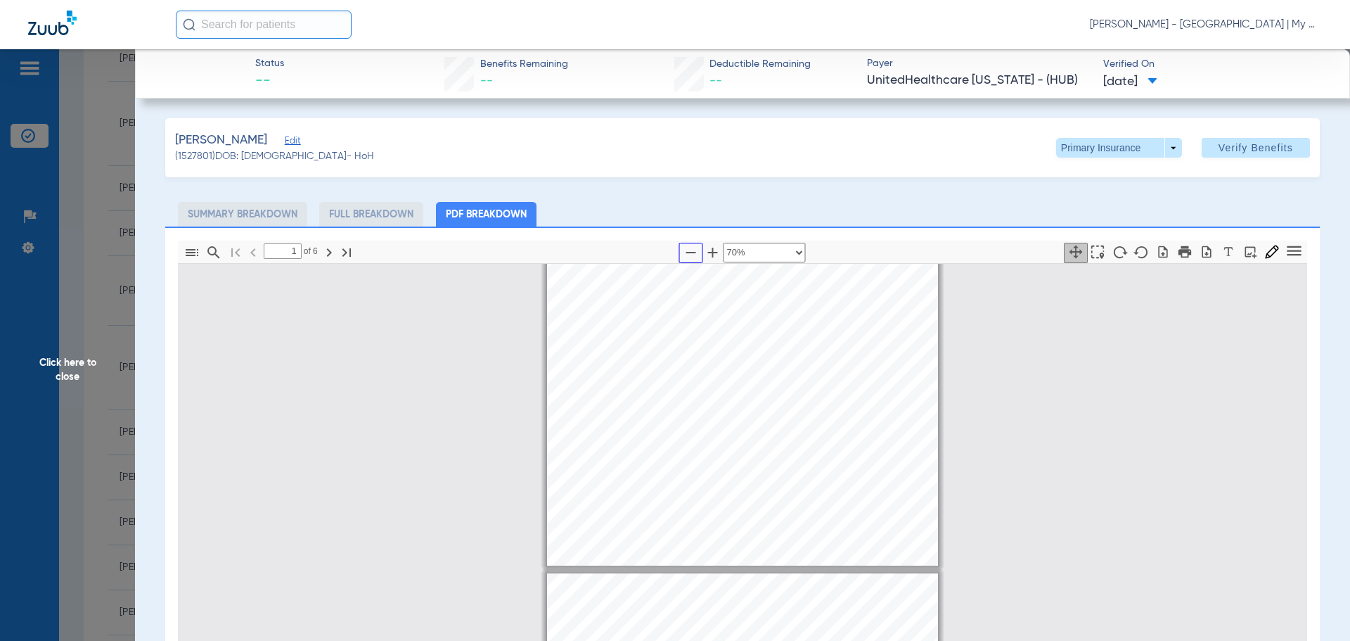
type input "2"
select select "custom"
